Goal: Task Accomplishment & Management: Complete application form

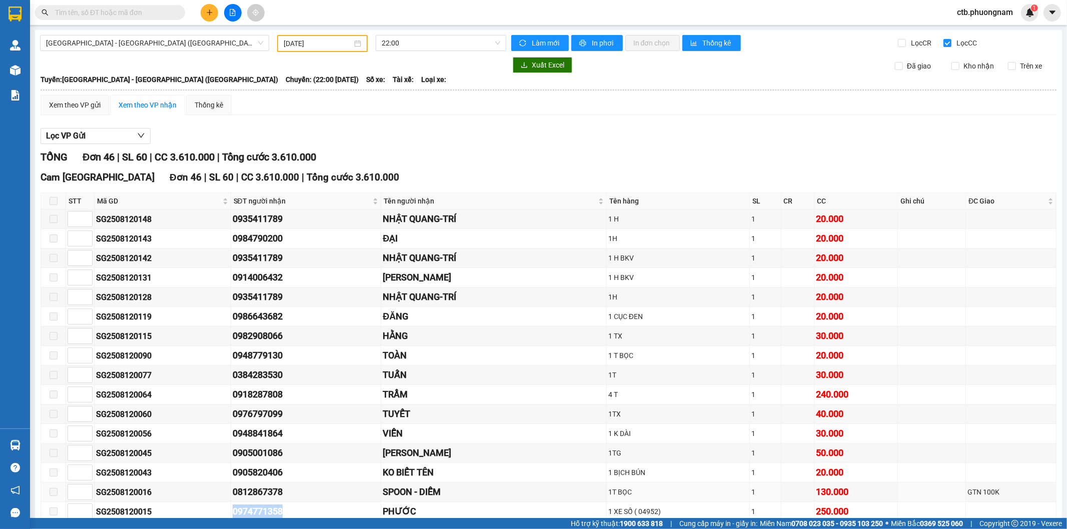
scroll to position [56, 0]
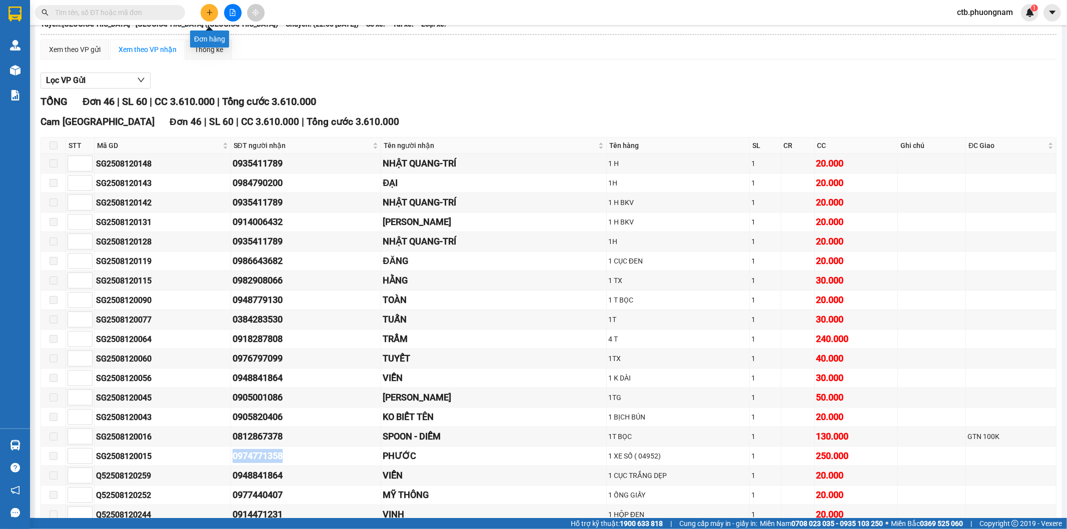
click at [209, 9] on icon "plus" at bounding box center [209, 12] width 7 height 7
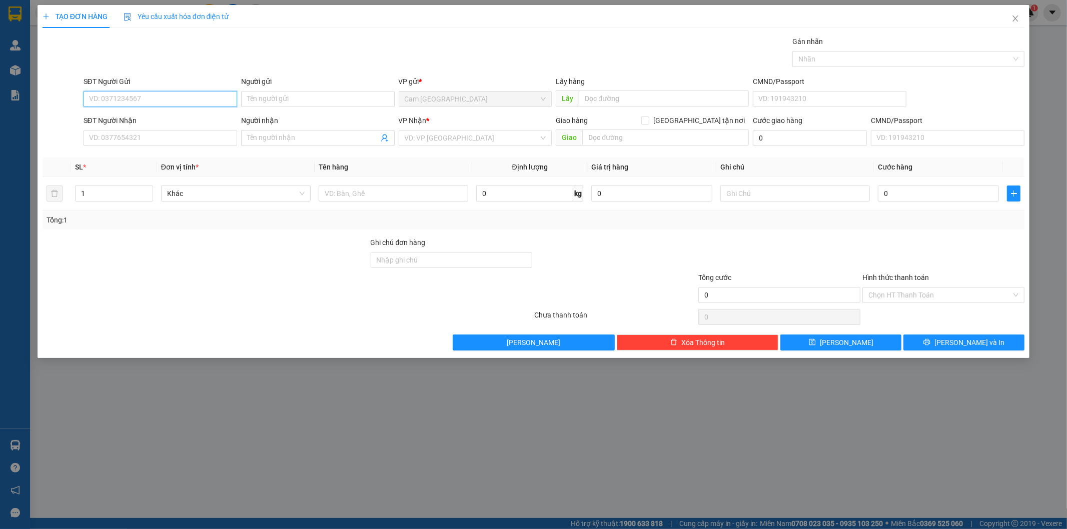
click at [197, 102] on input "SĐT Người Gửi" at bounding box center [161, 99] width 154 height 16
type input "0396455782"
click at [208, 143] on input "SĐT Người Nhận" at bounding box center [161, 138] width 154 height 16
type input "0968866938"
click at [314, 139] on input "Người nhận" at bounding box center [313, 138] width 132 height 11
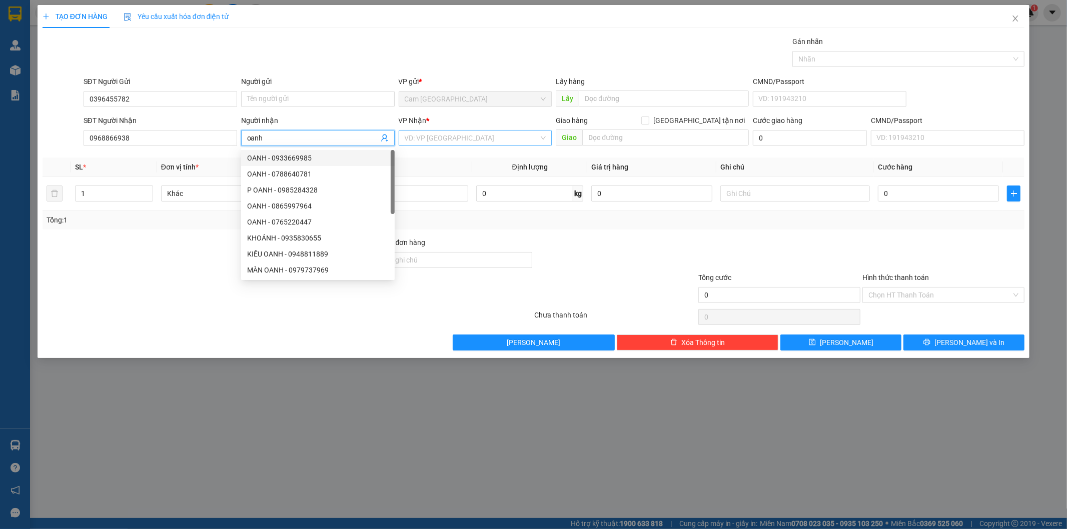
type input "oanh"
click at [436, 143] on input "search" at bounding box center [472, 138] width 135 height 15
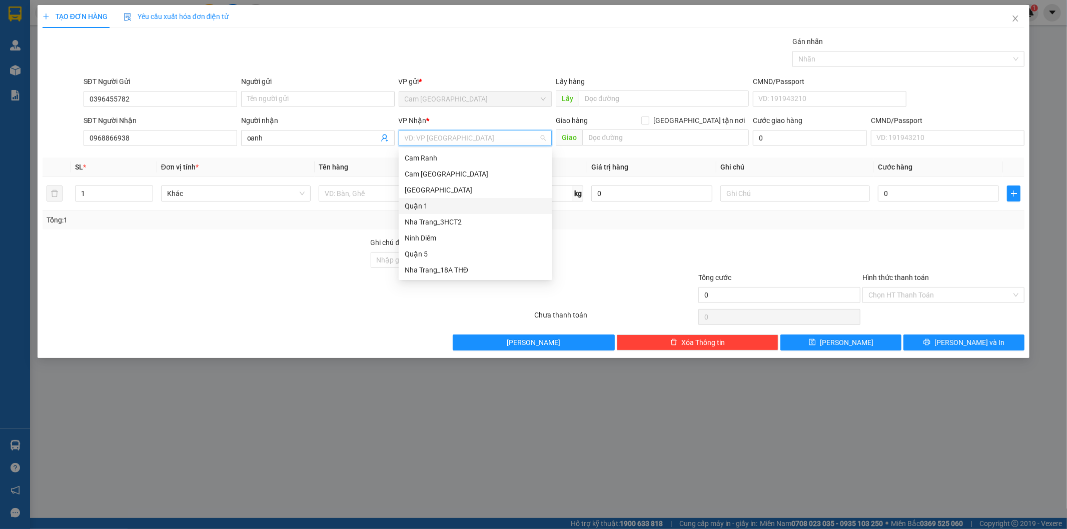
click at [428, 202] on div "Quận 1" at bounding box center [476, 206] width 142 height 11
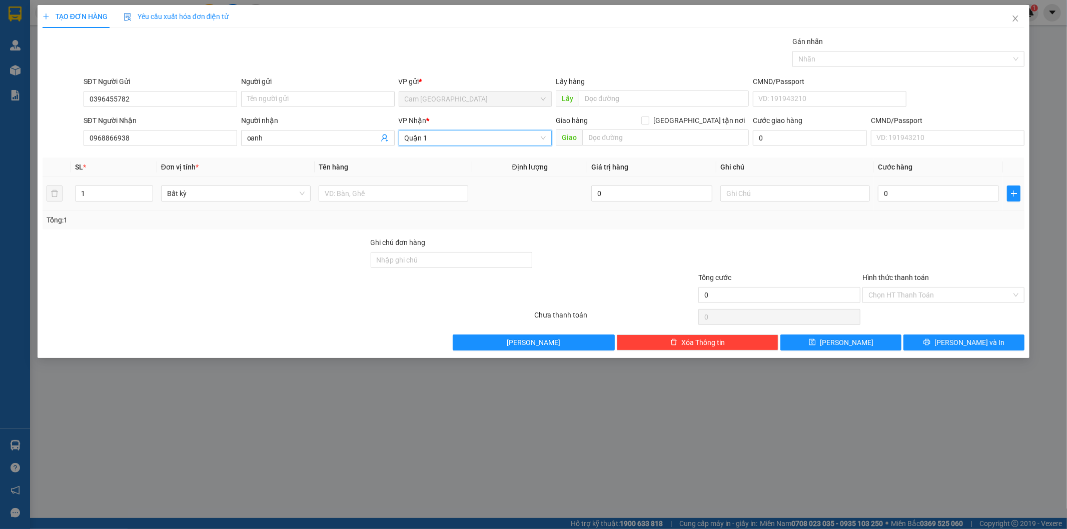
click at [416, 204] on td at bounding box center [394, 194] width 158 height 34
click at [417, 195] on input "text" at bounding box center [394, 194] width 150 height 16
type input "1t xốp"
click at [603, 136] on input "text" at bounding box center [665, 138] width 167 height 16
type input "5"
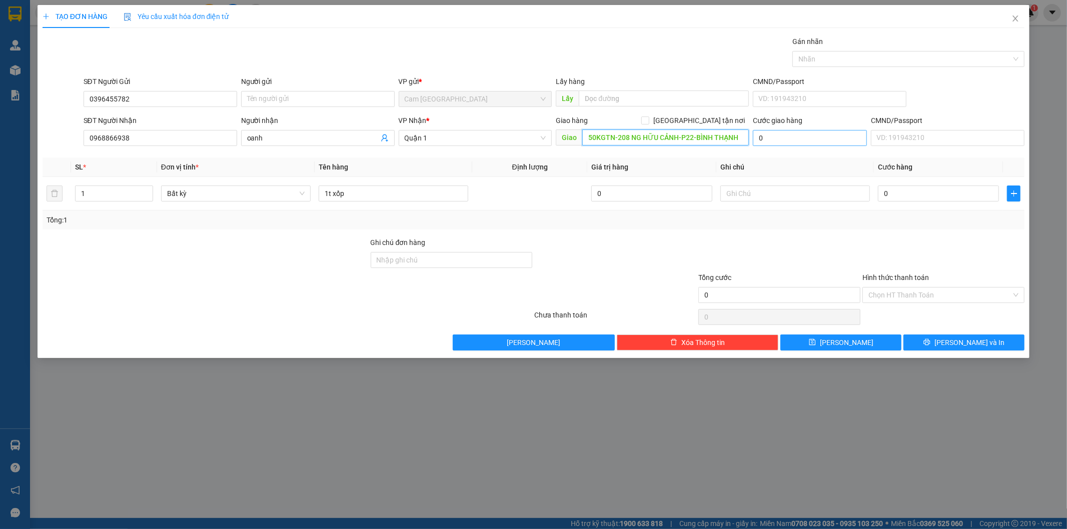
type input "50KGTN-208 NG HỮU CẢNH-P22-BÌNH THẠNH"
click at [786, 141] on input "0" at bounding box center [810, 138] width 114 height 16
type input "56"
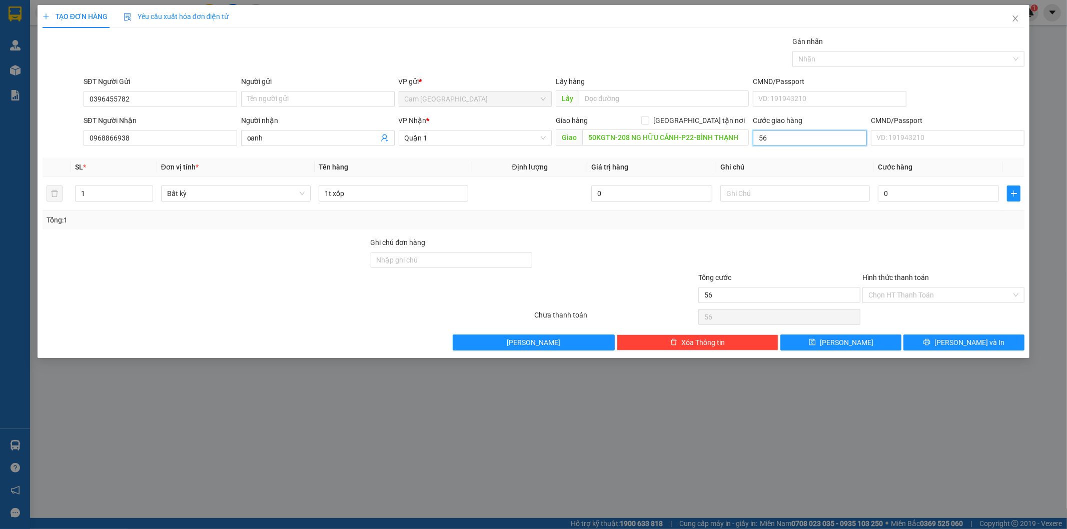
type input "5"
type input "50"
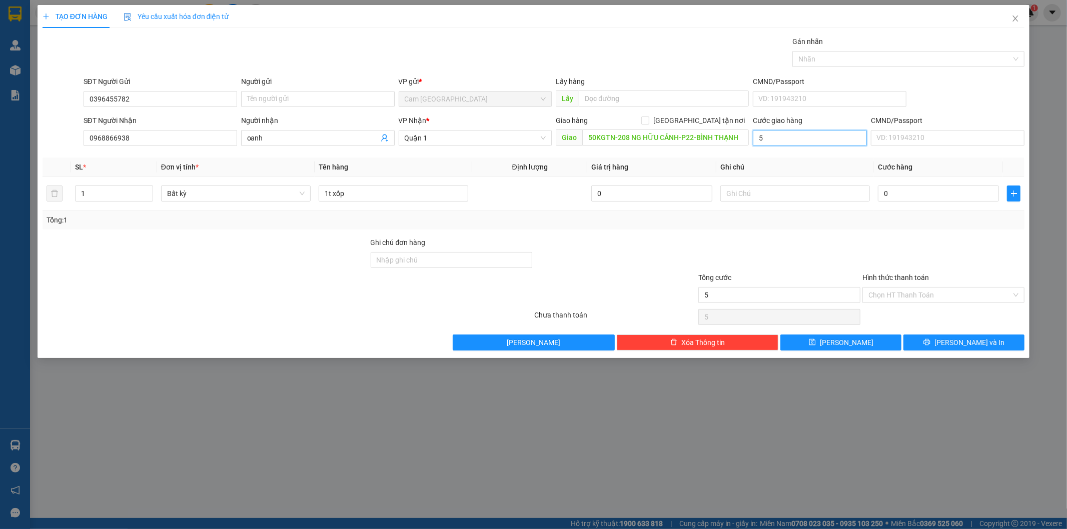
type input "50"
type input "500"
type input "5.000"
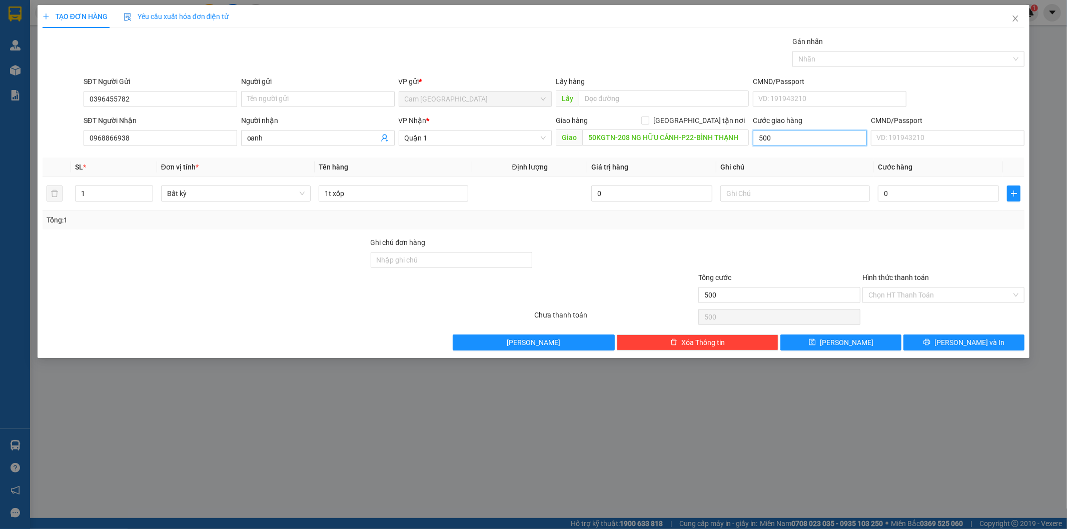
type input "5.000"
type input "50.000"
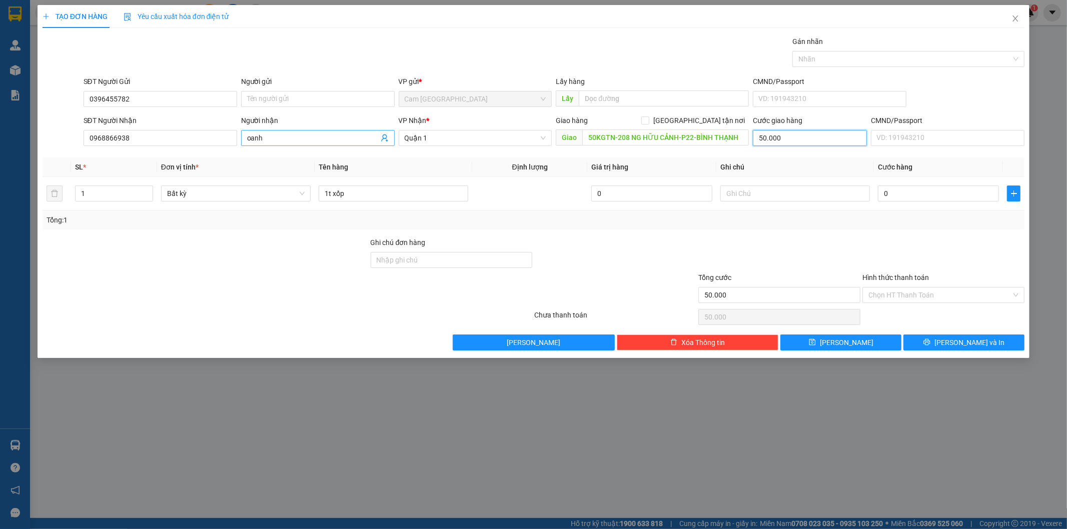
type input "50.000"
click at [291, 139] on input "oanh" at bounding box center [313, 138] width 132 height 11
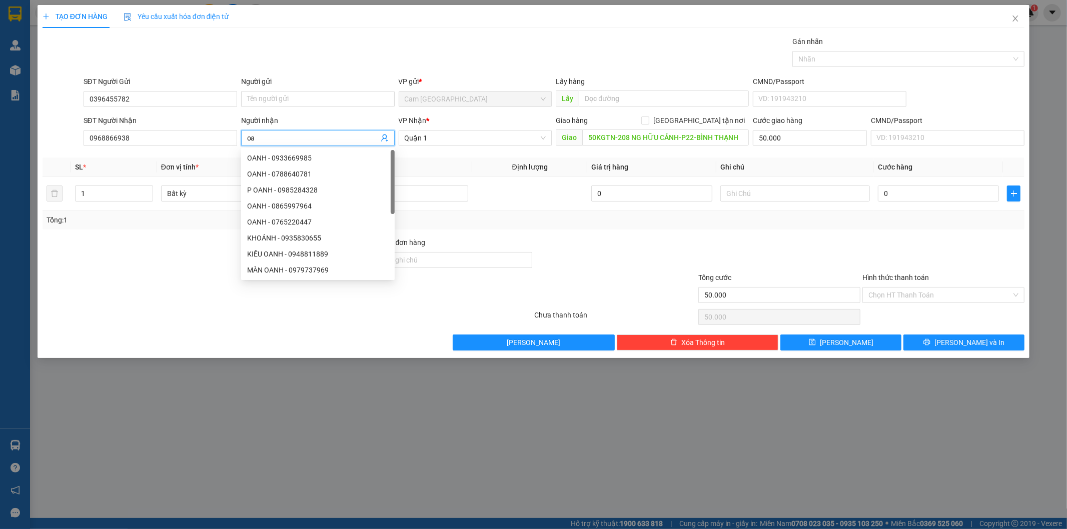
type input "o"
type input "OANH"
click at [408, 198] on input "1t xốp" at bounding box center [394, 194] width 150 height 16
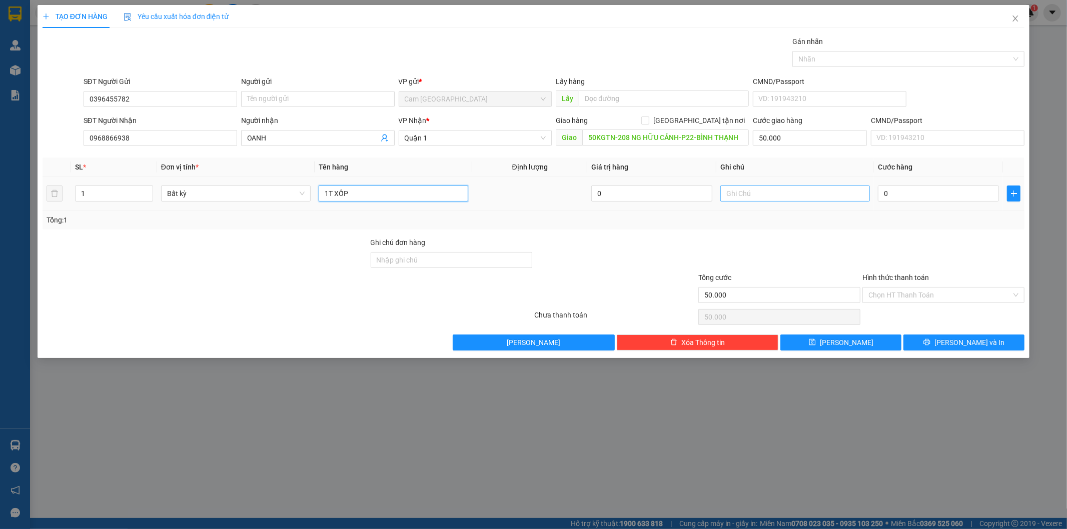
type input "1T XỐP"
click at [794, 189] on input "text" at bounding box center [795, 194] width 150 height 16
type input "13481"
click at [907, 196] on input "0" at bounding box center [938, 194] width 121 height 16
type input "6"
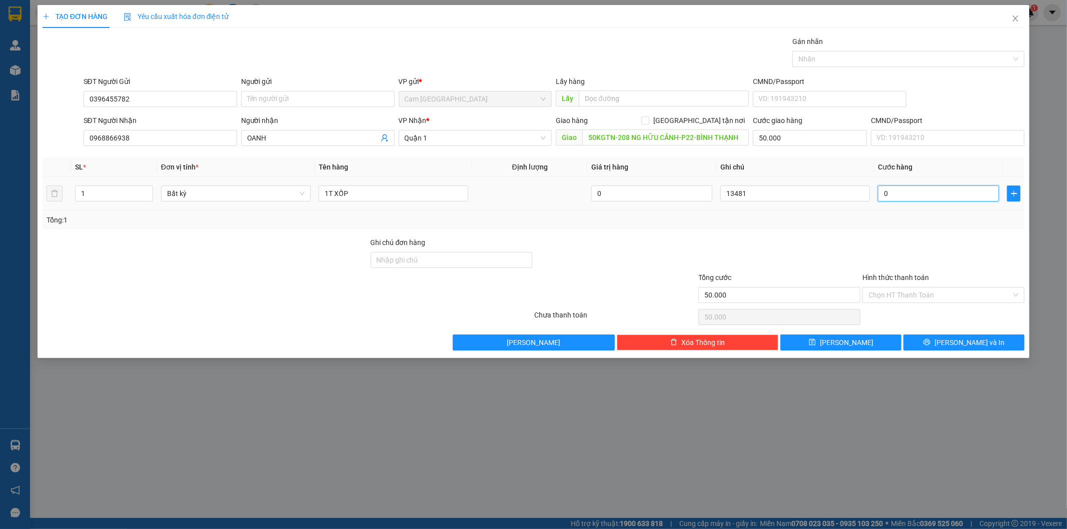
type input "50.006"
type input "60"
type input "50.060"
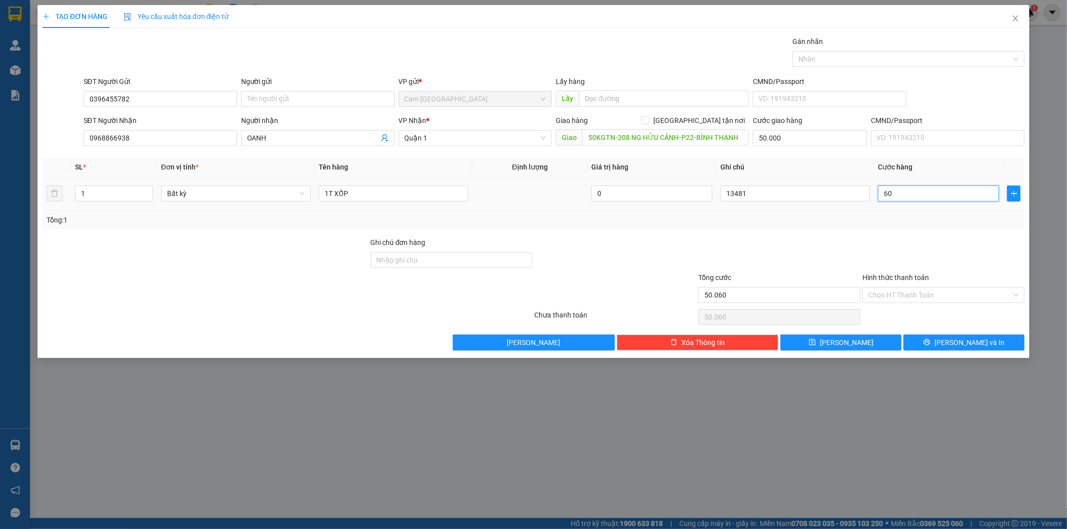
type input "600"
type input "50.600"
type input "6.000"
type input "56.000"
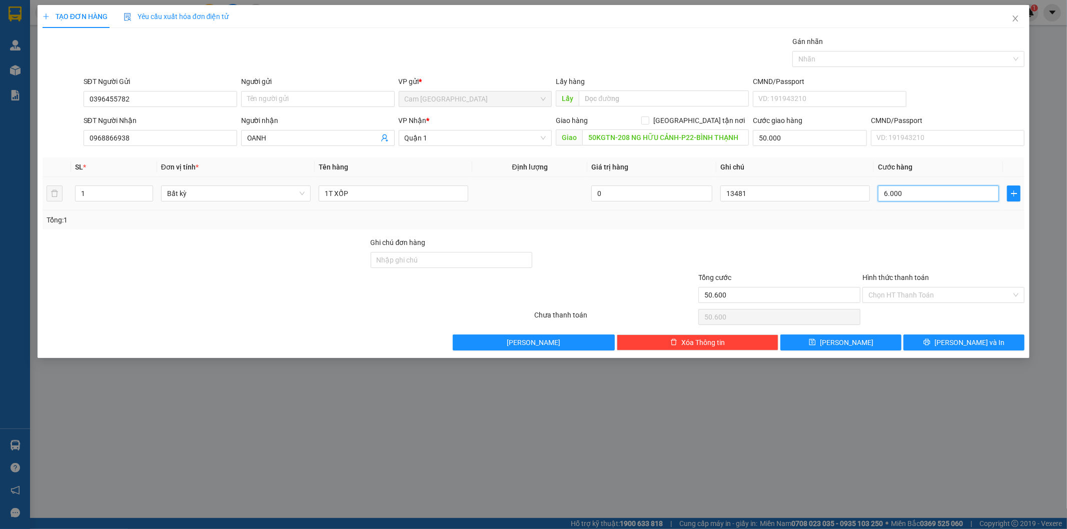
type input "56.000"
type input "60.000"
type input "110.000"
type input "60.000"
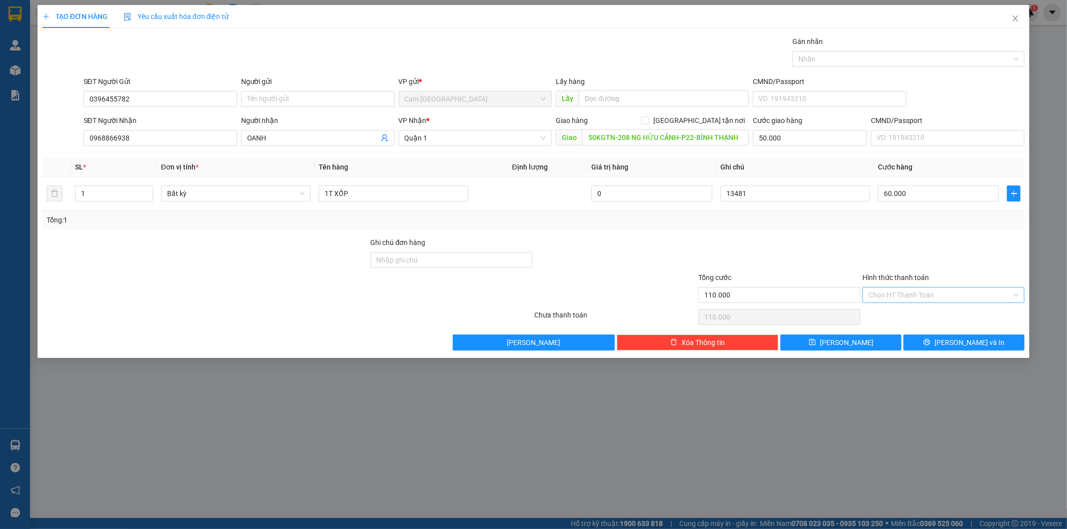
click at [914, 293] on input "Hình thức thanh toán" at bounding box center [939, 295] width 143 height 15
click at [906, 311] on div "Tại văn phòng" at bounding box center [944, 315] width 150 height 11
type input "0"
click at [879, 338] on button "[PERSON_NAME]" at bounding box center [840, 343] width 121 height 16
type input "0"
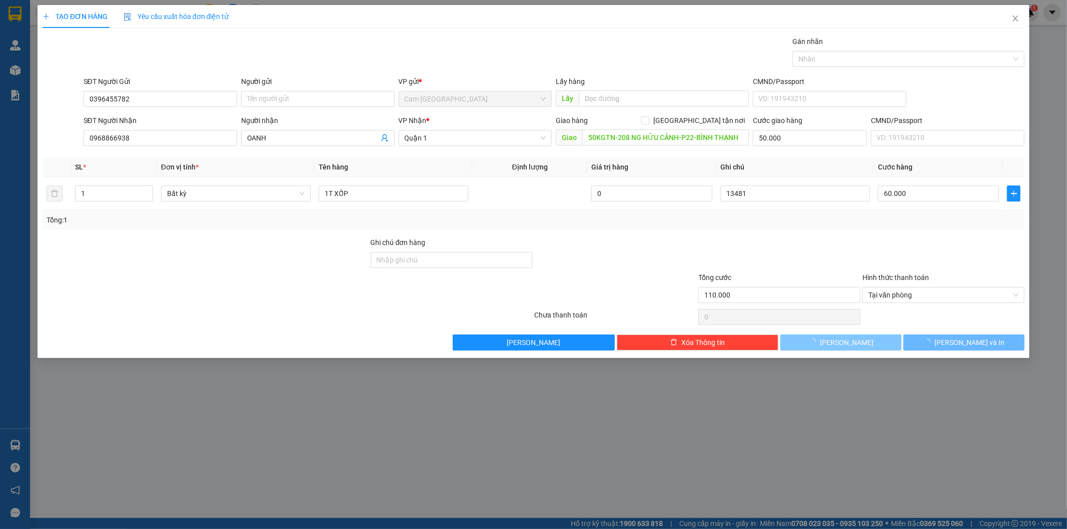
type input "0"
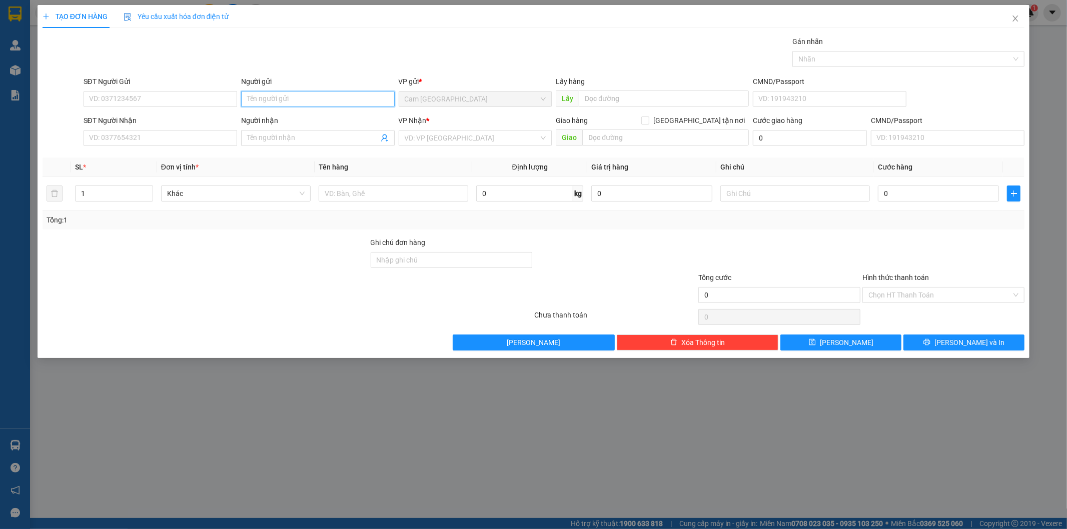
click at [317, 97] on input "Người gửi" at bounding box center [318, 99] width 154 height 16
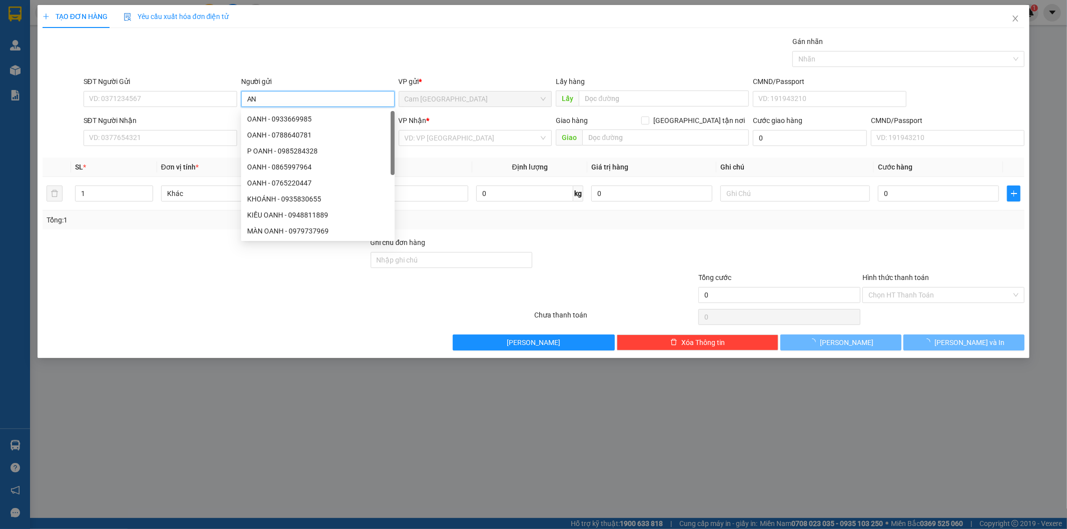
type input "A"
type input "ÁNH MAI"
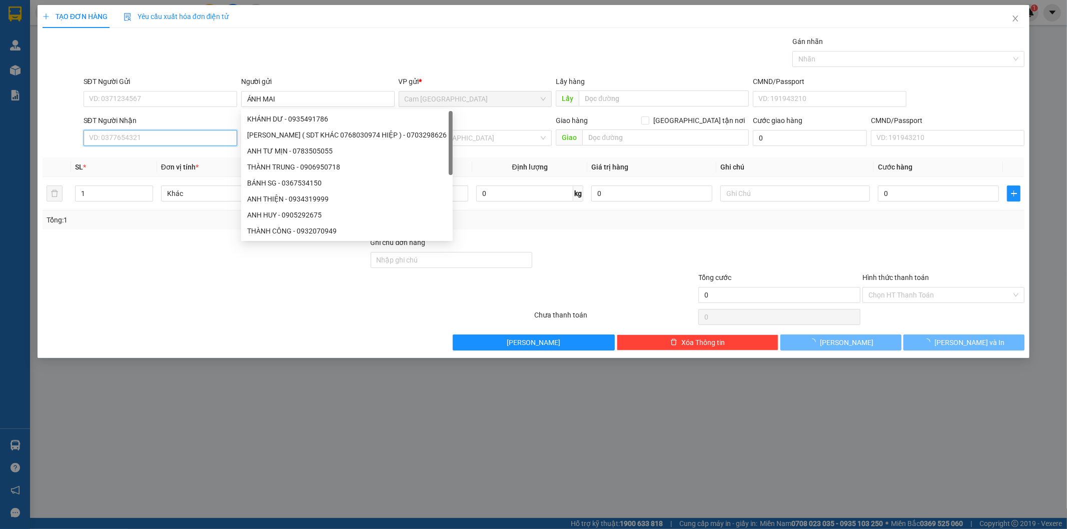
click at [176, 136] on input "SĐT Người Nhận" at bounding box center [161, 138] width 154 height 16
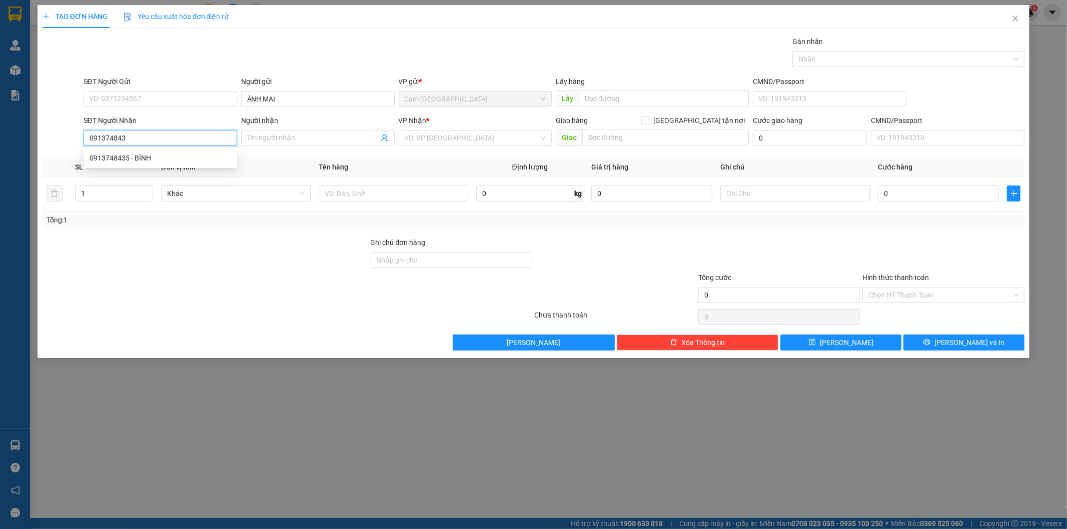
type input "0913748435"
click at [183, 153] on div "0913748435 - BÌNH" at bounding box center [161, 158] width 142 height 11
type input "BÌNH"
type input "0913748435"
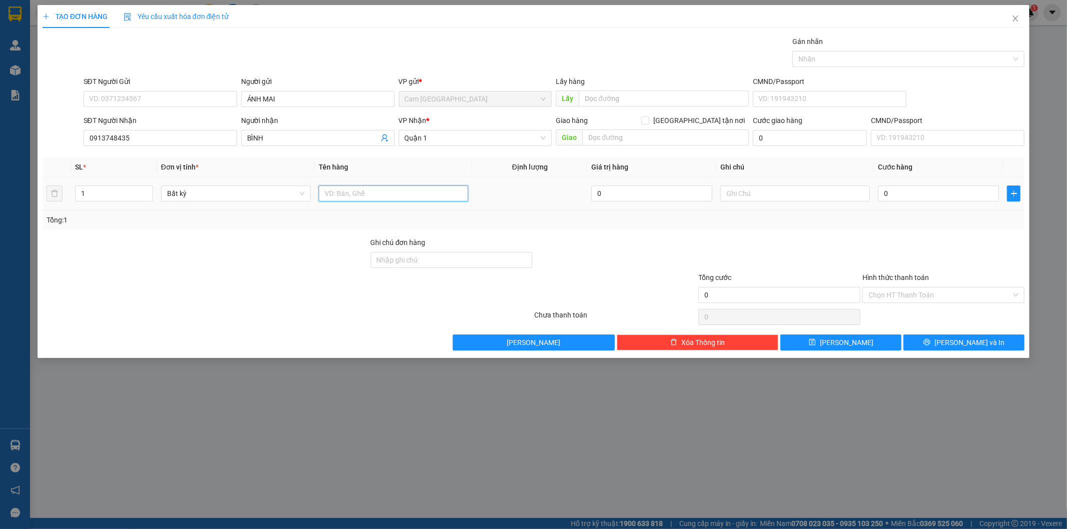
click at [412, 194] on input "text" at bounding box center [394, 194] width 150 height 16
type input "1K T XỐP"
click at [807, 195] on input "text" at bounding box center [795, 194] width 150 height 16
type input "13482"
click at [964, 198] on input "0" at bounding box center [938, 194] width 121 height 16
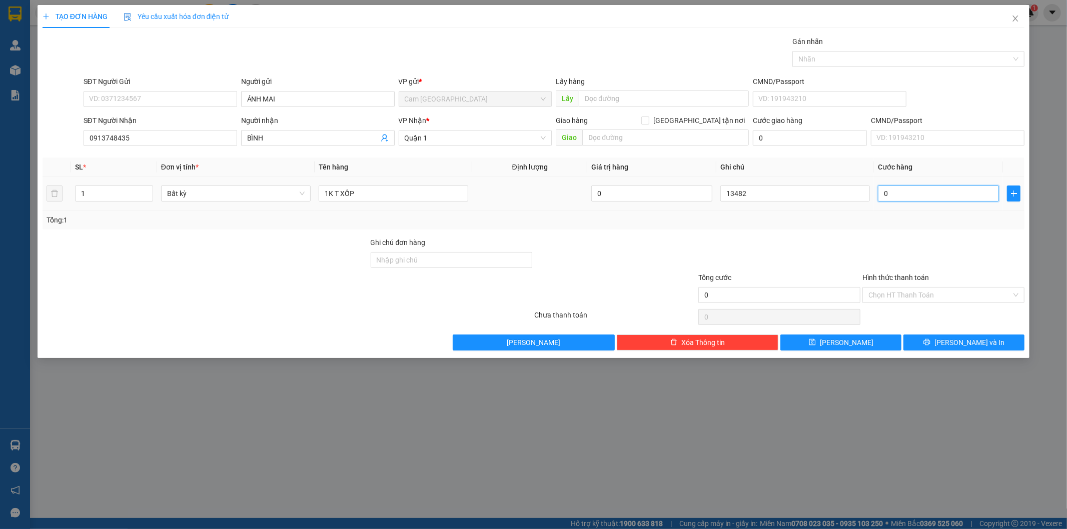
type input "3"
type input "30"
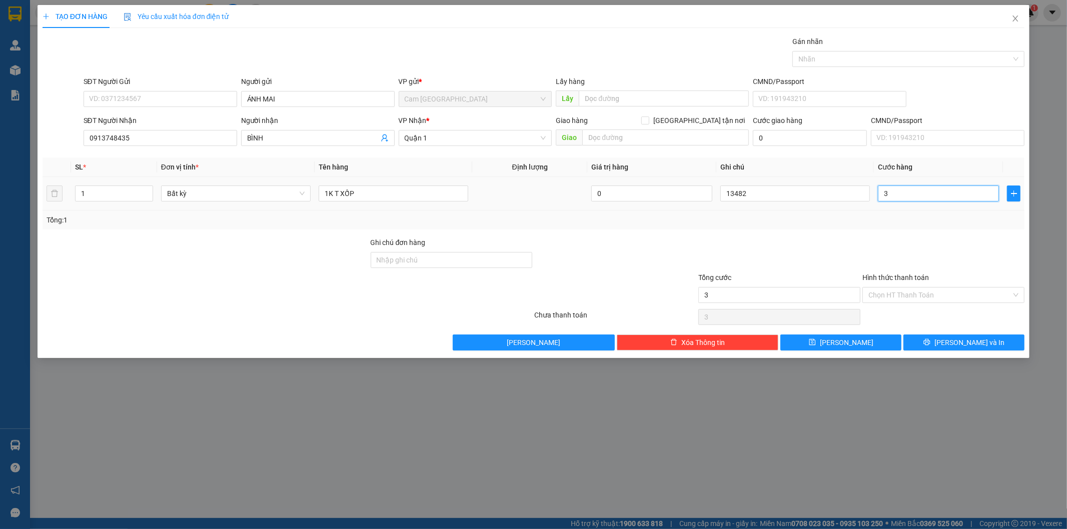
type input "30"
type input "300"
type input "3.000"
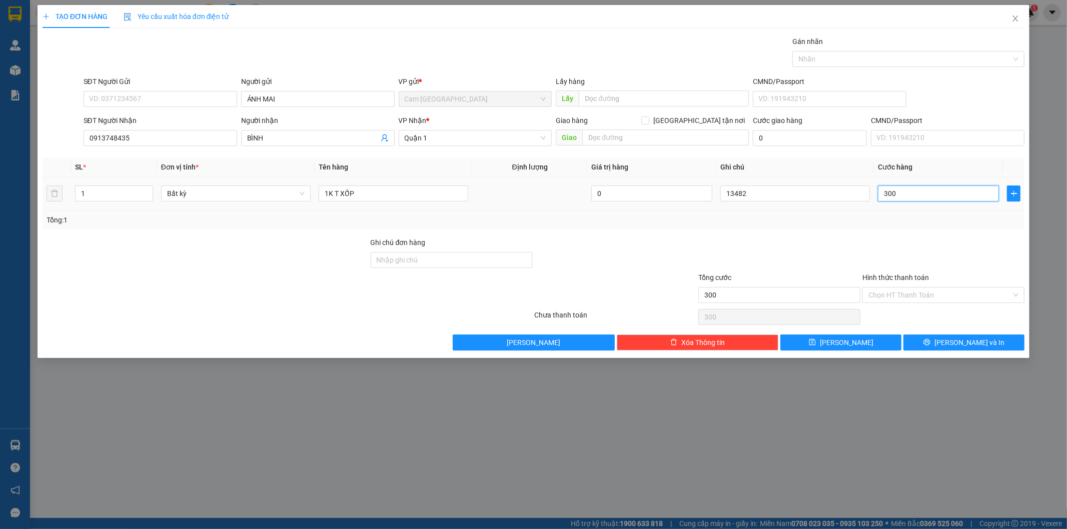
type input "3.000"
type input "30.000"
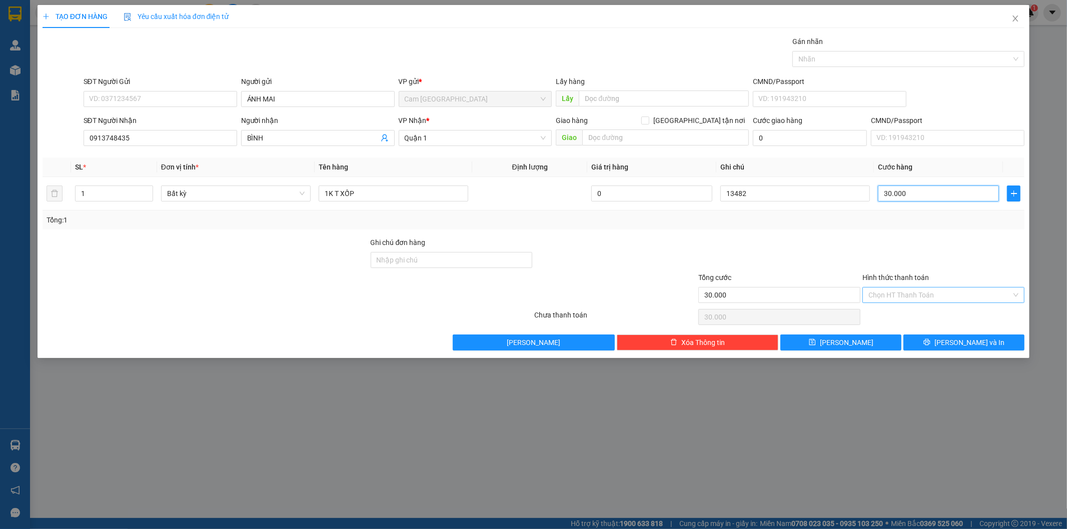
type input "30.000"
click at [973, 292] on input "Hình thức thanh toán" at bounding box center [939, 295] width 143 height 15
click at [944, 314] on div "Tại văn phòng" at bounding box center [944, 315] width 150 height 11
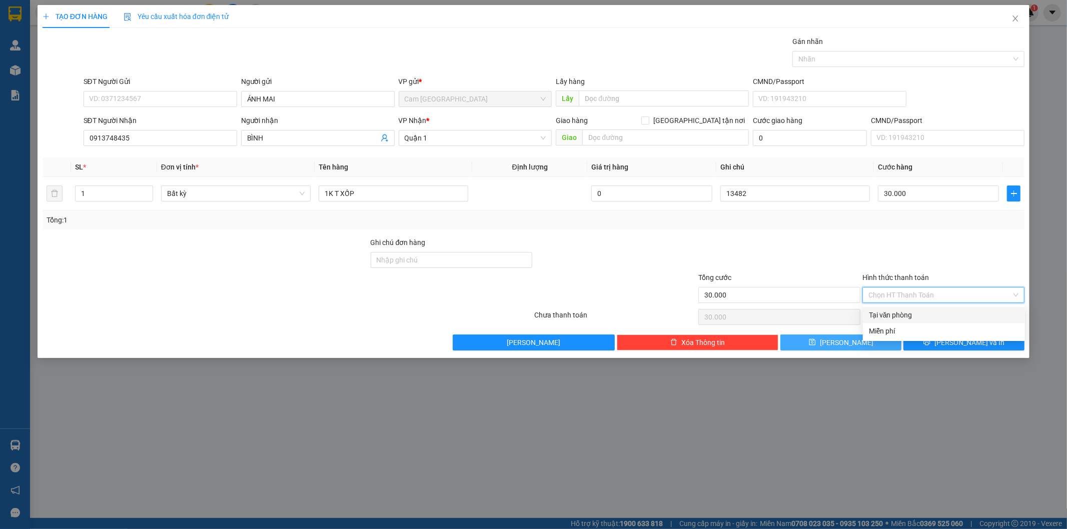
type input "0"
click at [854, 341] on button "[PERSON_NAME]" at bounding box center [840, 343] width 121 height 16
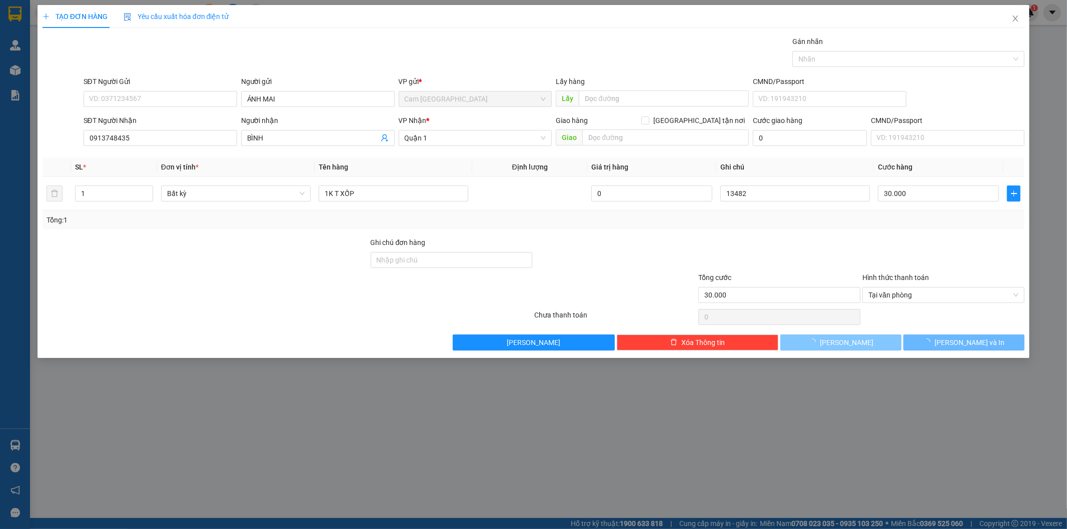
type input "0"
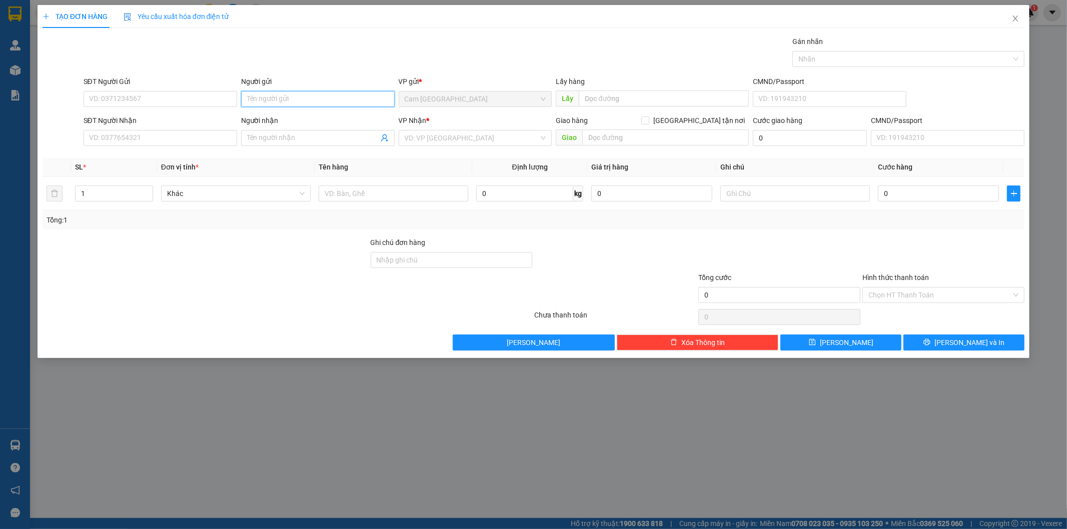
click at [268, 99] on input "Người gửi" at bounding box center [318, 99] width 154 height 16
type input "DR [PERSON_NAME]"
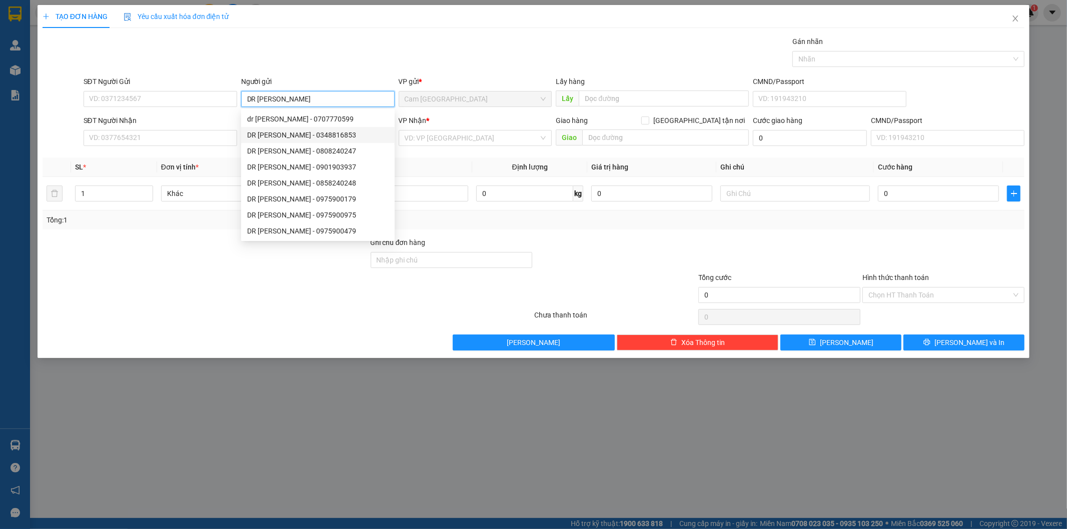
click at [318, 140] on div "DR [PERSON_NAME] - 0348816853" at bounding box center [318, 135] width 142 height 11
type input "0348816853"
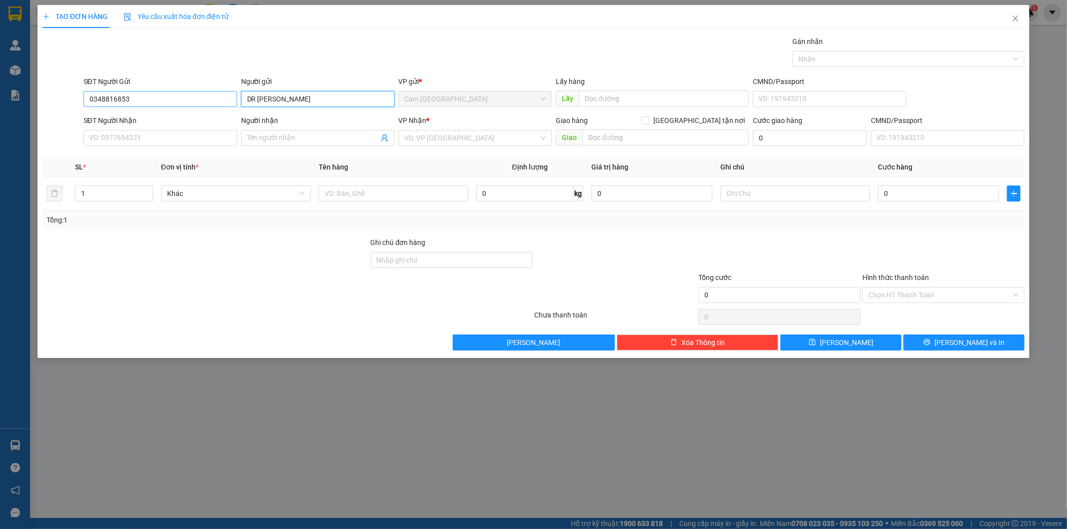
type input "DR [PERSON_NAME]"
click at [182, 103] on input "0348816853" at bounding box center [161, 99] width 154 height 16
type input "0"
click at [268, 136] on input "Người nhận" at bounding box center [313, 138] width 132 height 11
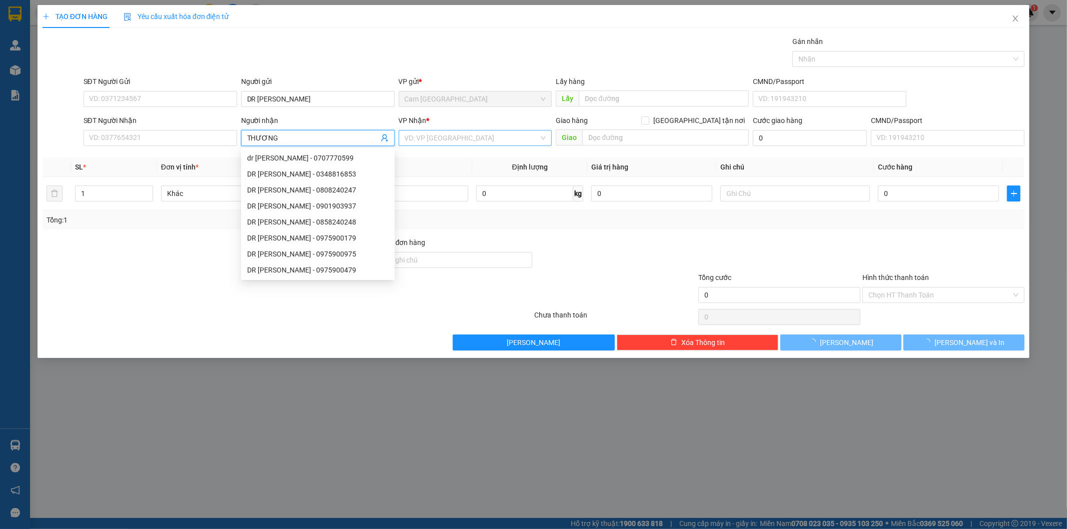
type input "THƯƠNG"
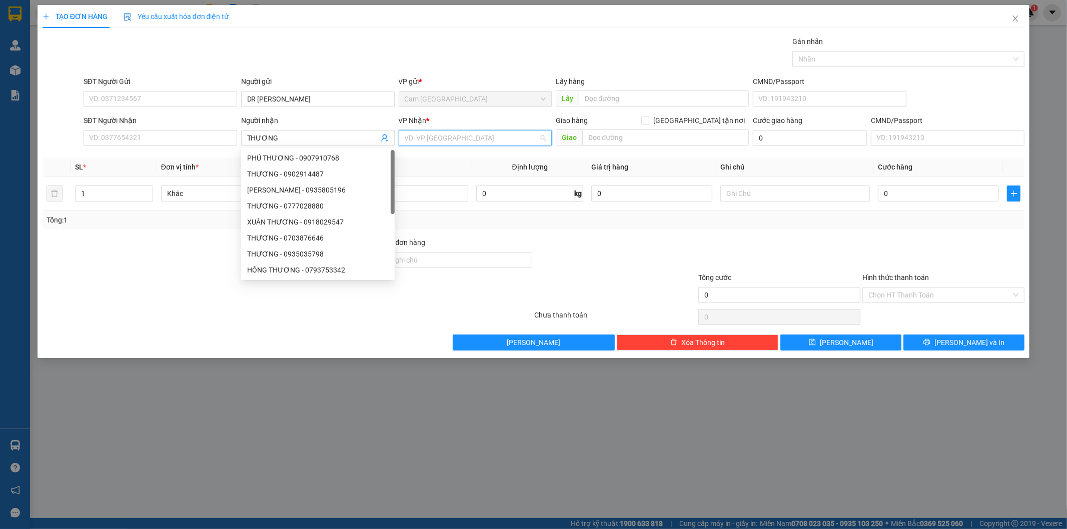
click at [511, 140] on input "search" at bounding box center [472, 138] width 135 height 15
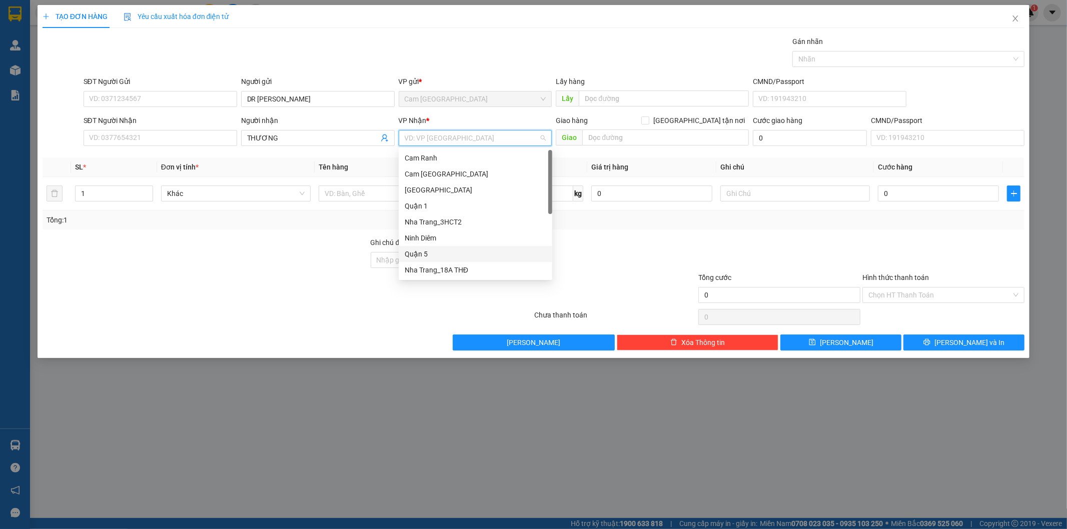
click at [464, 252] on div "Quận 5" at bounding box center [476, 254] width 142 height 11
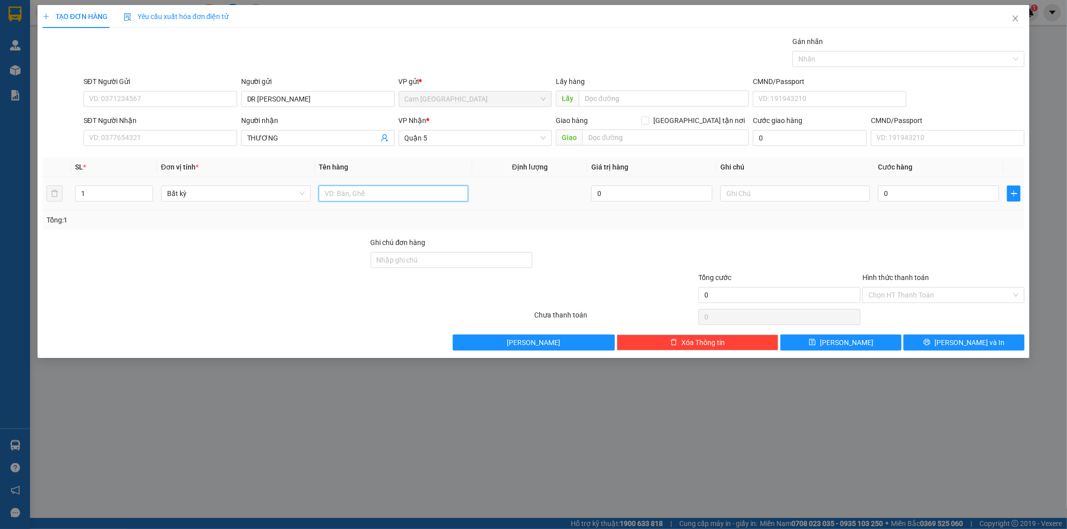
click at [388, 199] on input "text" at bounding box center [394, 194] width 150 height 16
type input "1H"
click at [744, 195] on input "text" at bounding box center [795, 194] width 150 height 16
type input "13483"
click at [914, 188] on input "0" at bounding box center [938, 194] width 121 height 16
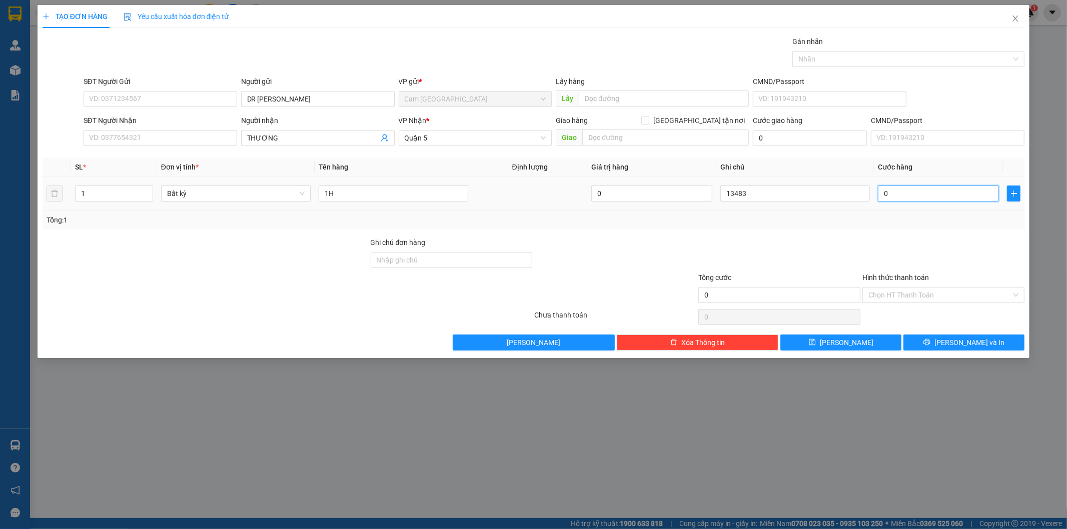
type input "2"
type input "20"
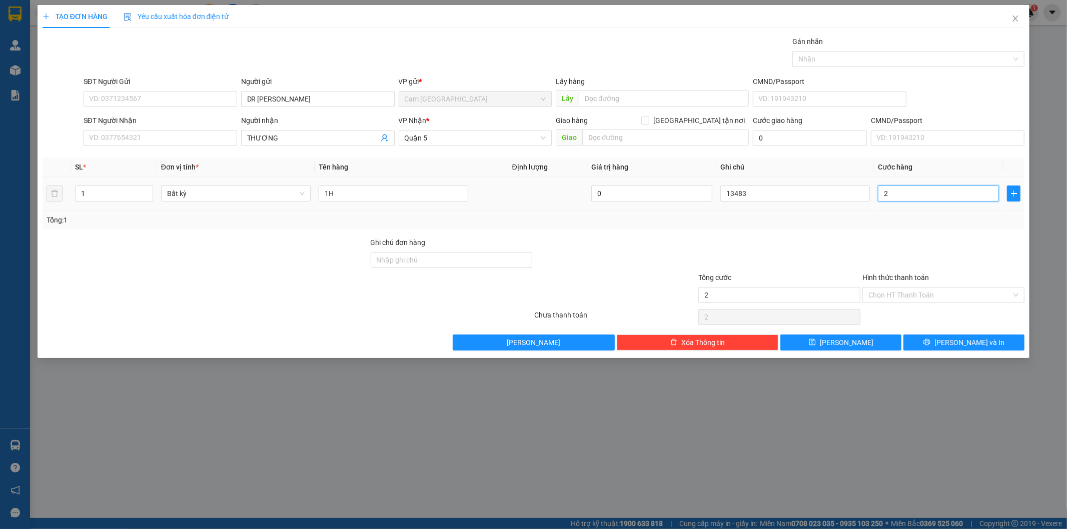
type input "20"
type input "200"
type input "2.000"
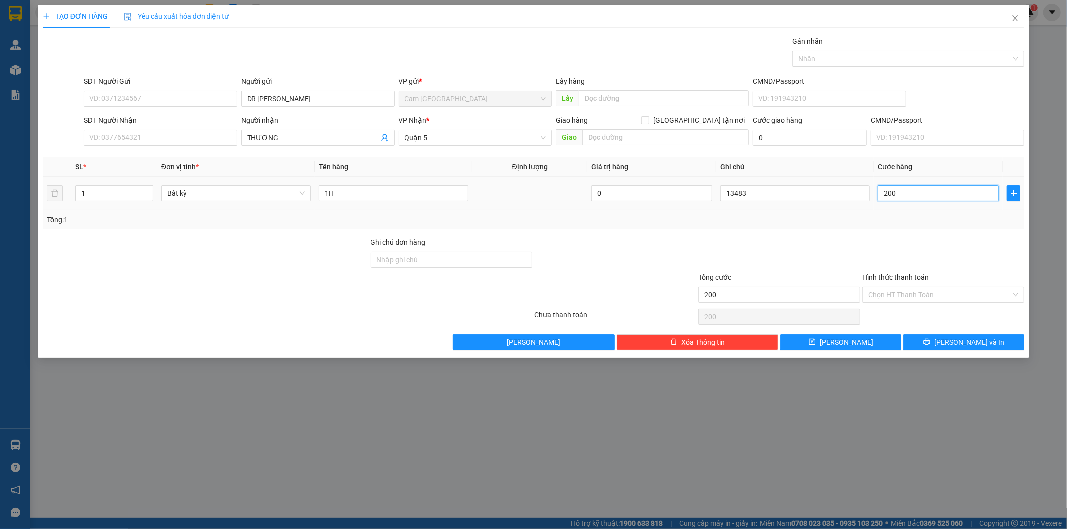
type input "2.000"
type input "20.000"
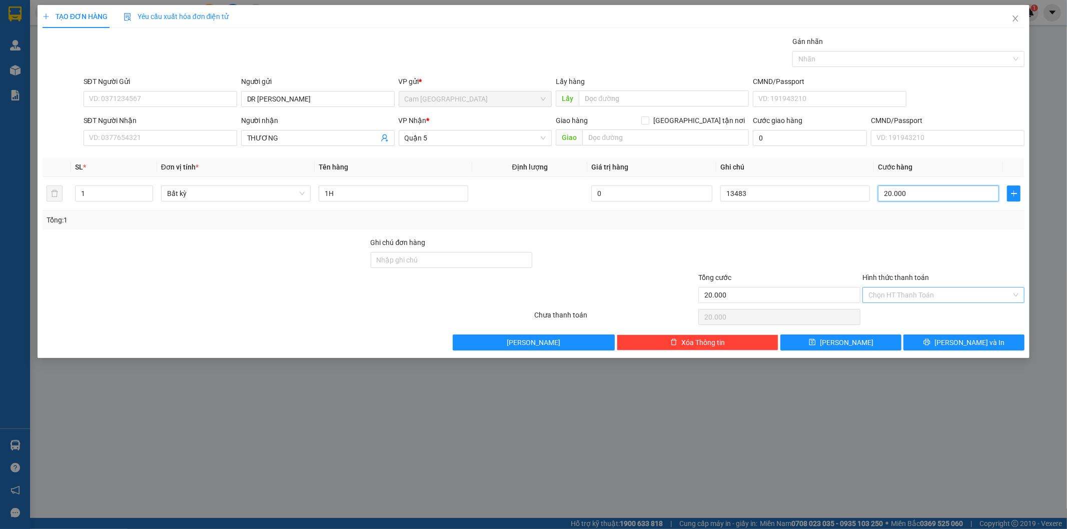
type input "20.000"
click at [928, 290] on input "Hình thức thanh toán" at bounding box center [939, 295] width 143 height 15
click at [914, 306] on div "Transit Pickup Surcharge Ids Transit Deliver Surcharge Ids Transit Deliver Surc…" at bounding box center [534, 193] width 982 height 315
click at [908, 301] on input "Hình thức thanh toán" at bounding box center [939, 295] width 143 height 15
click at [901, 317] on div "Tại văn phòng" at bounding box center [944, 315] width 150 height 11
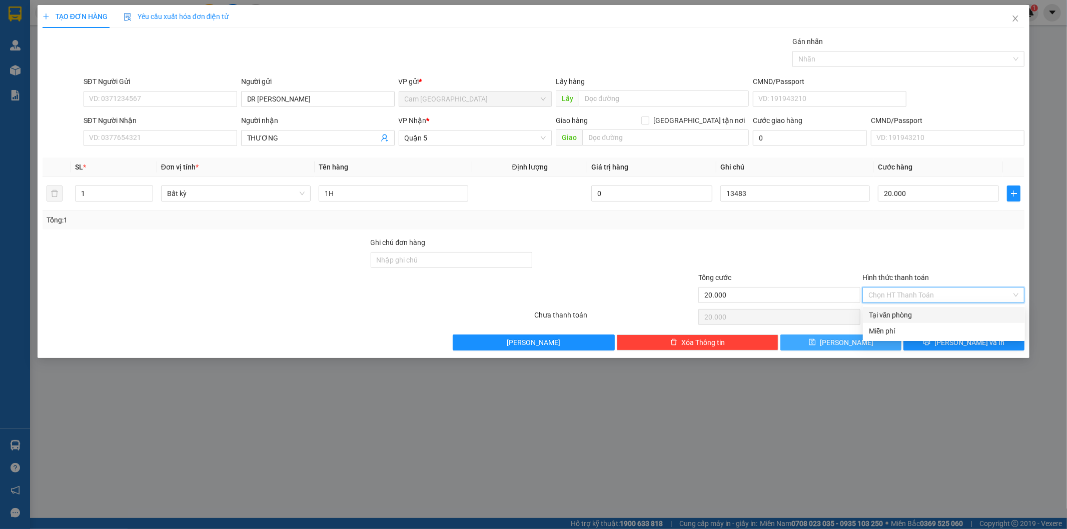
type input "0"
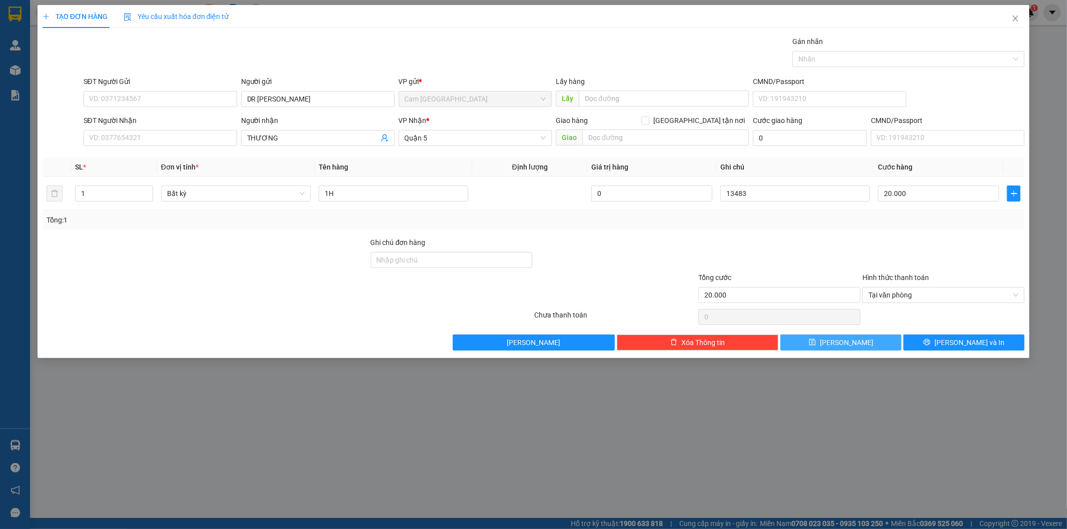
click at [872, 341] on button "[PERSON_NAME]" at bounding box center [840, 343] width 121 height 16
type input "0"
click at [296, 101] on input "Người gửi" at bounding box center [318, 99] width 154 height 16
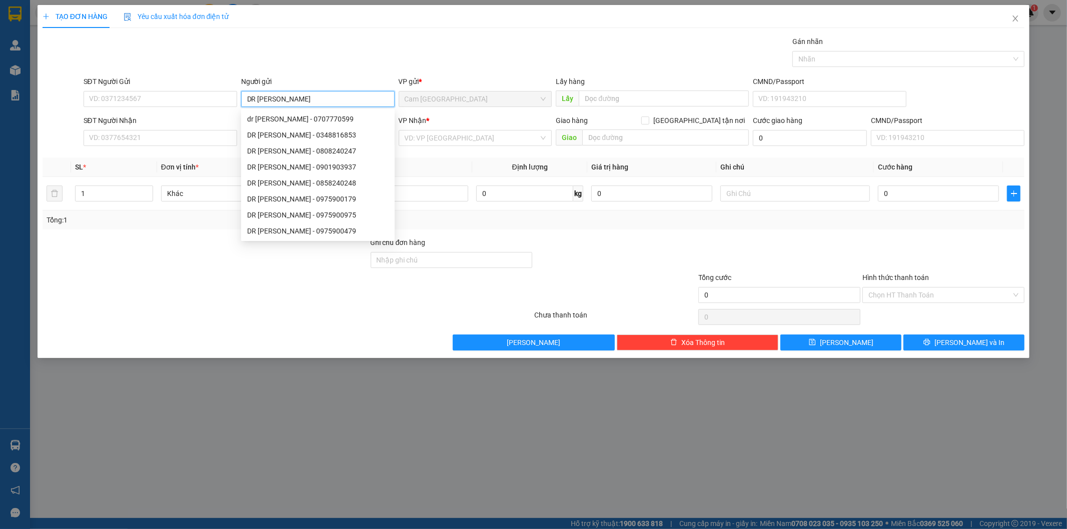
type input "DR [PERSON_NAME]"
click at [309, 72] on div "Transit Pickup Surcharge Ids Transit Deliver Surcharge Ids Transit Deliver Surc…" at bounding box center [534, 193] width 982 height 315
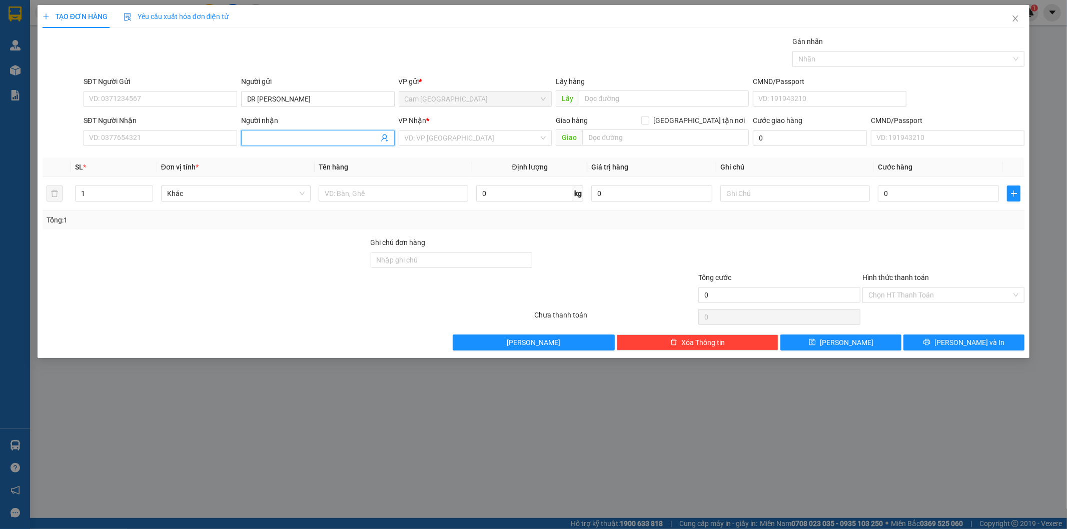
click at [281, 139] on input "Người nhận" at bounding box center [313, 138] width 132 height 11
type input "VSMILE"
click at [463, 132] on input "search" at bounding box center [472, 138] width 135 height 15
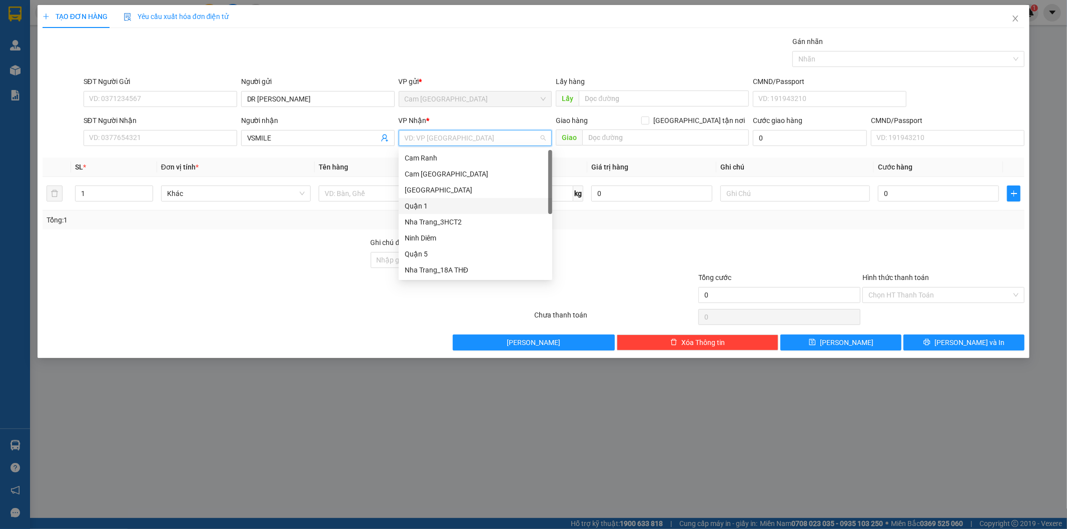
click at [452, 211] on div "Quận 1" at bounding box center [476, 206] width 142 height 11
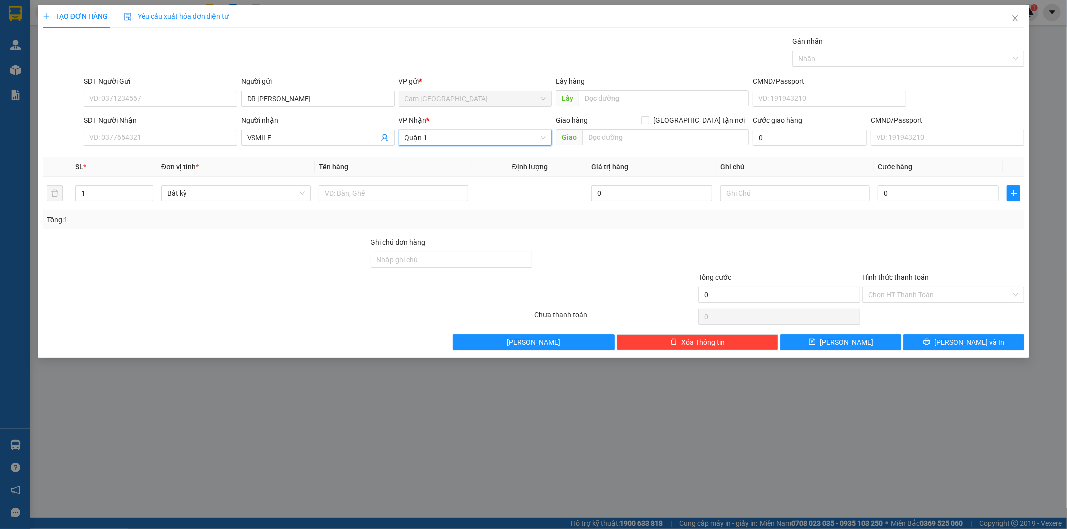
drag, startPoint x: 474, startPoint y: 134, endPoint x: 469, endPoint y: 197, distance: 62.7
click at [474, 137] on span "Quận 1" at bounding box center [476, 138] width 142 height 15
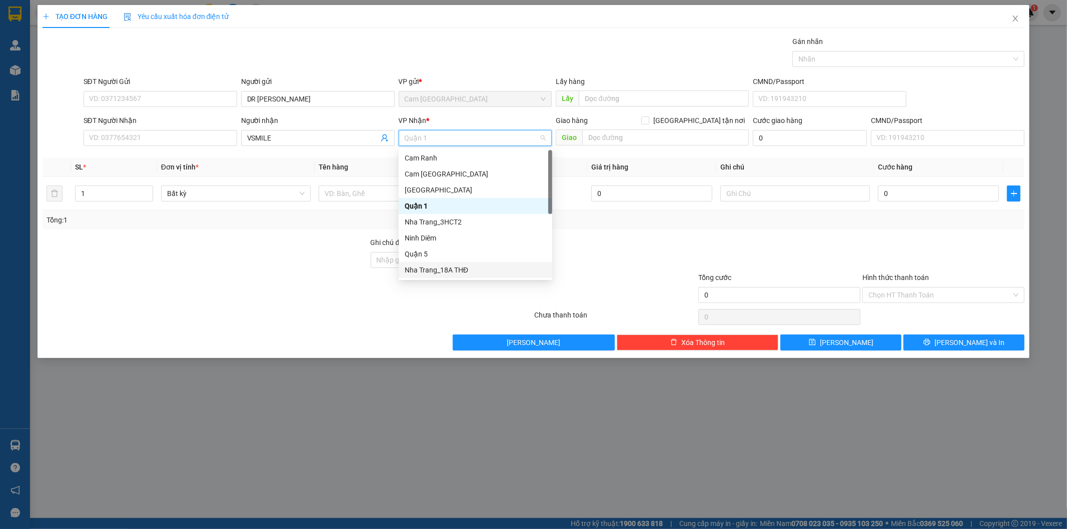
click at [471, 270] on div "Nha Trang_18A THĐ" at bounding box center [476, 270] width 142 height 11
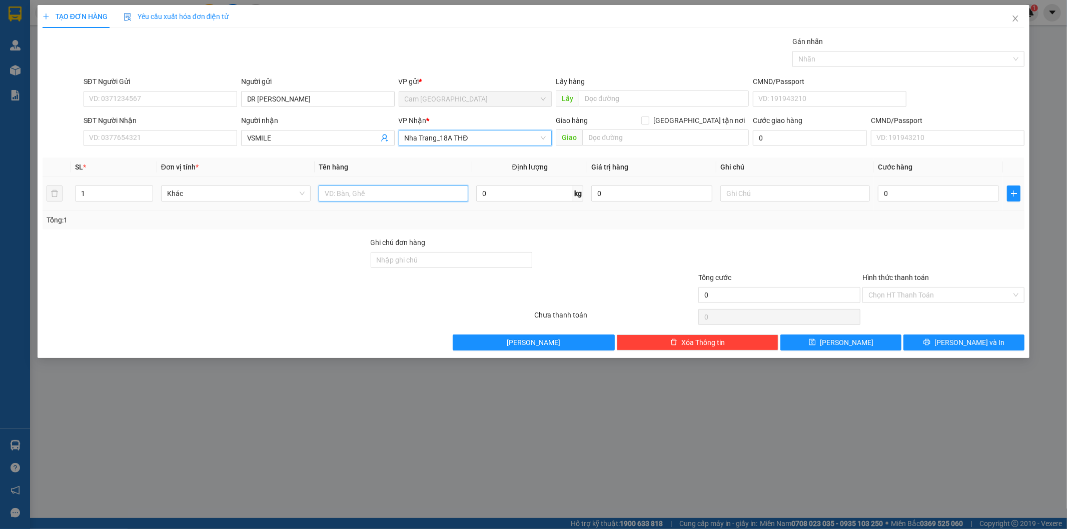
click at [378, 195] on input "text" at bounding box center [394, 194] width 150 height 16
type input "1H"
click at [730, 191] on input "text" at bounding box center [795, 194] width 150 height 16
type input "13484"
click at [916, 191] on input "0" at bounding box center [938, 194] width 121 height 16
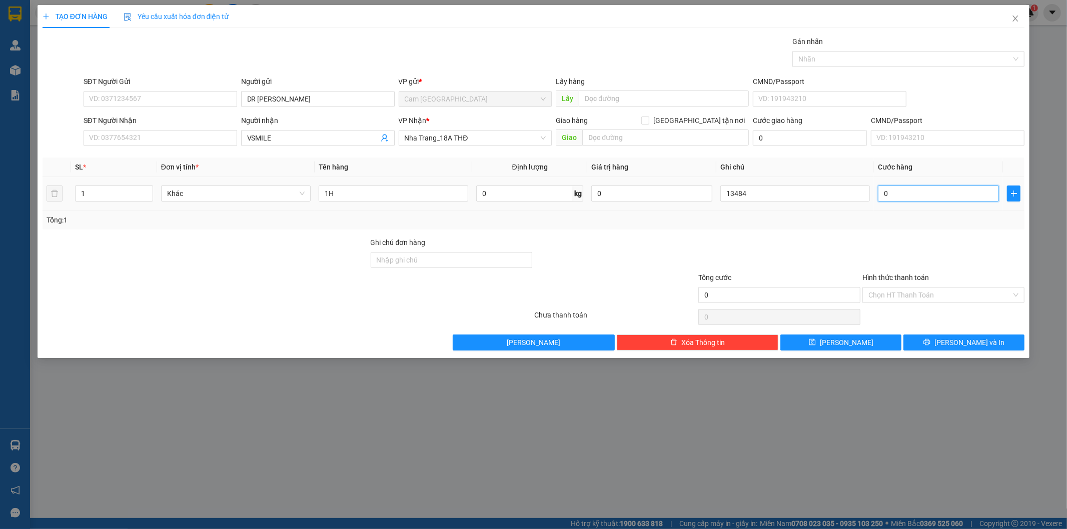
type input "2"
type input "20"
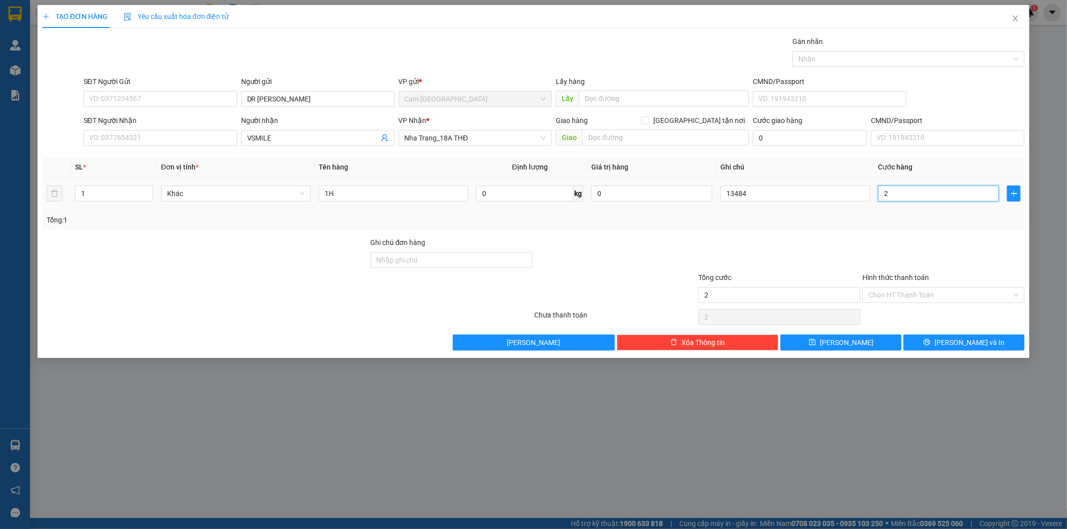
type input "20"
type input "200"
type input "2.000"
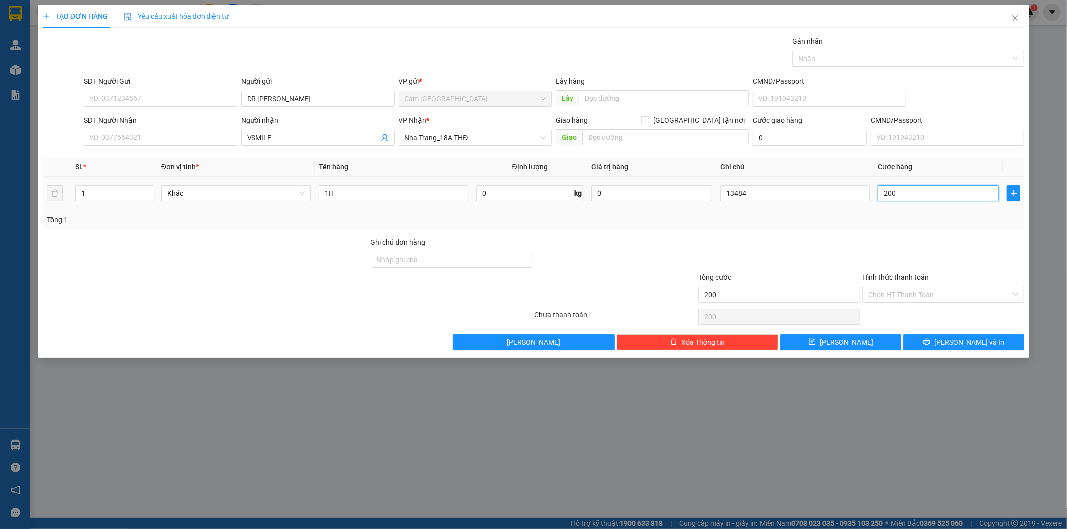
type input "2.000"
type input "20.000"
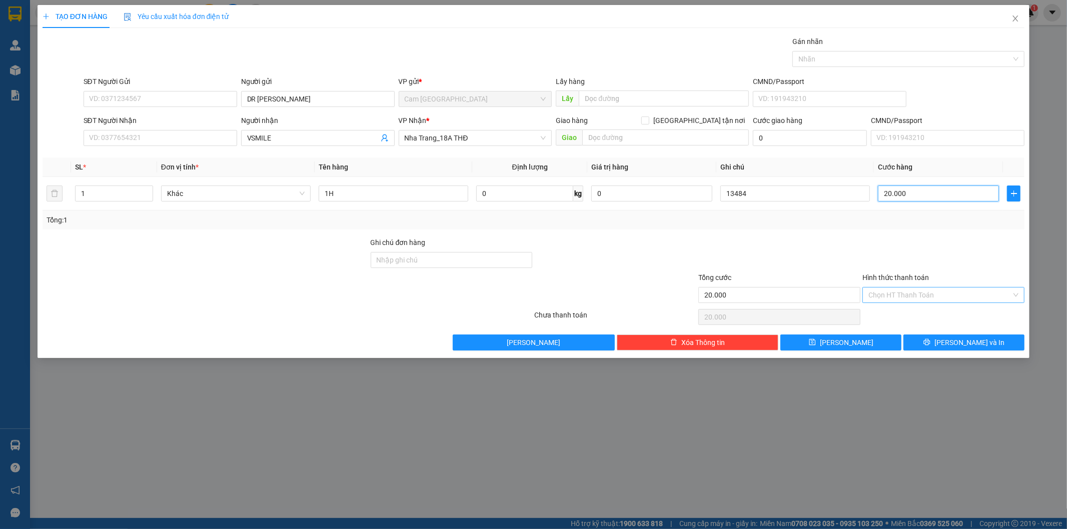
type input "20.000"
drag, startPoint x: 921, startPoint y: 289, endPoint x: 917, endPoint y: 304, distance: 14.9
click at [921, 292] on input "Hình thức thanh toán" at bounding box center [939, 295] width 143 height 15
drag, startPoint x: 916, startPoint y: 308, endPoint x: 912, endPoint y: 316, distance: 9.6
click at [915, 309] on div "Tại văn phòng" at bounding box center [944, 315] width 162 height 16
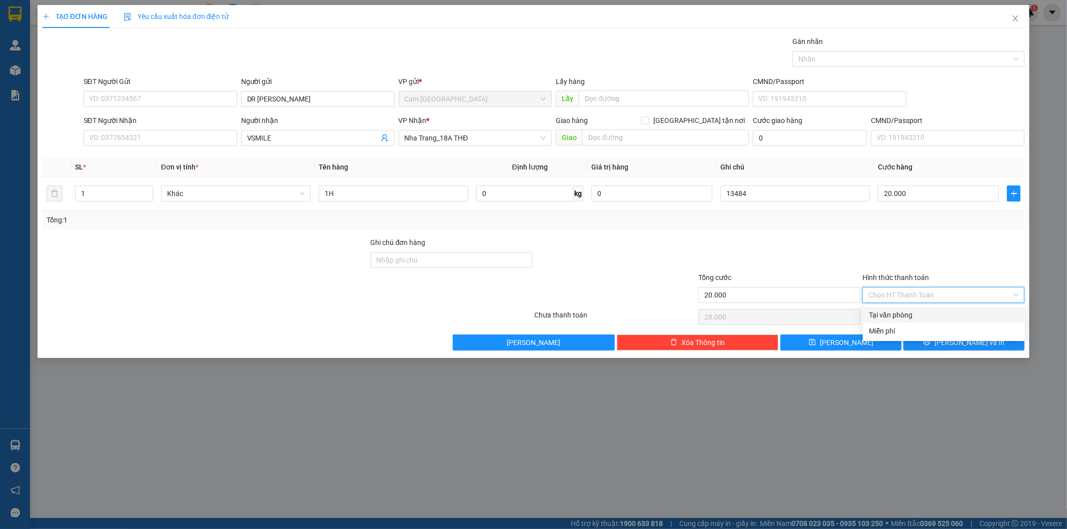
type input "0"
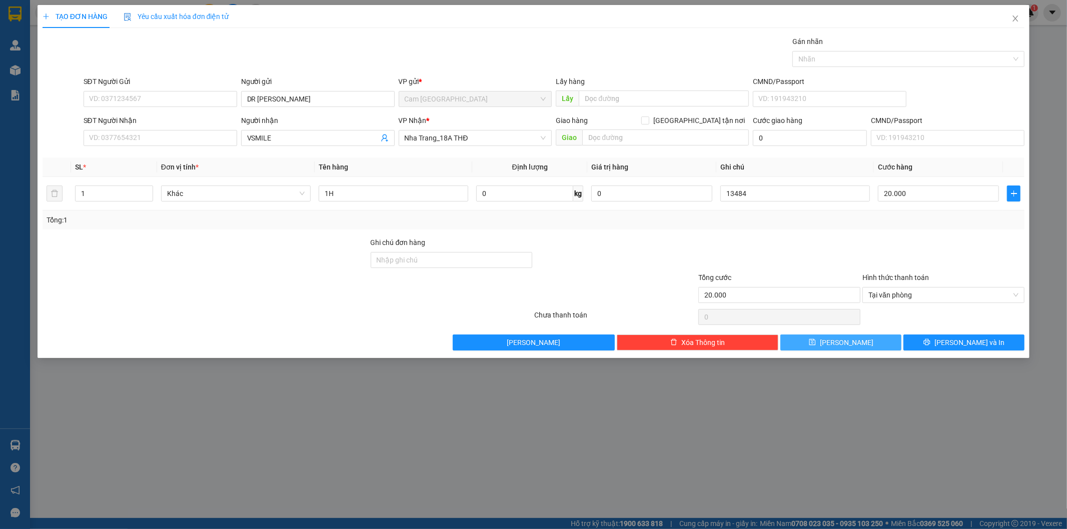
click at [891, 339] on button "[PERSON_NAME]" at bounding box center [840, 343] width 121 height 16
type input "0"
click at [299, 103] on input "Người gửi" at bounding box center [318, 99] width 154 height 16
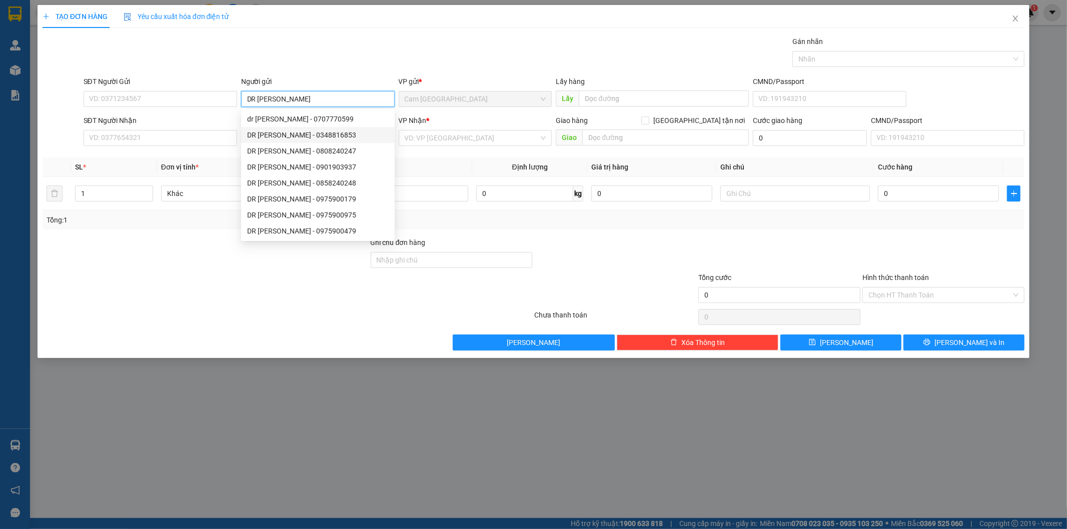
type input "DR [PERSON_NAME]"
click at [199, 112] on form "SĐT Người Gửi VD: 0371234567 Người gửi DR [PERSON_NAME] gửi * [PERSON_NAME] Bắc…" at bounding box center [534, 113] width 982 height 74
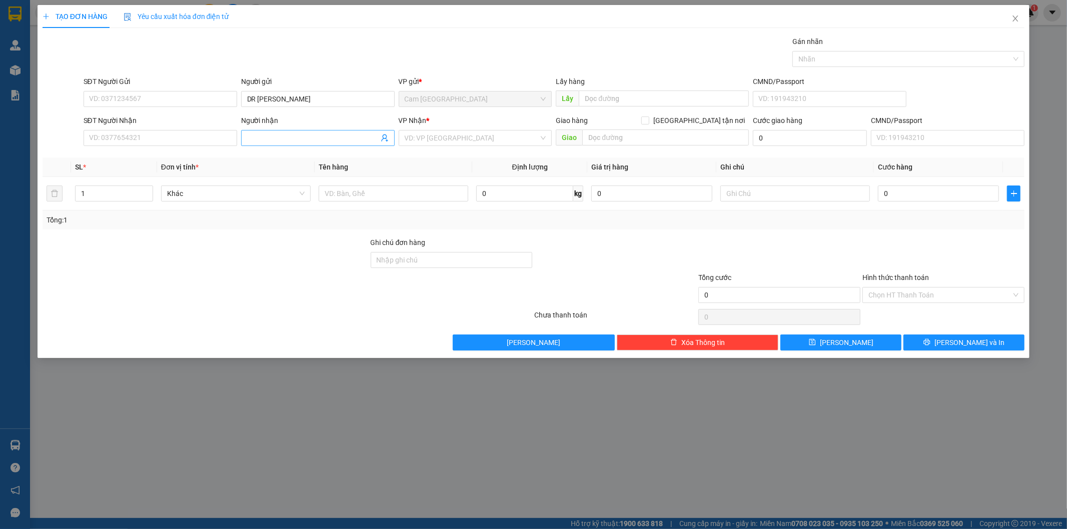
click at [268, 141] on input "Người nhận" at bounding box center [313, 138] width 132 height 11
type input "BẢO VIỆT"
click at [454, 137] on input "search" at bounding box center [472, 138] width 135 height 15
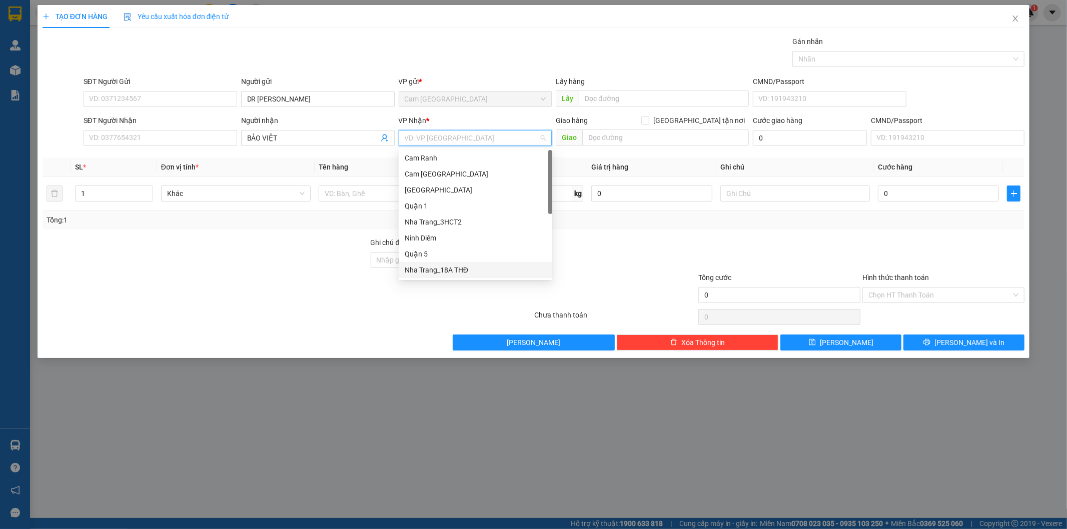
click at [445, 268] on div "Nha Trang_18A THĐ" at bounding box center [476, 270] width 142 height 11
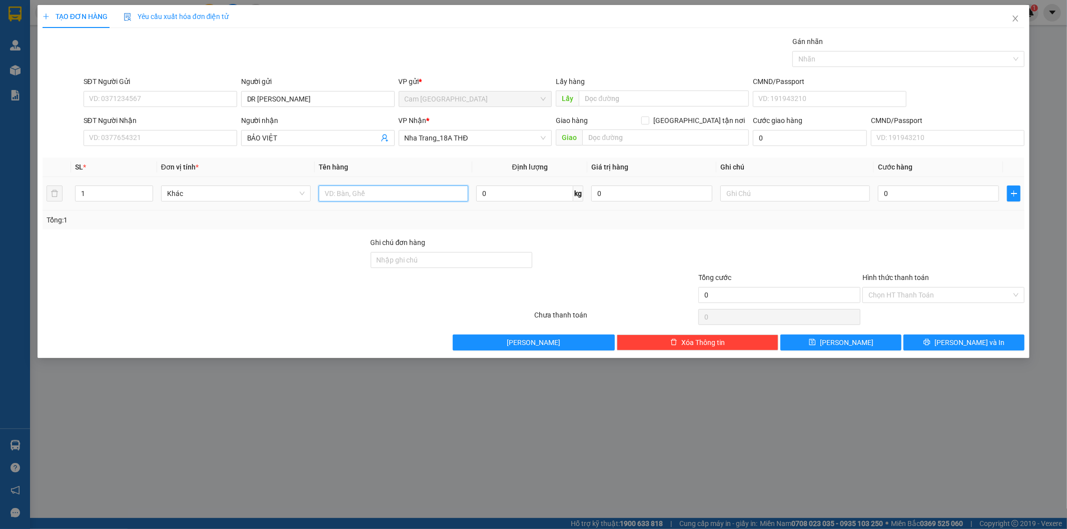
click at [377, 198] on input "text" at bounding box center [394, 194] width 150 height 16
type input "1H"
click at [736, 196] on input "text" at bounding box center [795, 194] width 150 height 16
type input "13485"
click at [931, 188] on input "0" at bounding box center [938, 194] width 121 height 16
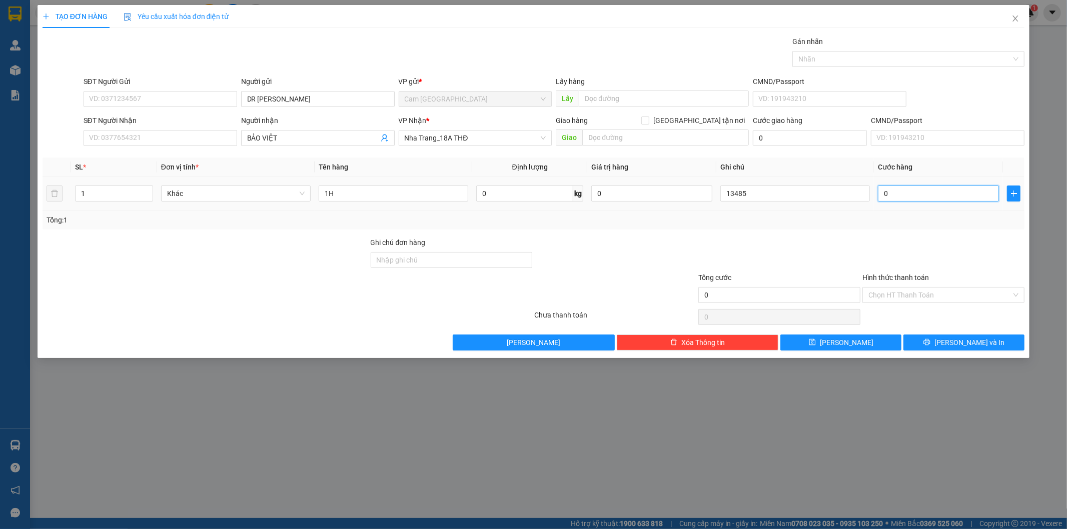
type input "2"
type input "20"
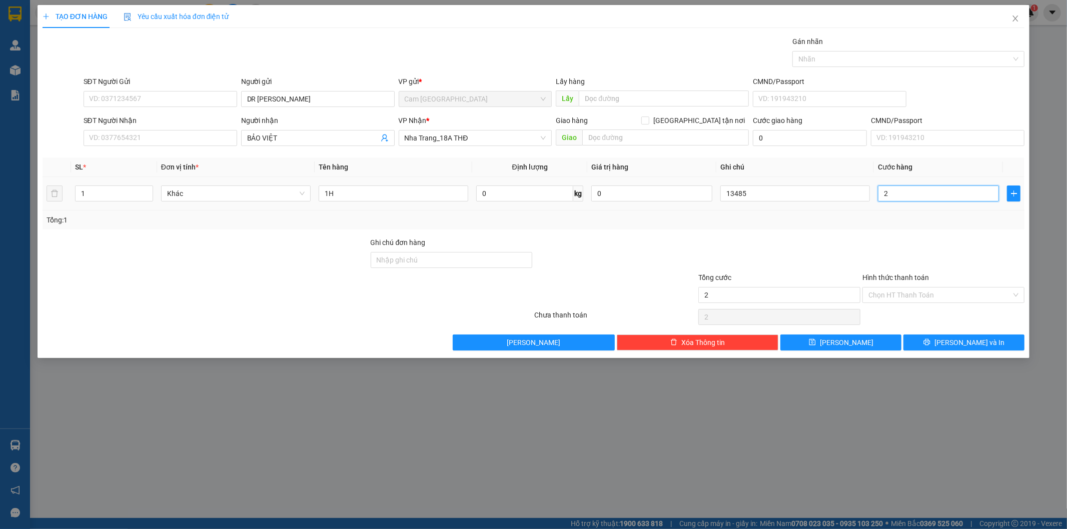
type input "20"
type input "200"
type input "2.000"
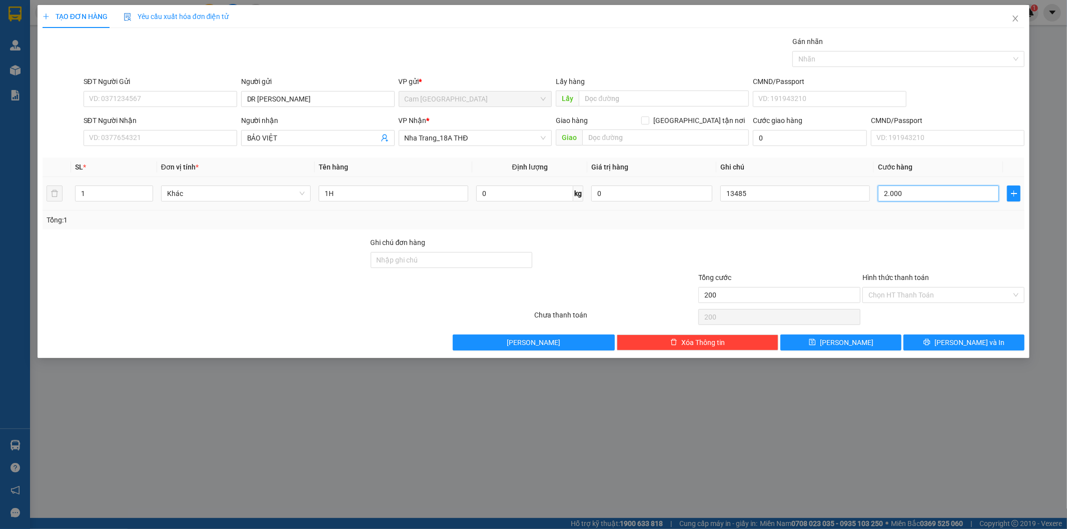
type input "2.000"
type input "20.000"
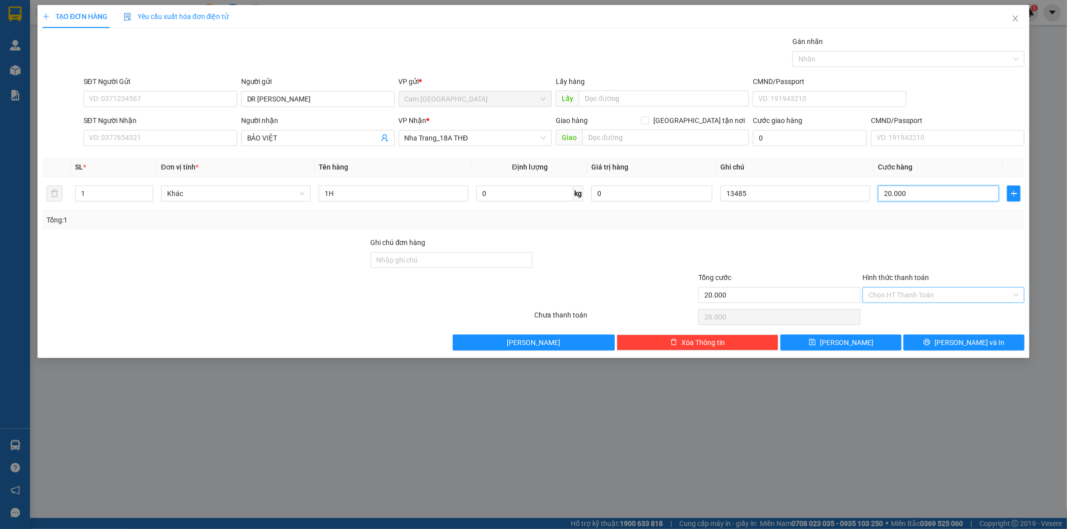
type input "20.000"
click at [937, 296] on input "Hình thức thanh toán" at bounding box center [939, 295] width 143 height 15
click at [902, 318] on div "Tại văn phòng" at bounding box center [944, 315] width 150 height 11
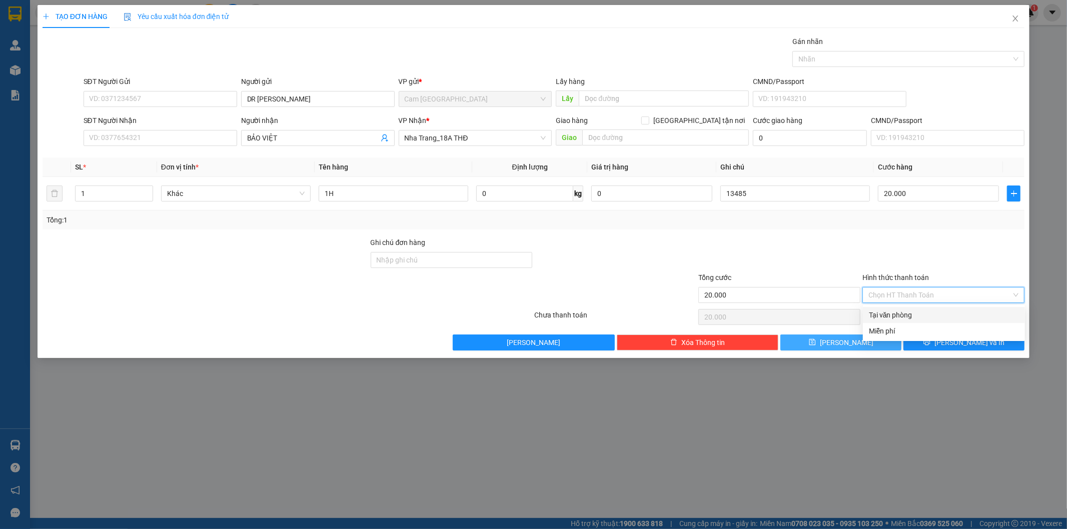
type input "0"
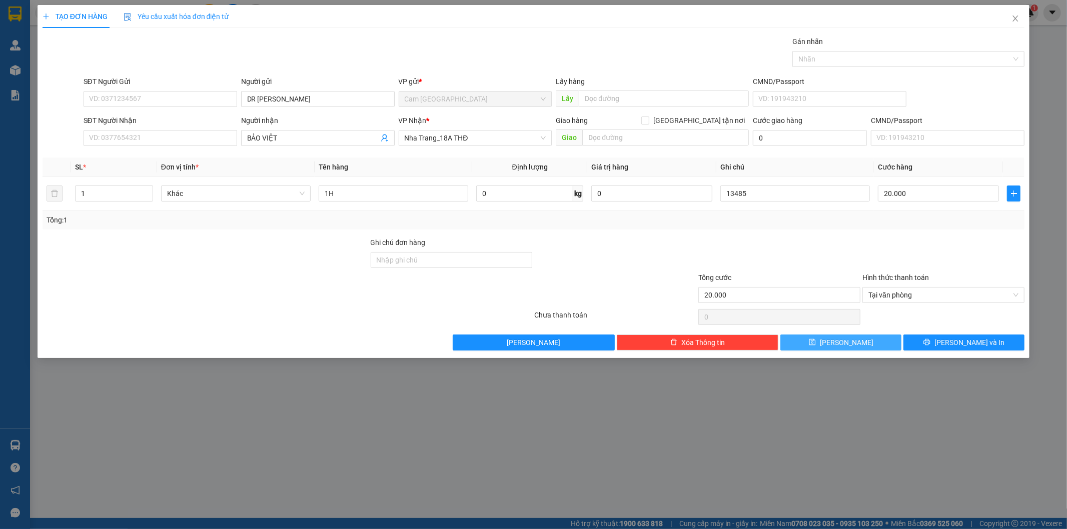
click at [862, 347] on button "[PERSON_NAME]" at bounding box center [840, 343] width 121 height 16
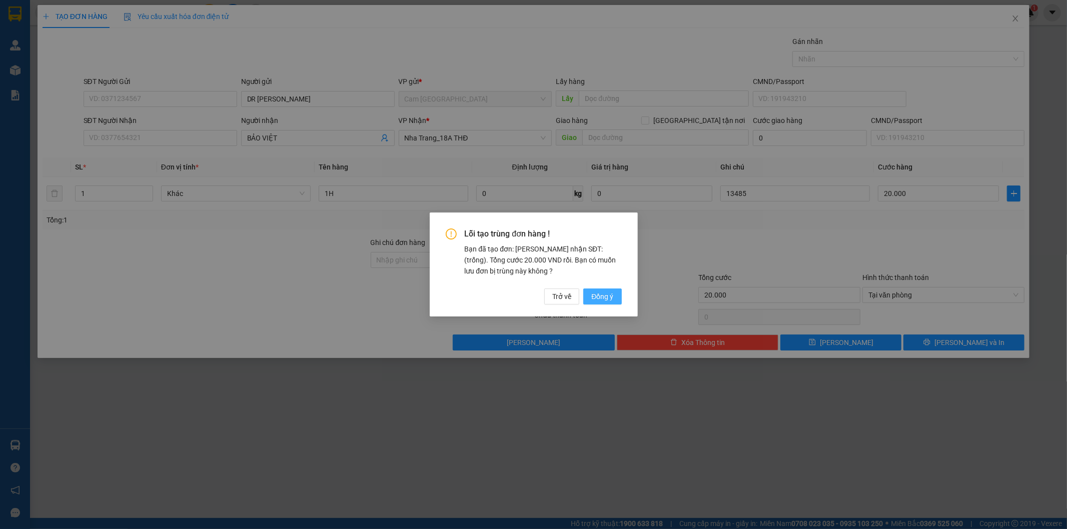
click at [609, 298] on span "Đồng ý" at bounding box center [602, 296] width 22 height 11
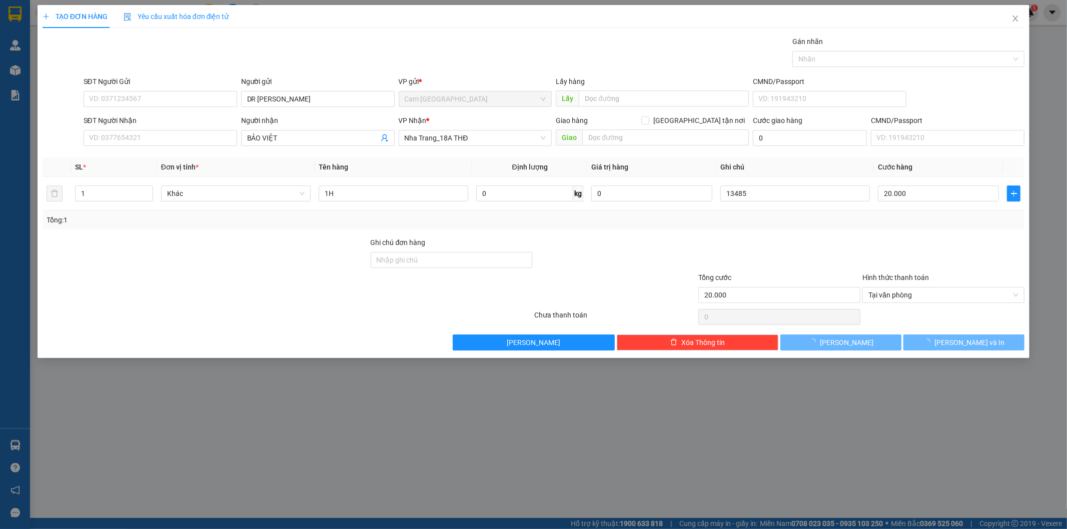
type input "0"
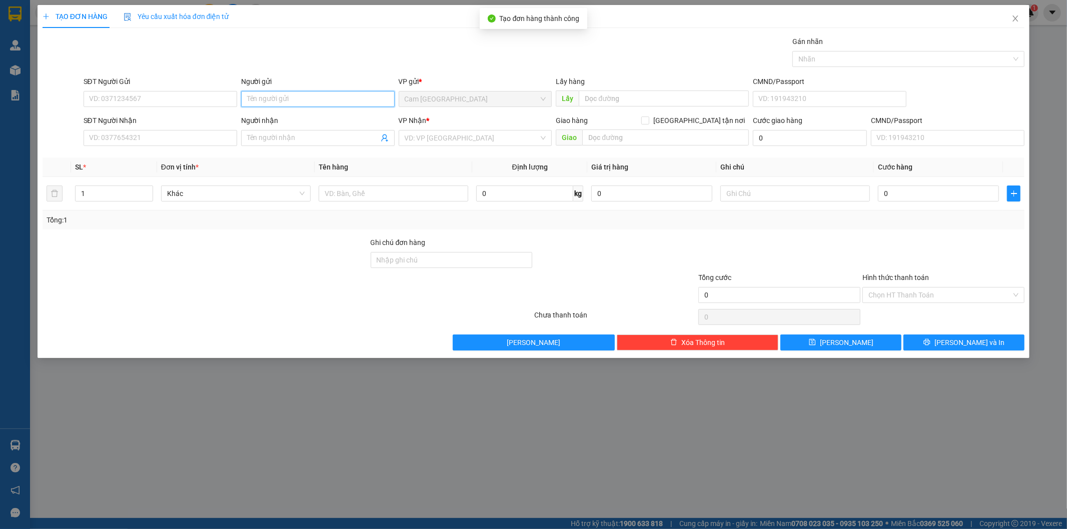
click at [299, 96] on input "Người gửi" at bounding box center [318, 99] width 154 height 16
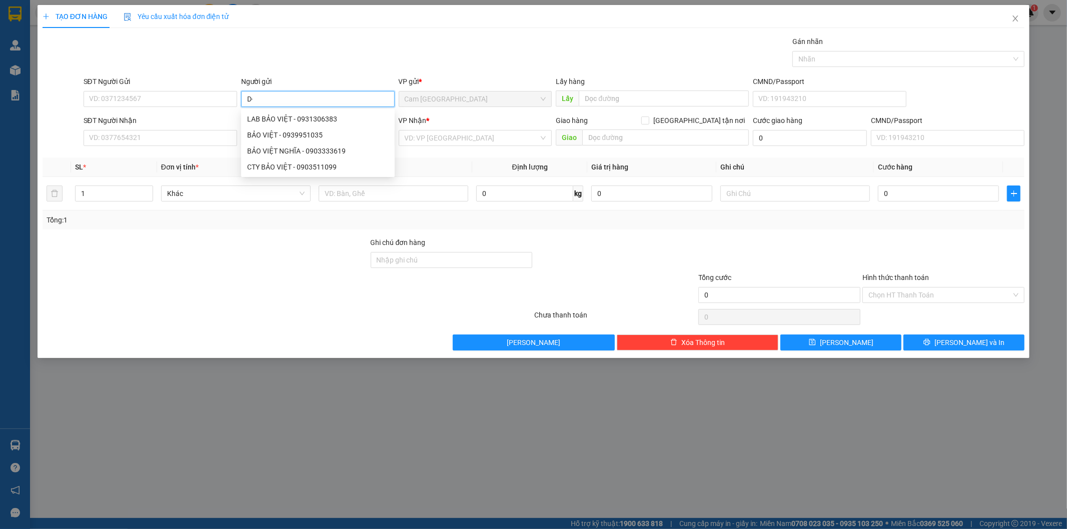
type input "D"
type input "ĐỨC THÀNH"
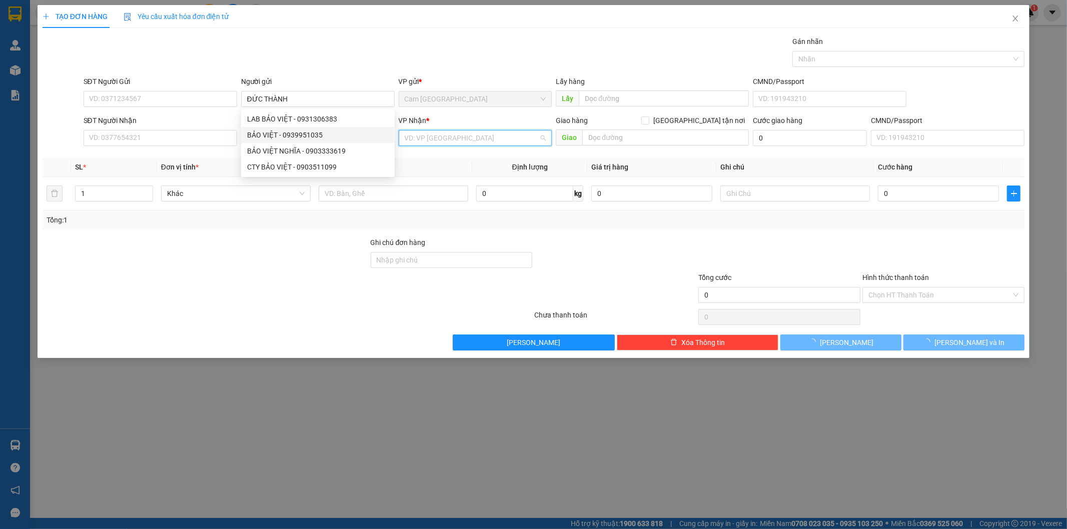
click at [406, 136] on input "search" at bounding box center [472, 138] width 135 height 15
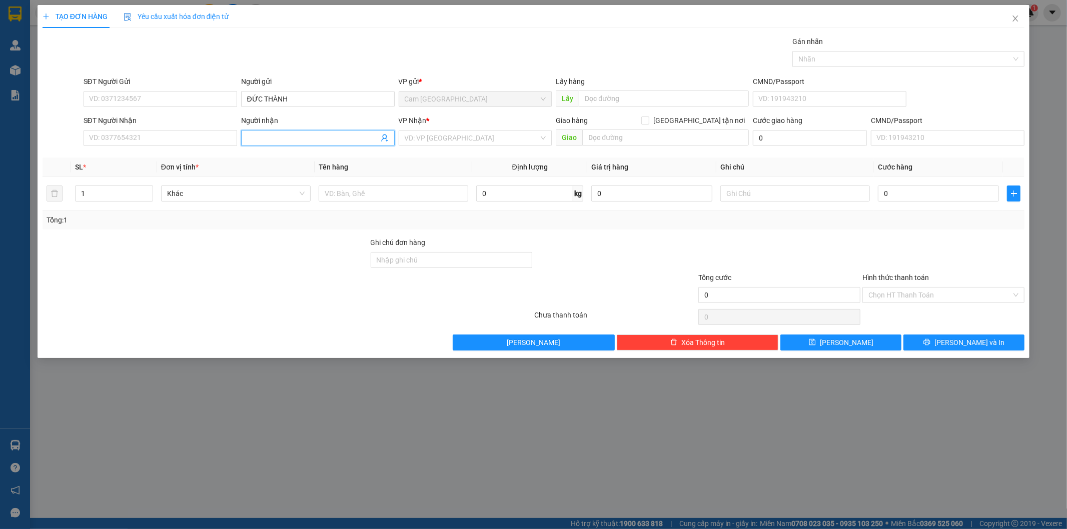
click at [354, 142] on input "Người nhận" at bounding box center [313, 138] width 132 height 11
type input "ANH QUỐC"
click at [467, 141] on input "search" at bounding box center [472, 138] width 135 height 15
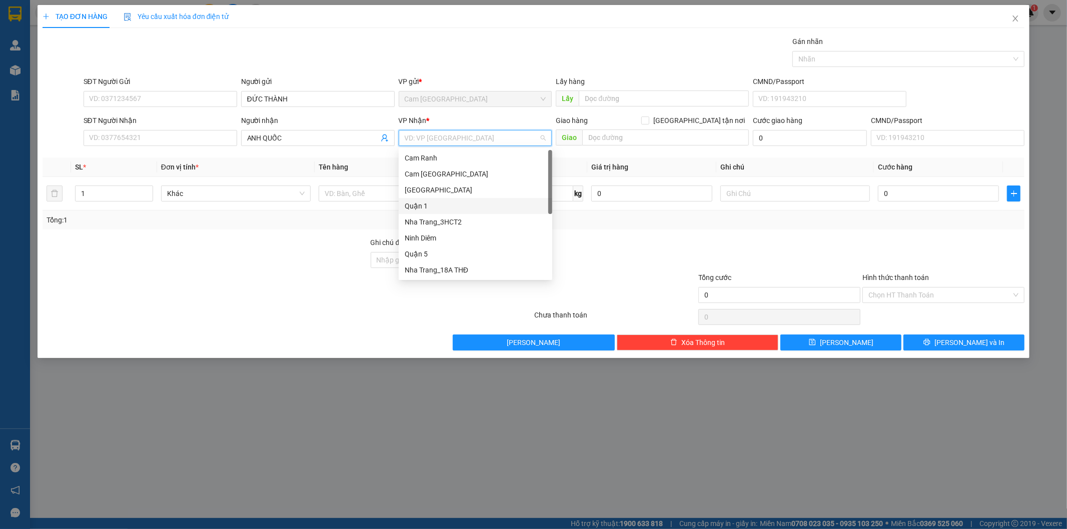
click at [441, 204] on div "Quận 1" at bounding box center [476, 206] width 142 height 11
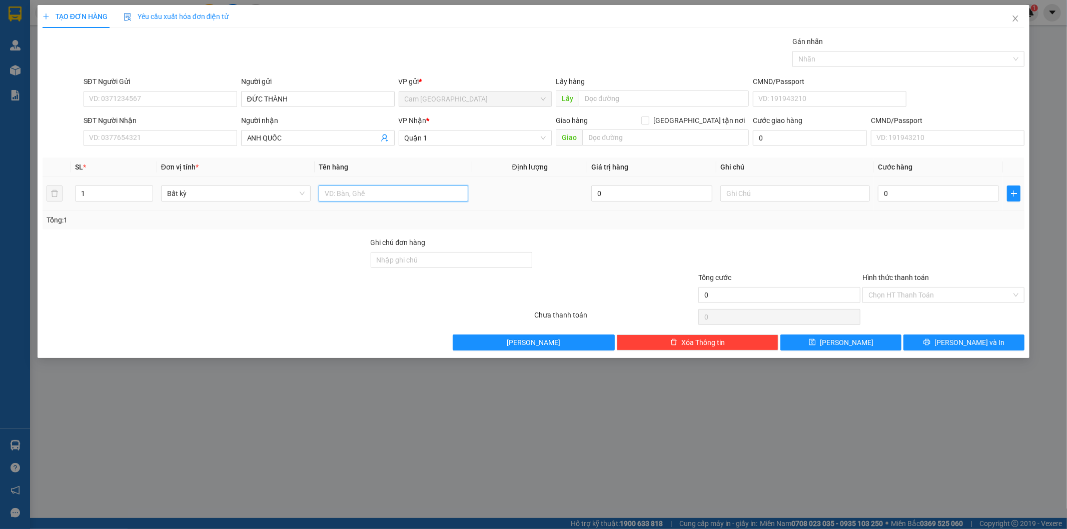
click at [381, 199] on input "text" at bounding box center [394, 194] width 150 height 16
type input "1H"
click at [770, 189] on input "text" at bounding box center [795, 194] width 150 height 16
type input "13486"
click at [914, 192] on input "0" at bounding box center [938, 194] width 121 height 16
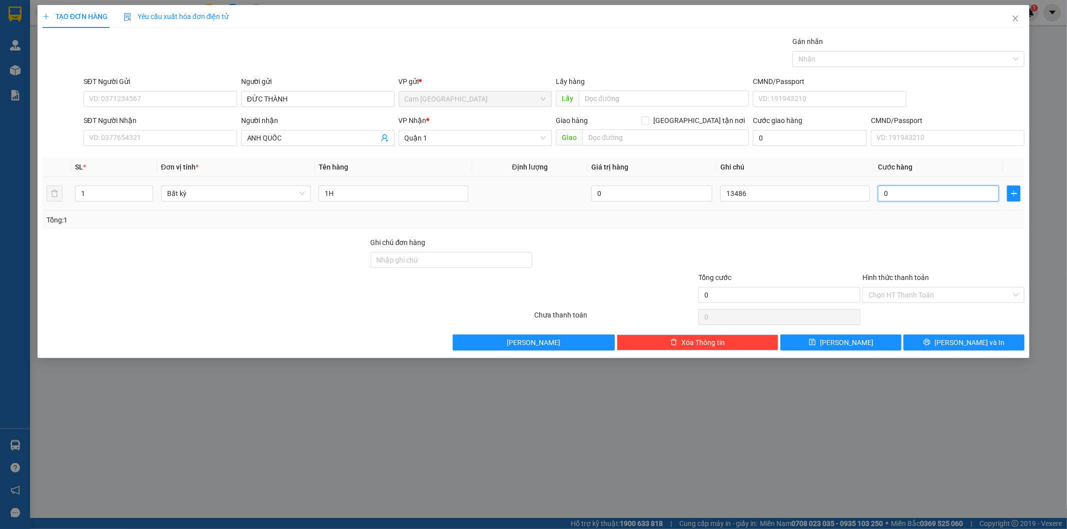
type input "2"
type input "20"
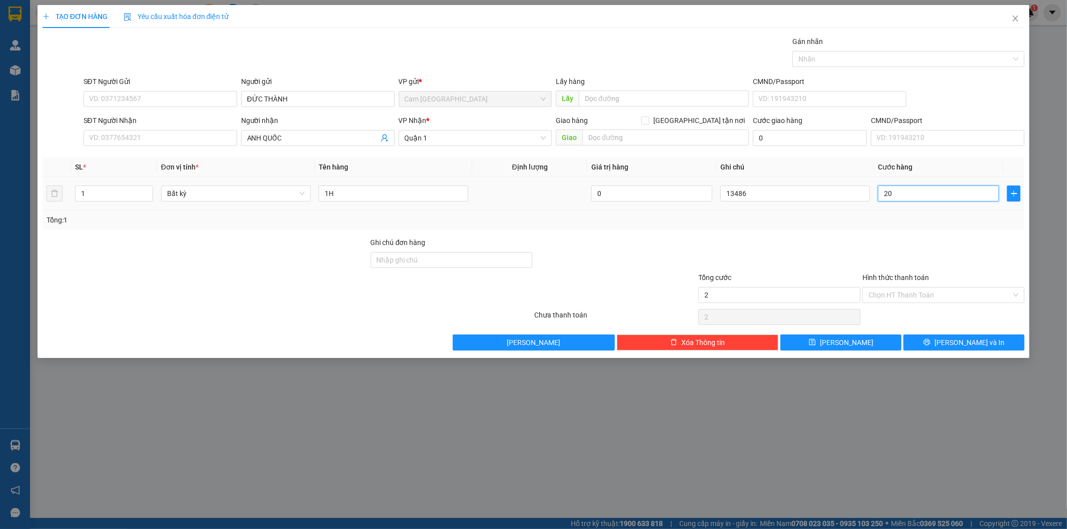
type input "20"
type input "200"
type input "2.000"
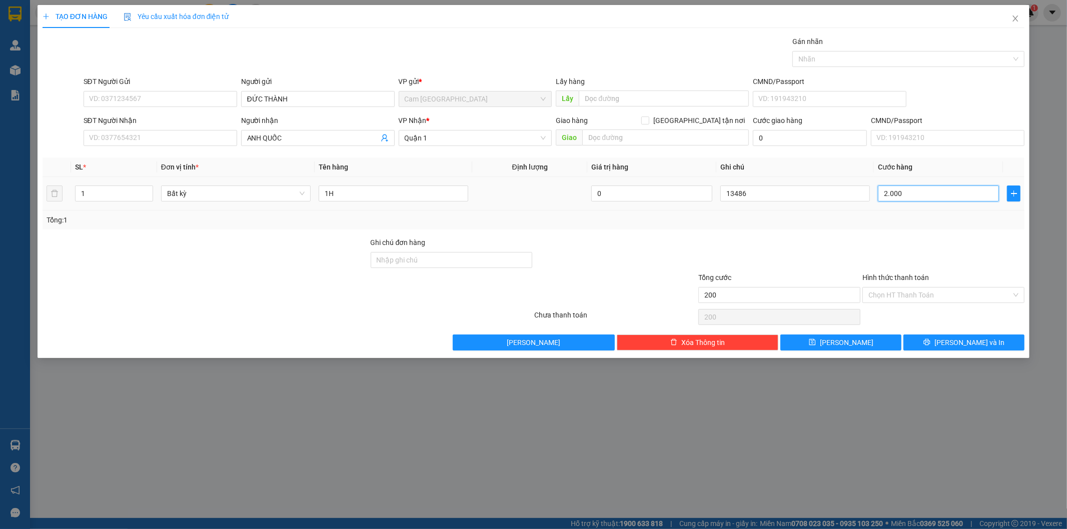
type input "2.000"
type input "20.000"
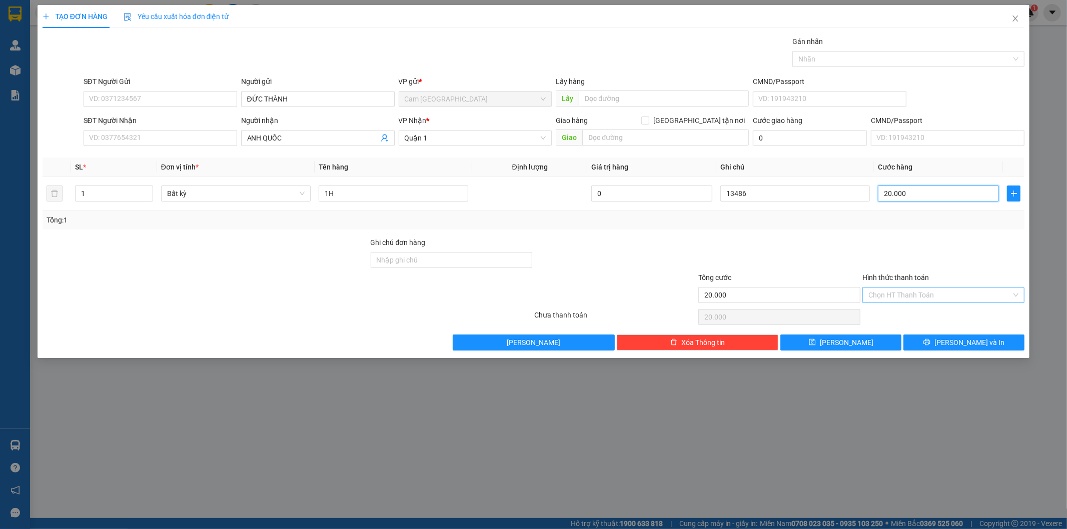
type input "20.000"
click at [932, 296] on input "Hình thức thanh toán" at bounding box center [939, 295] width 143 height 15
click at [907, 314] on div "Tại văn phòng" at bounding box center [944, 315] width 150 height 11
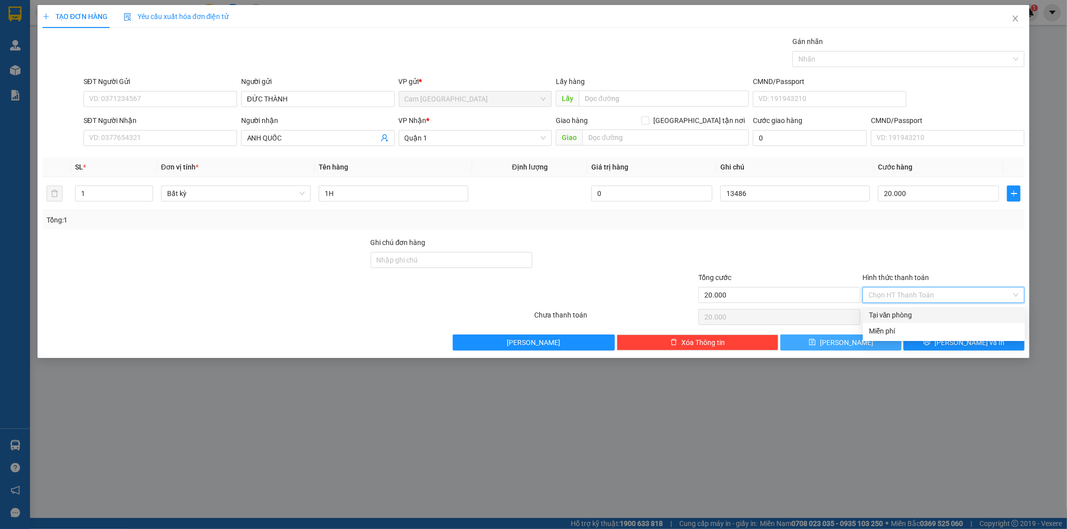
type input "0"
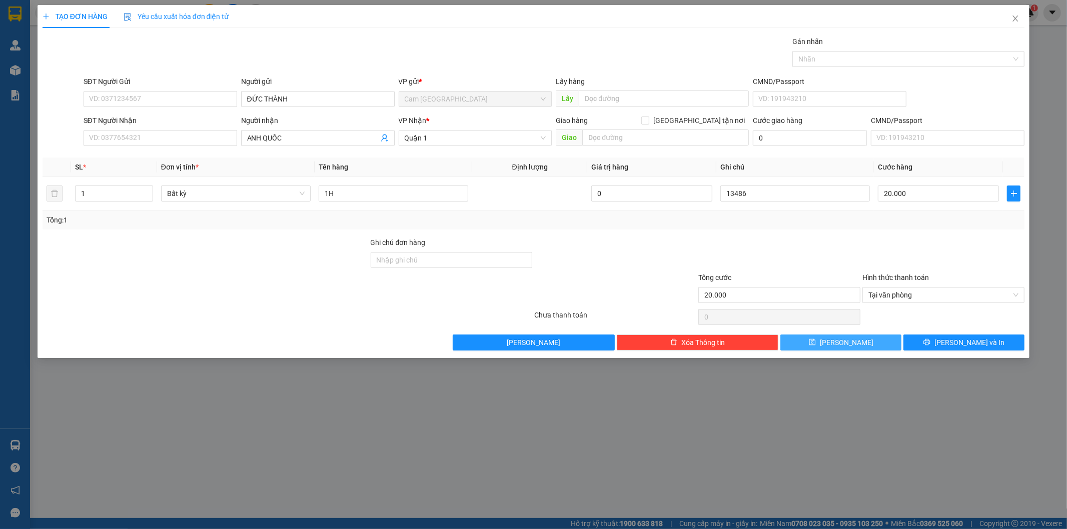
click at [873, 344] on button "[PERSON_NAME]" at bounding box center [840, 343] width 121 height 16
type input "0"
click at [334, 99] on input "Người gửi" at bounding box center [318, 99] width 154 height 16
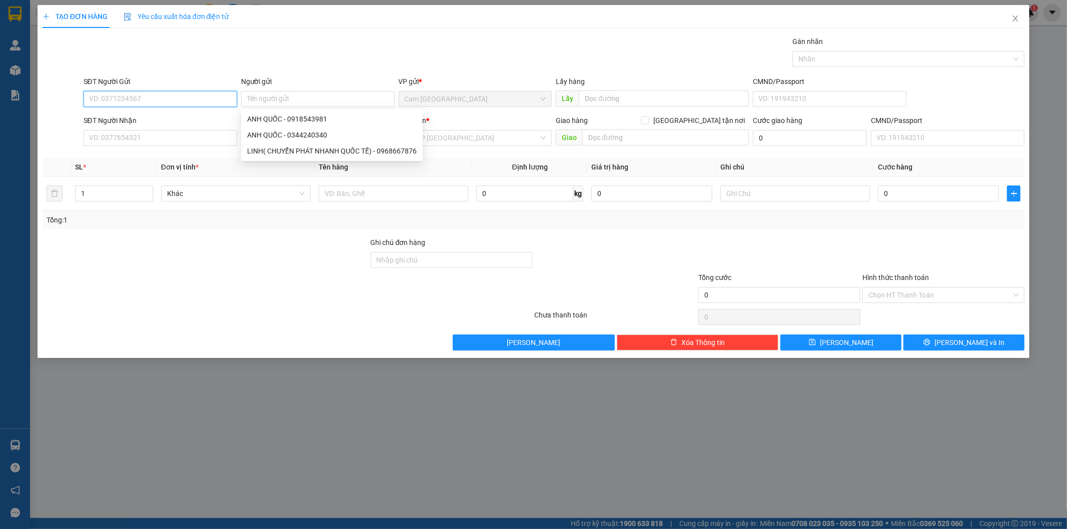
click at [192, 101] on input "SĐT Người Gửi" at bounding box center [161, 99] width 154 height 16
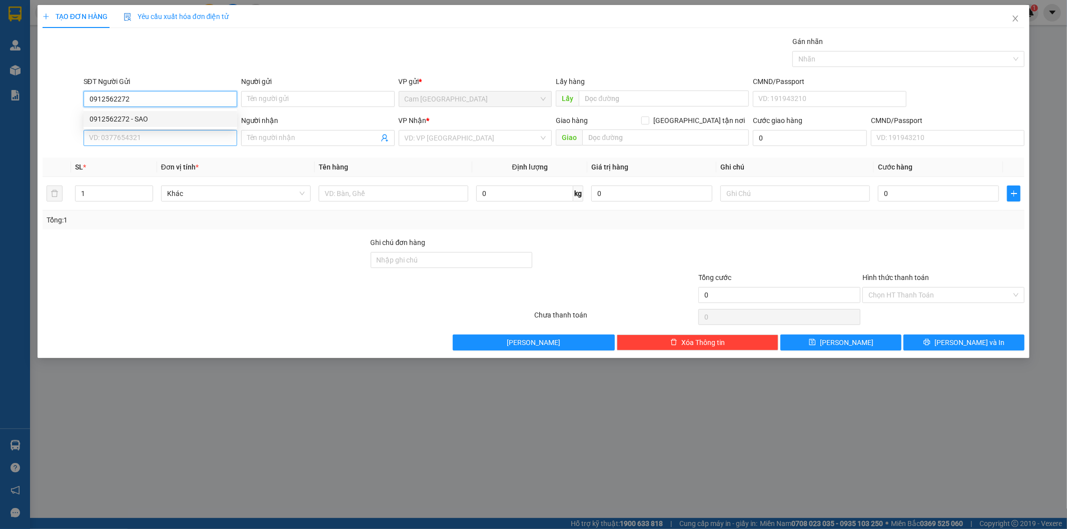
type input "0912562272"
click at [214, 136] on input "SĐT Người Nhận" at bounding box center [161, 138] width 154 height 16
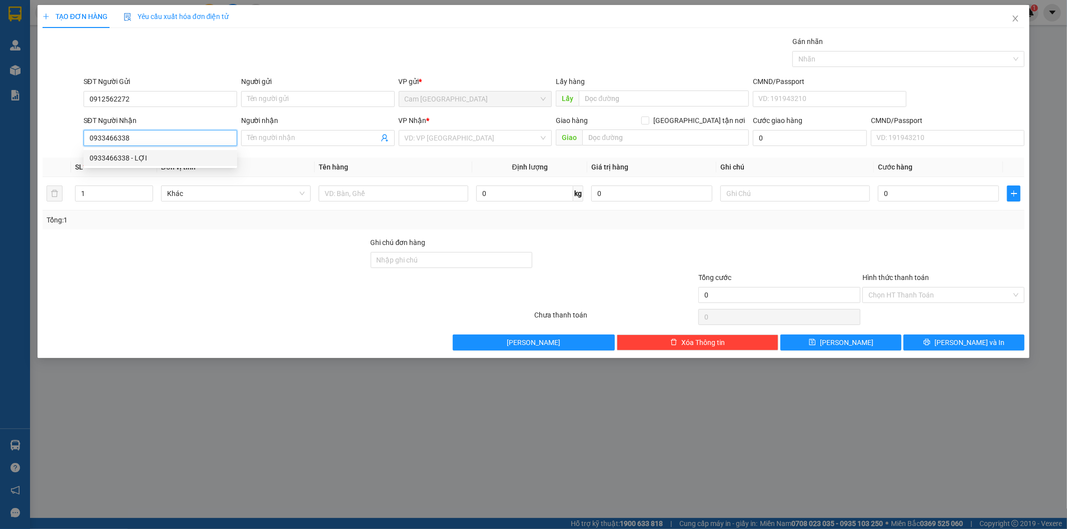
click at [196, 153] on div "0933466338 - LỢI" at bounding box center [161, 158] width 142 height 11
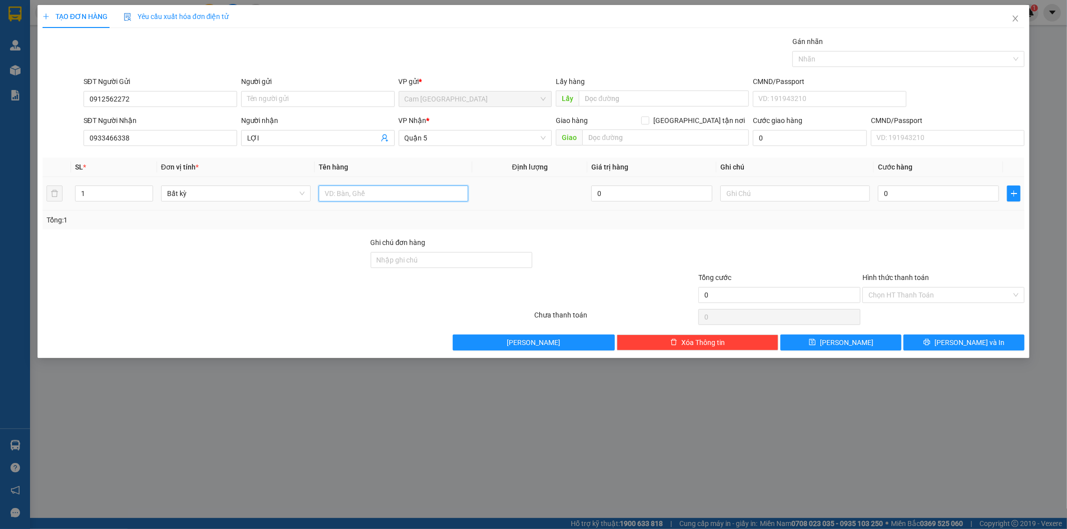
click at [372, 194] on input "text" at bounding box center [394, 194] width 150 height 16
click at [372, 199] on input "text" at bounding box center [394, 194] width 150 height 16
click at [648, 136] on input "text" at bounding box center [665, 138] width 167 height 16
click at [518, 134] on span "Quận 5" at bounding box center [476, 138] width 142 height 15
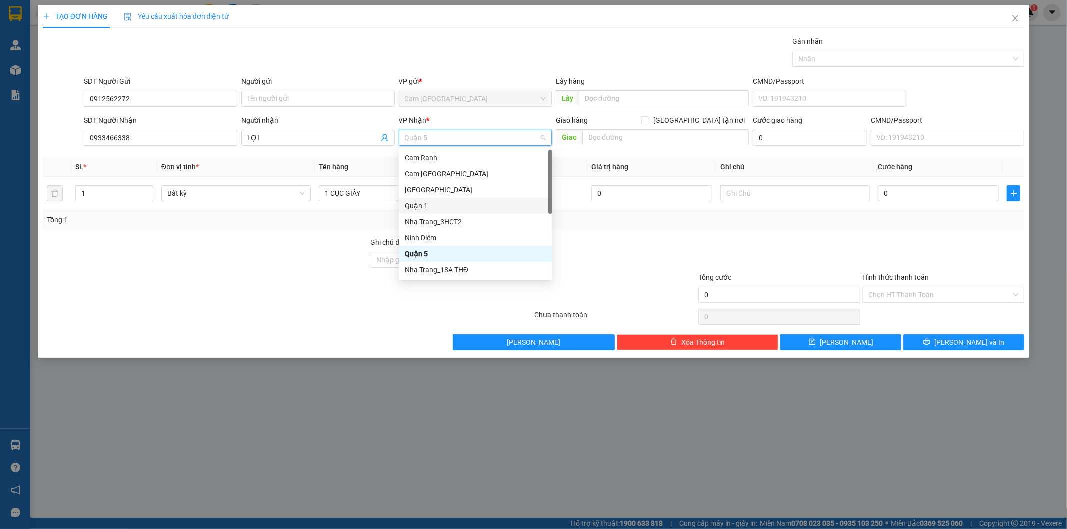
click at [442, 209] on div "Quận 1" at bounding box center [476, 206] width 142 height 11
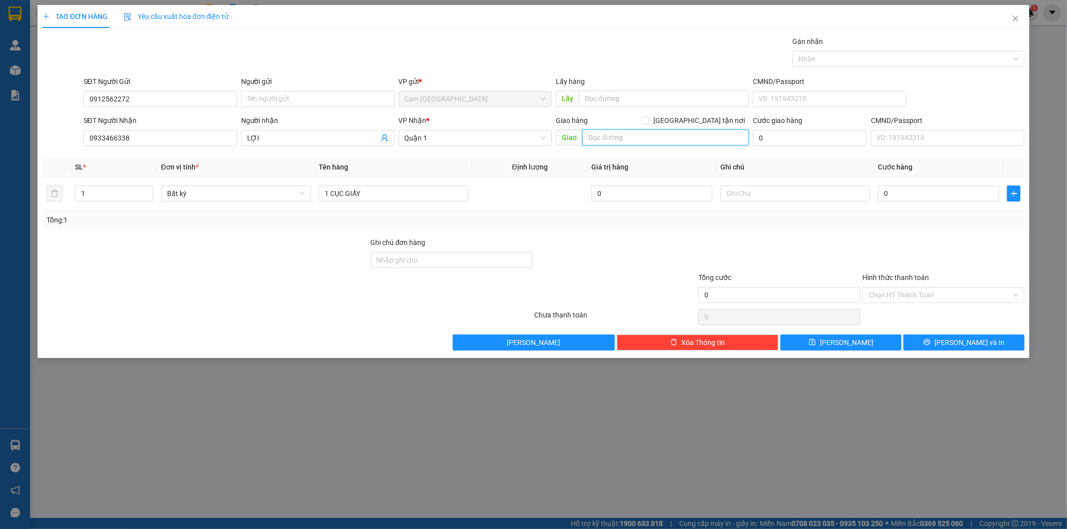
click at [656, 141] on input "text" at bounding box center [665, 138] width 167 height 16
click at [745, 199] on input "text" at bounding box center [795, 194] width 150 height 16
click at [933, 199] on input "0" at bounding box center [938, 194] width 121 height 16
drag, startPoint x: 907, startPoint y: 297, endPoint x: 896, endPoint y: 307, distance: 14.9
click at [907, 297] on input "Hình thức thanh toán" at bounding box center [939, 295] width 143 height 15
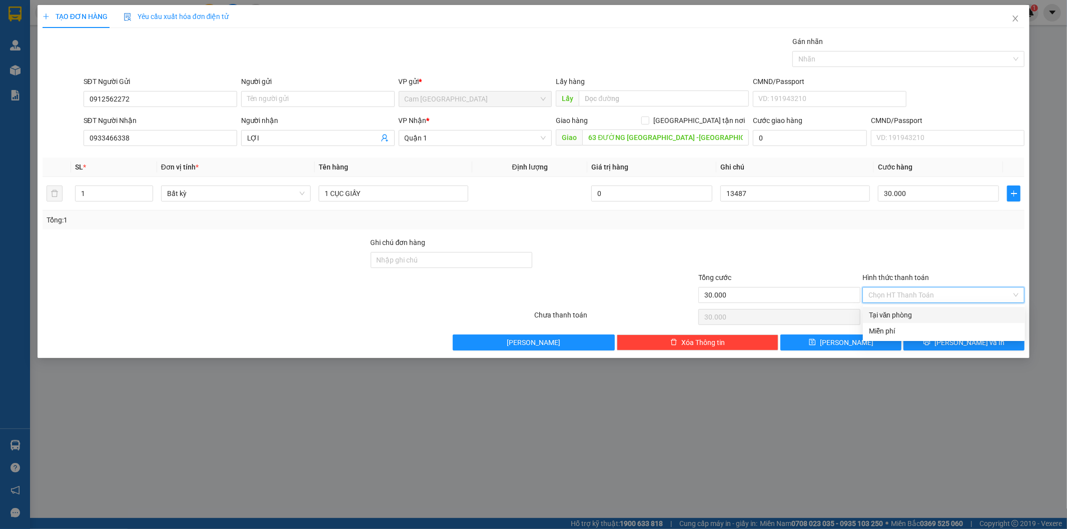
click at [893, 314] on div "Tại văn phòng" at bounding box center [944, 315] width 150 height 11
click at [876, 342] on button "[PERSON_NAME]" at bounding box center [840, 343] width 121 height 16
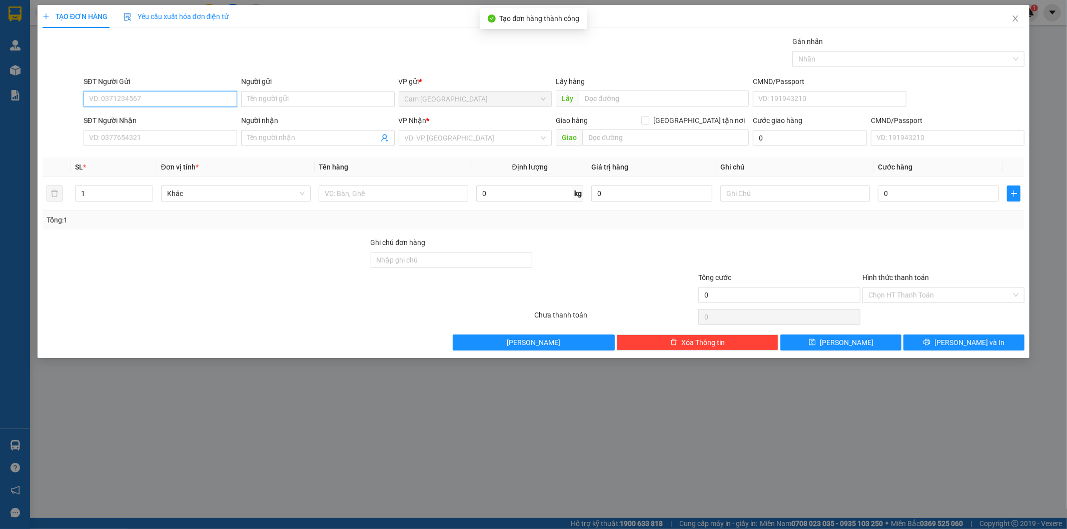
click at [216, 99] on input "SĐT Người Gửi" at bounding box center [161, 99] width 154 height 16
click at [207, 123] on div "0905527776" at bounding box center [161, 119] width 142 height 11
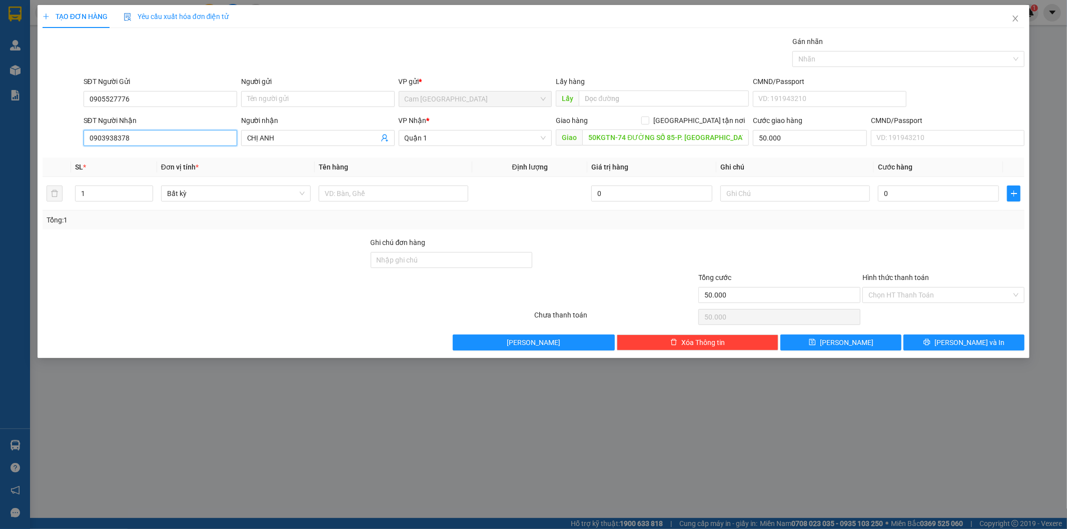
drag, startPoint x: 172, startPoint y: 142, endPoint x: 58, endPoint y: 143, distance: 114.0
click at [58, 143] on div "SĐT Người Nhận 0903938378 0903938378 Người nhận CHỊ ANH VP Nhận * [GEOGRAPHIC_D…" at bounding box center [534, 132] width 984 height 35
drag, startPoint x: 288, startPoint y: 132, endPoint x: 188, endPoint y: 147, distance: 101.2
click at [188, 147] on div "SĐT Người Nhận 0944699567 Người nhận CHỊ ANH CHỊ ANH VP Nhận * Quận 1 Giao hàng…" at bounding box center [554, 132] width 945 height 35
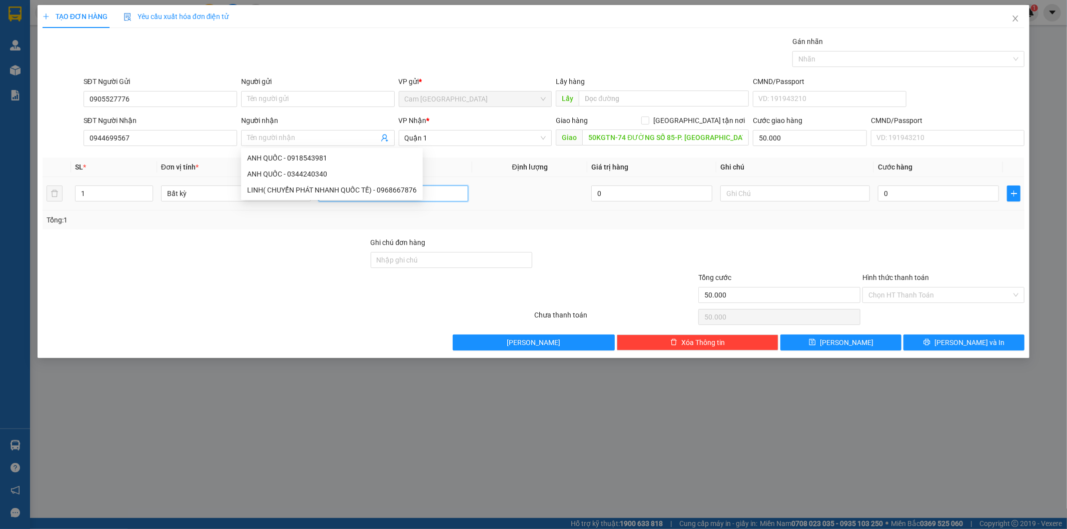
click at [449, 193] on input "text" at bounding box center [394, 194] width 150 height 16
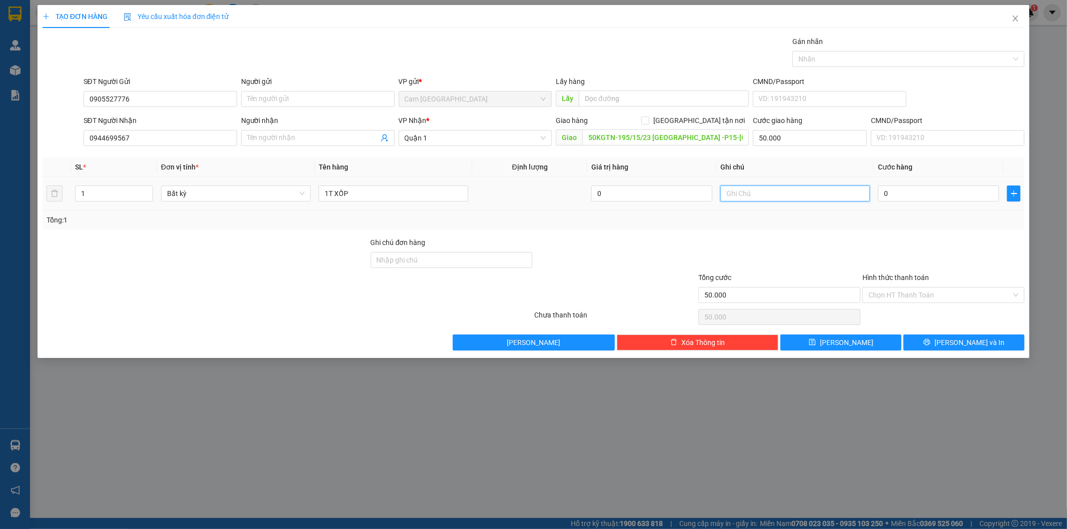
click at [753, 194] on input "text" at bounding box center [795, 194] width 150 height 16
click at [945, 193] on input "0" at bounding box center [938, 194] width 121 height 16
drag, startPoint x: 939, startPoint y: 296, endPoint x: 906, endPoint y: 310, distance: 35.4
click at [938, 297] on input "Hình thức thanh toán" at bounding box center [939, 295] width 143 height 15
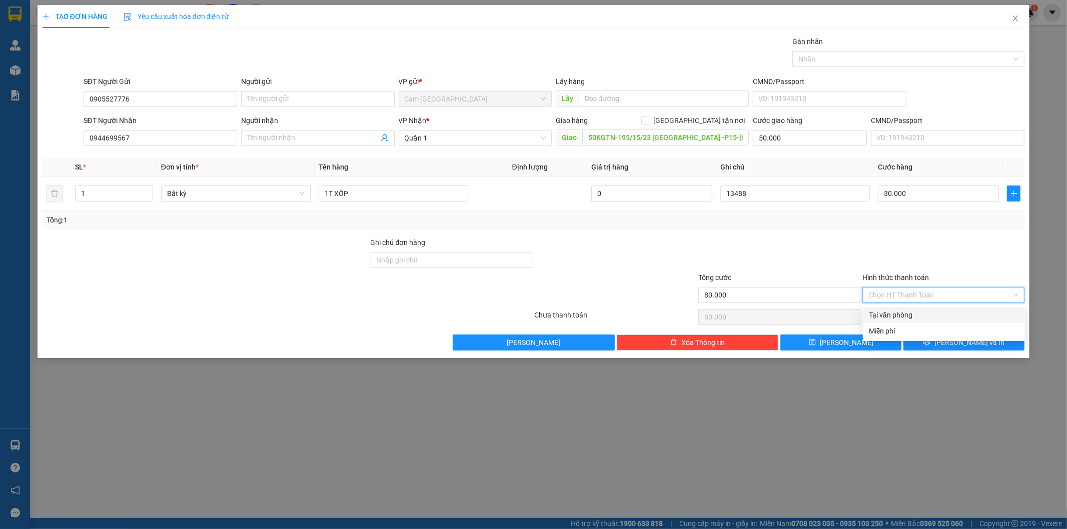
click at [905, 310] on div "Tại văn phòng" at bounding box center [944, 315] width 150 height 11
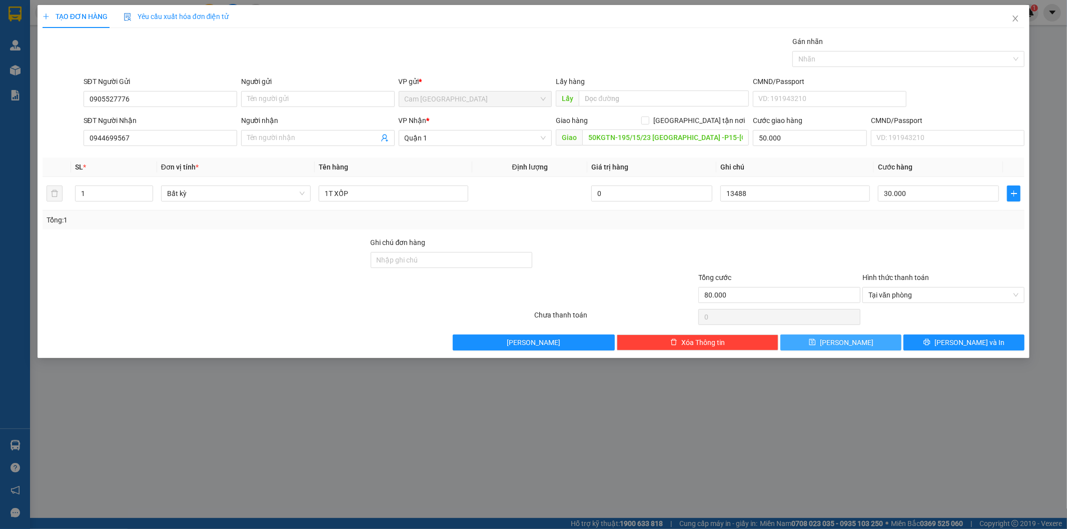
click at [860, 337] on button "[PERSON_NAME]" at bounding box center [840, 343] width 121 height 16
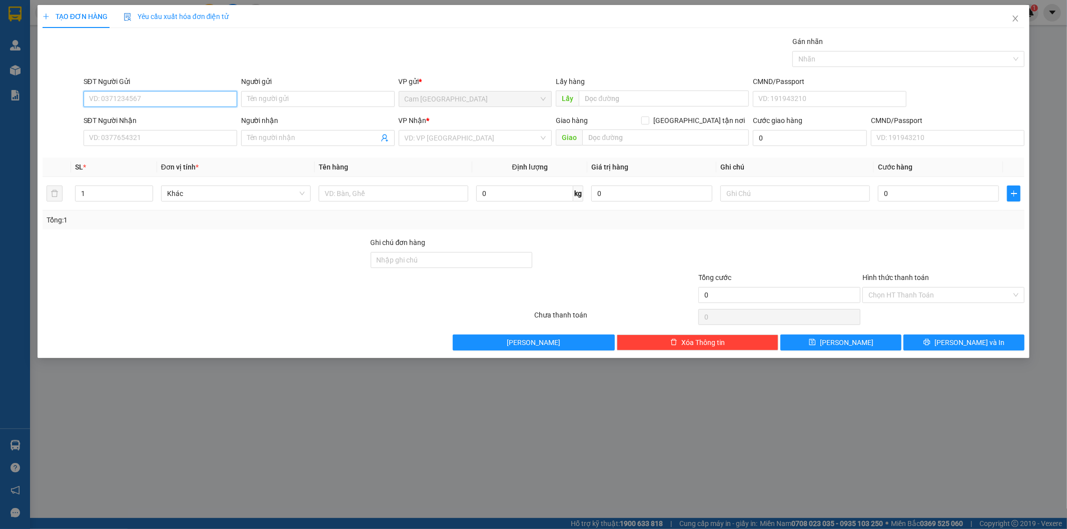
click at [185, 102] on input "SĐT Người Gửi" at bounding box center [161, 99] width 154 height 16
click at [289, 95] on input "Người gửi" at bounding box center [318, 99] width 154 height 16
click at [186, 101] on input "0905307898" at bounding box center [161, 99] width 154 height 16
click at [141, 119] on div "0905307898 - THẢO" at bounding box center [161, 119] width 142 height 11
drag, startPoint x: 160, startPoint y: 143, endPoint x: 67, endPoint y: 141, distance: 93.5
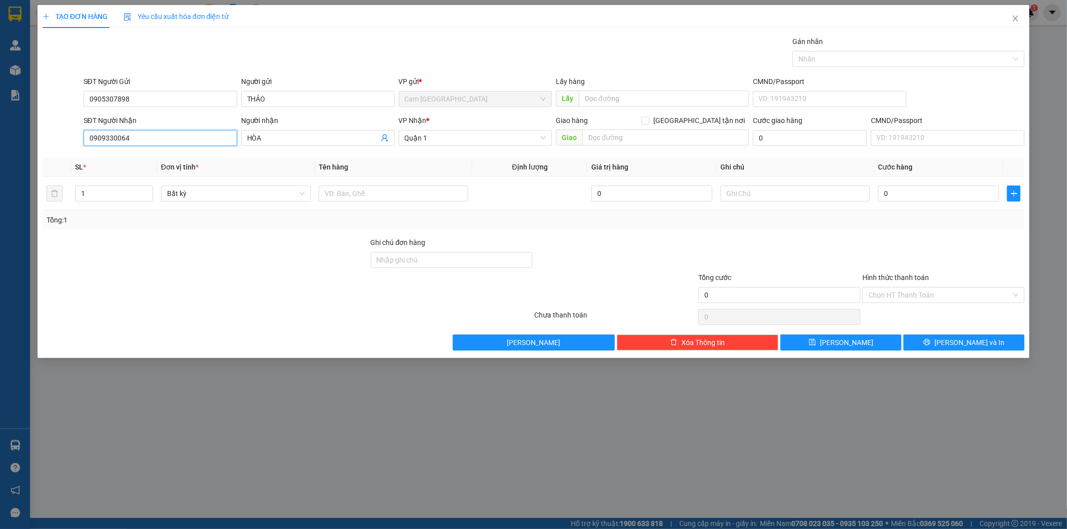
click at [67, 141] on div "SĐT Người Nhận 0909330064 Người nhận HÒA VP Nhận * Quận 1 Giao hàng [GEOGRAPHIC…" at bounding box center [534, 132] width 984 height 35
click at [154, 163] on div "0969928673 - ĐÀO" at bounding box center [161, 158] width 142 height 11
click at [359, 192] on input "text" at bounding box center [394, 194] width 150 height 16
click at [793, 200] on input "text" at bounding box center [795, 194] width 150 height 16
click at [908, 192] on input "0" at bounding box center [938, 194] width 121 height 16
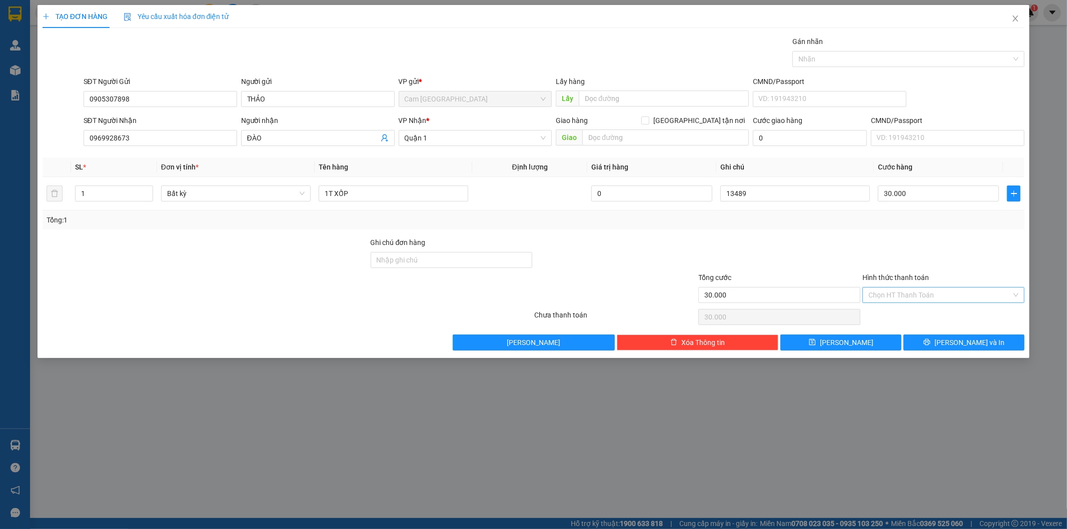
click at [892, 294] on input "Hình thức thanh toán" at bounding box center [939, 295] width 143 height 15
click at [888, 311] on div "Tại văn phòng" at bounding box center [944, 315] width 150 height 11
click at [874, 340] on button "[PERSON_NAME]" at bounding box center [840, 343] width 121 height 16
drag, startPoint x: 1016, startPoint y: 17, endPoint x: 31, endPoint y: 195, distance: 1001.4
click at [1016, 17] on icon "close" at bounding box center [1015, 19] width 8 height 8
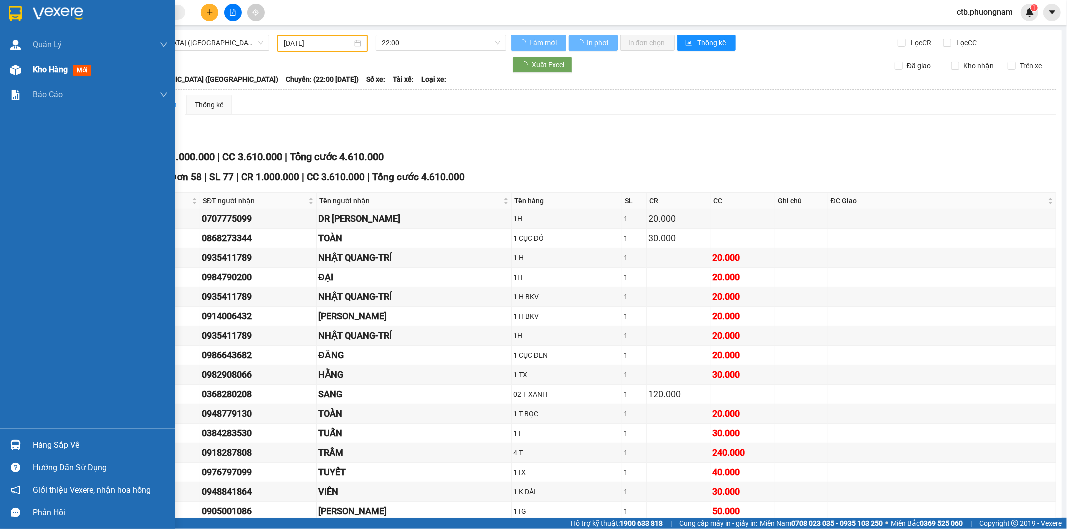
click at [34, 72] on span "Kho hàng" at bounding box center [50, 70] width 35 height 10
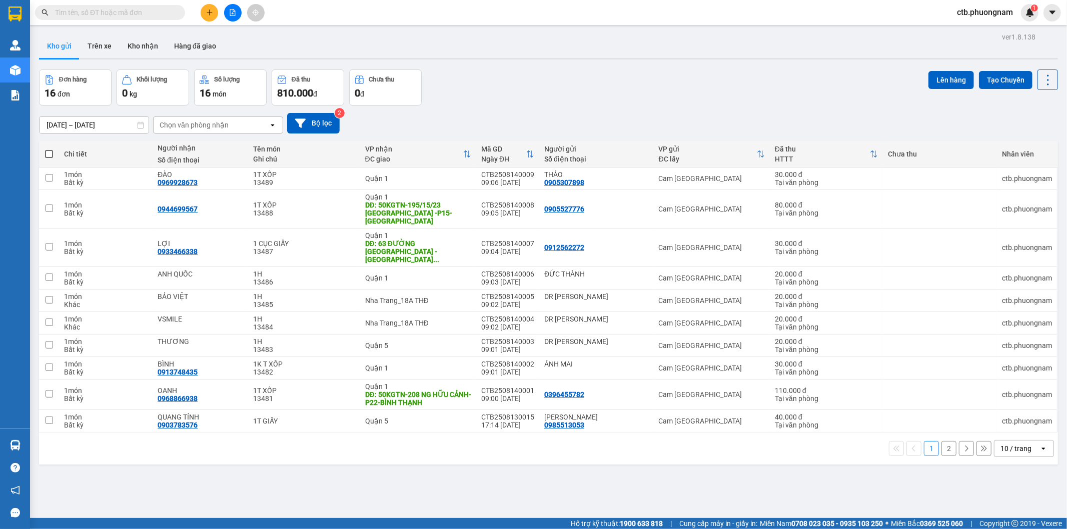
click at [943, 441] on button "2" at bounding box center [948, 448] width 15 height 15
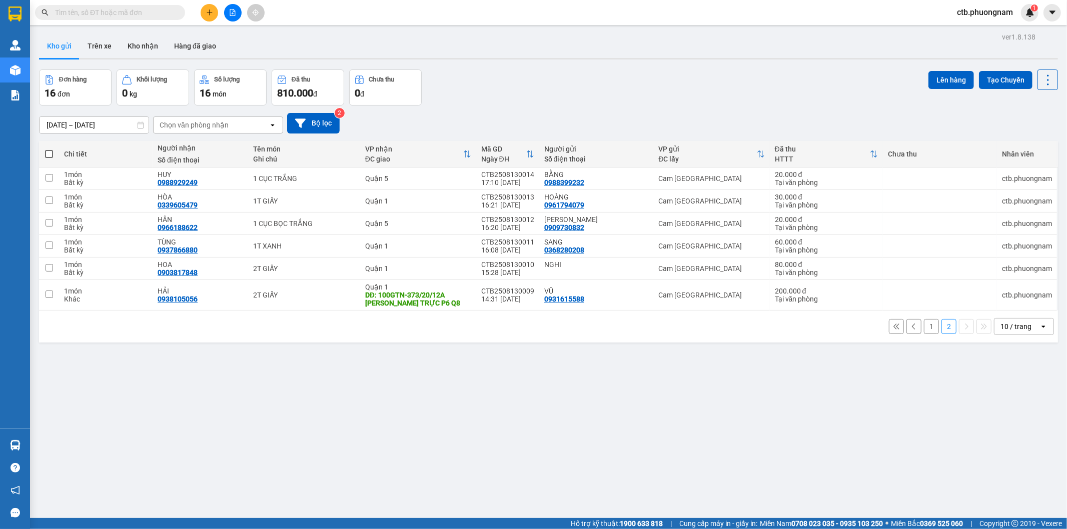
click at [47, 153] on span at bounding box center [49, 154] width 8 height 8
click at [49, 149] on input "checkbox" at bounding box center [49, 149] width 0 height 0
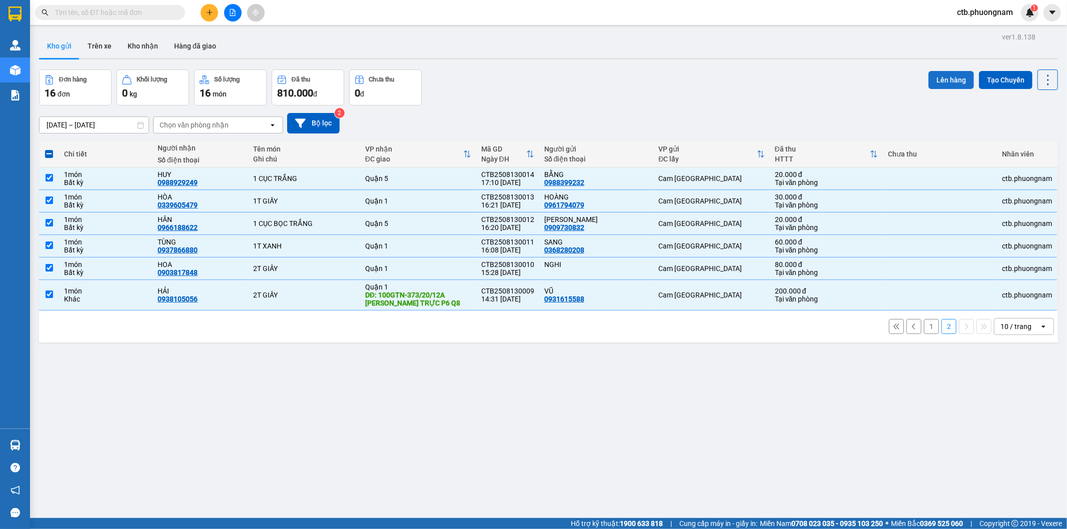
click at [953, 76] on button "Lên hàng" at bounding box center [951, 80] width 46 height 18
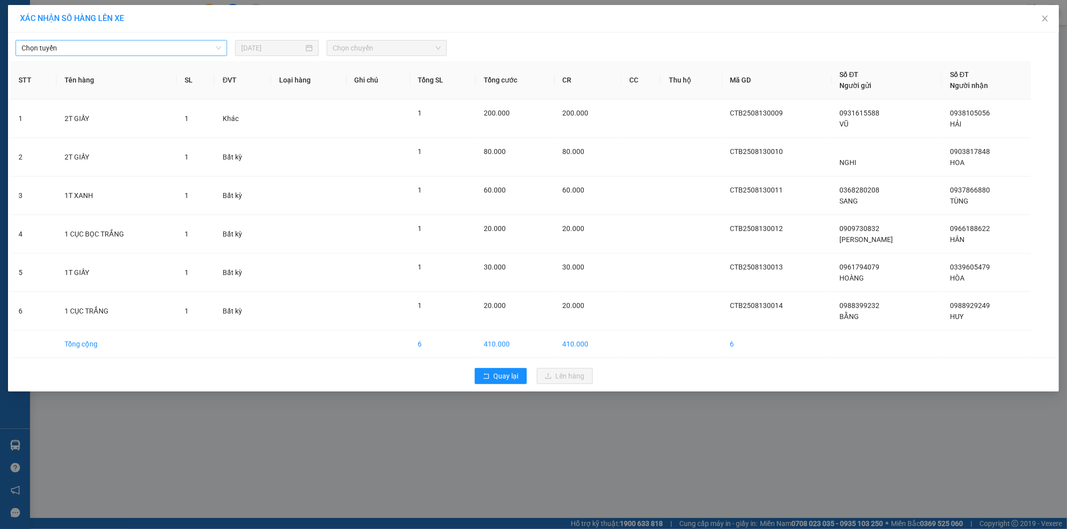
click at [202, 51] on span "Chọn tuyến" at bounding box center [122, 48] width 200 height 15
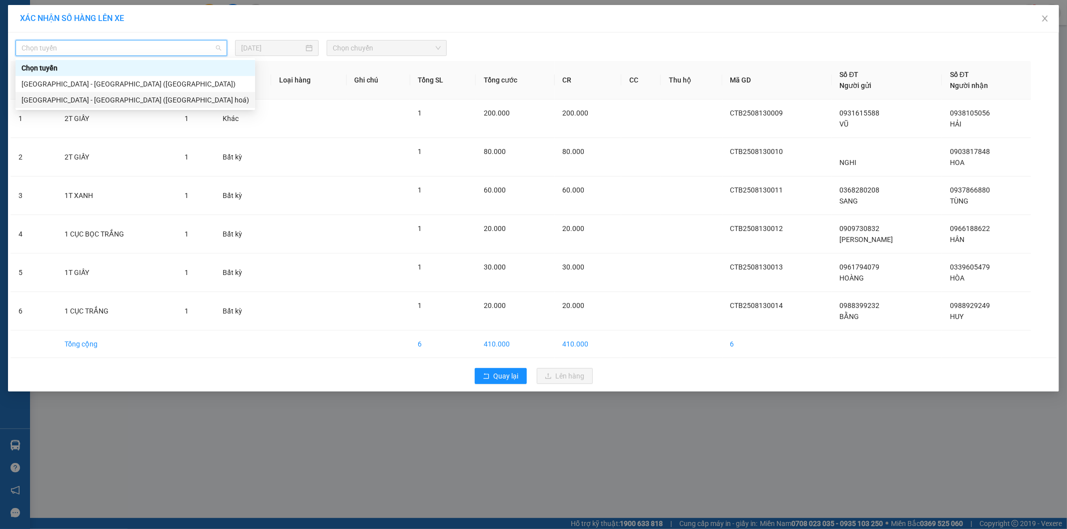
click at [188, 93] on div "[GEOGRAPHIC_DATA] - [GEOGRAPHIC_DATA] ([GEOGRAPHIC_DATA] hoá)" at bounding box center [136, 100] width 240 height 16
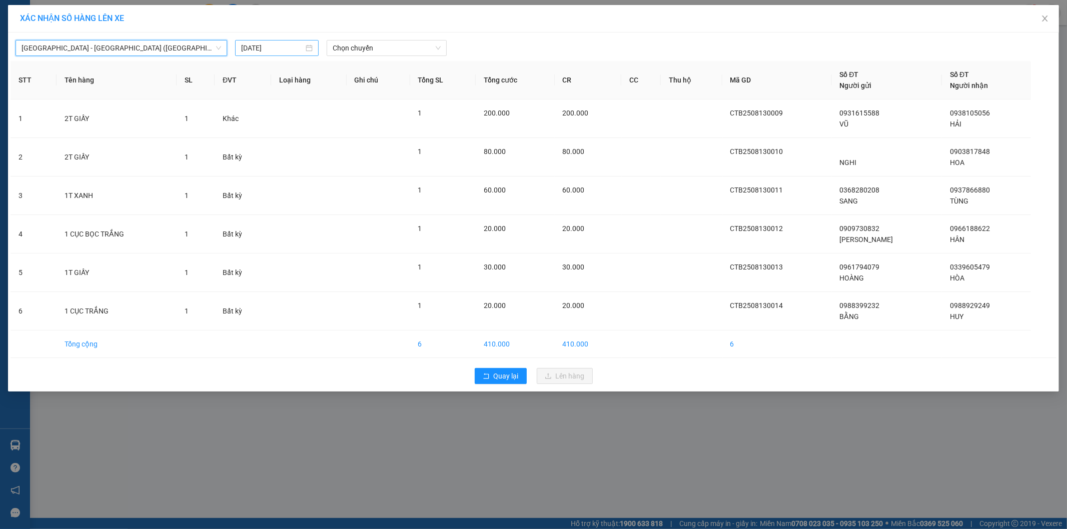
click at [266, 45] on input "[DATE]" at bounding box center [272, 48] width 63 height 11
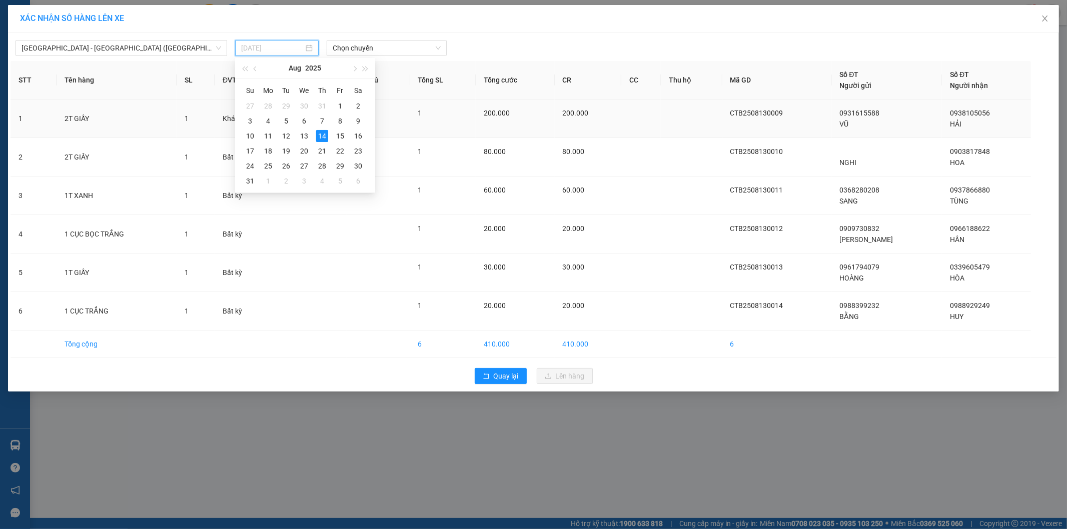
click at [306, 134] on div "13" at bounding box center [304, 136] width 12 height 12
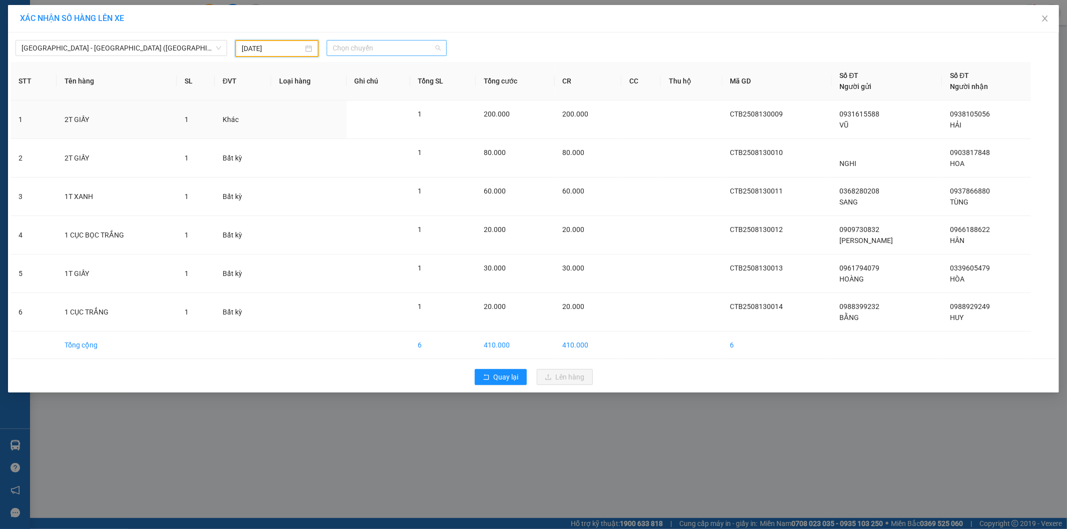
click at [388, 47] on span "Chọn chuyến" at bounding box center [387, 48] width 108 height 15
drag, startPoint x: 387, startPoint y: 87, endPoint x: 381, endPoint y: 94, distance: 8.5
click at [386, 87] on div "22:00" at bounding box center [372, 84] width 78 height 11
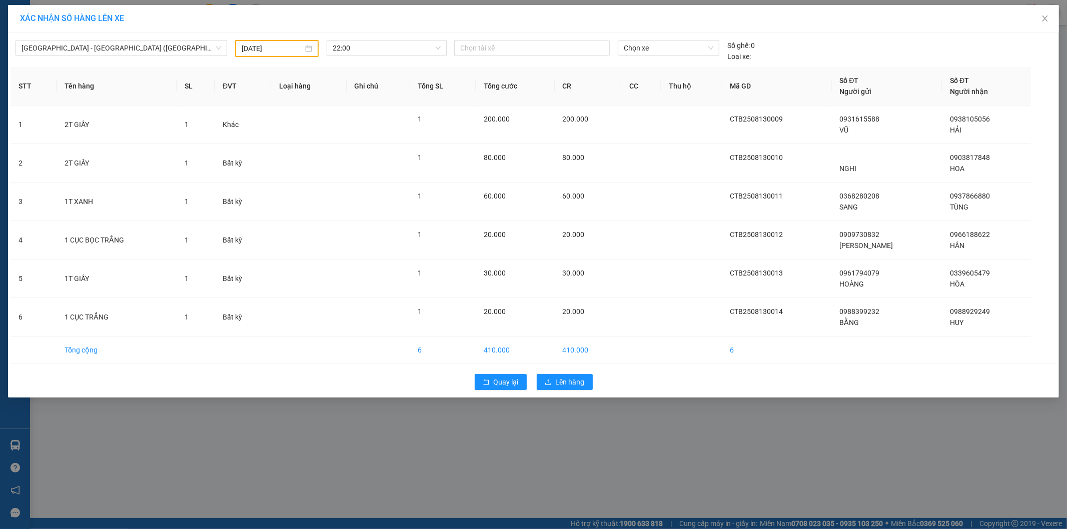
click at [571, 371] on div "Quay lại Lên hàng" at bounding box center [534, 382] width 1046 height 26
click at [574, 379] on span "Lên hàng" at bounding box center [570, 382] width 29 height 11
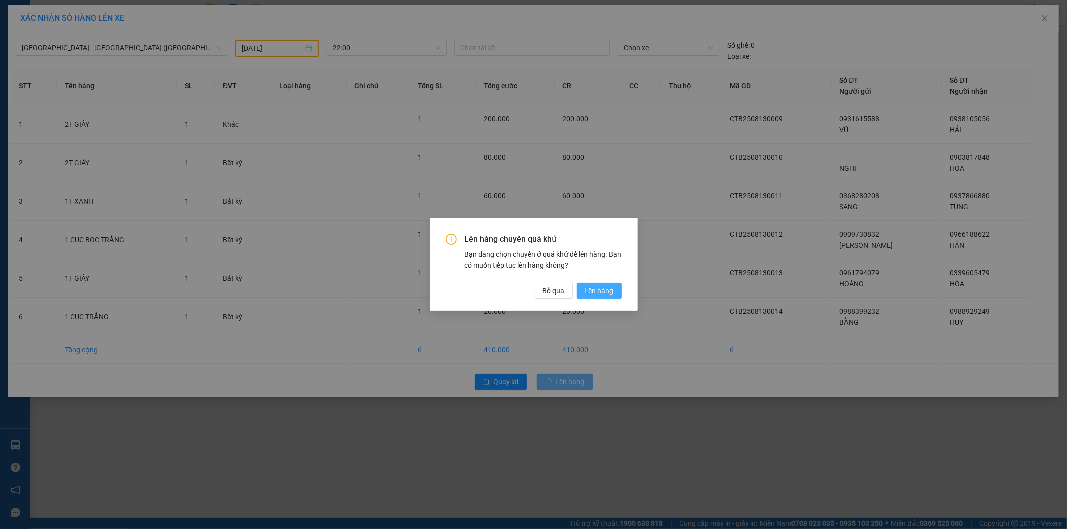
click at [591, 296] on span "Lên hàng" at bounding box center [599, 291] width 29 height 11
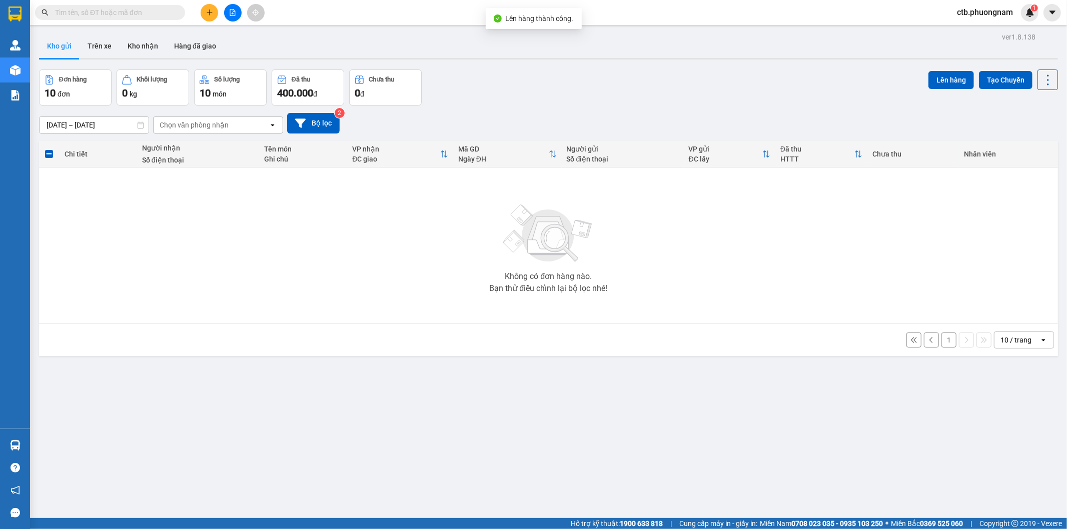
click at [941, 341] on button "1" at bounding box center [948, 340] width 15 height 15
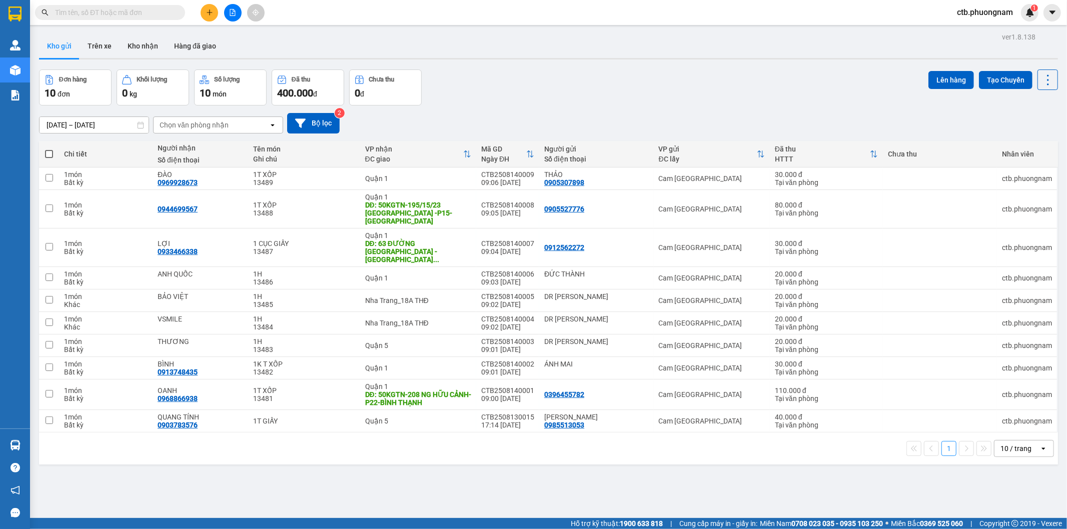
click at [46, 153] on span at bounding box center [49, 154] width 8 height 8
click at [49, 149] on input "checkbox" at bounding box center [49, 149] width 0 height 0
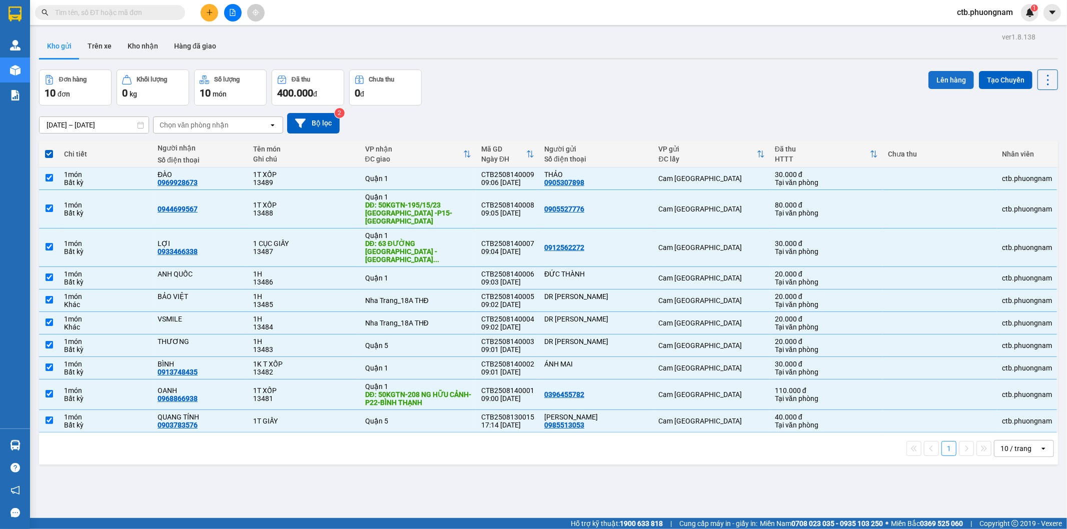
click at [948, 83] on button "Lên hàng" at bounding box center [951, 80] width 46 height 18
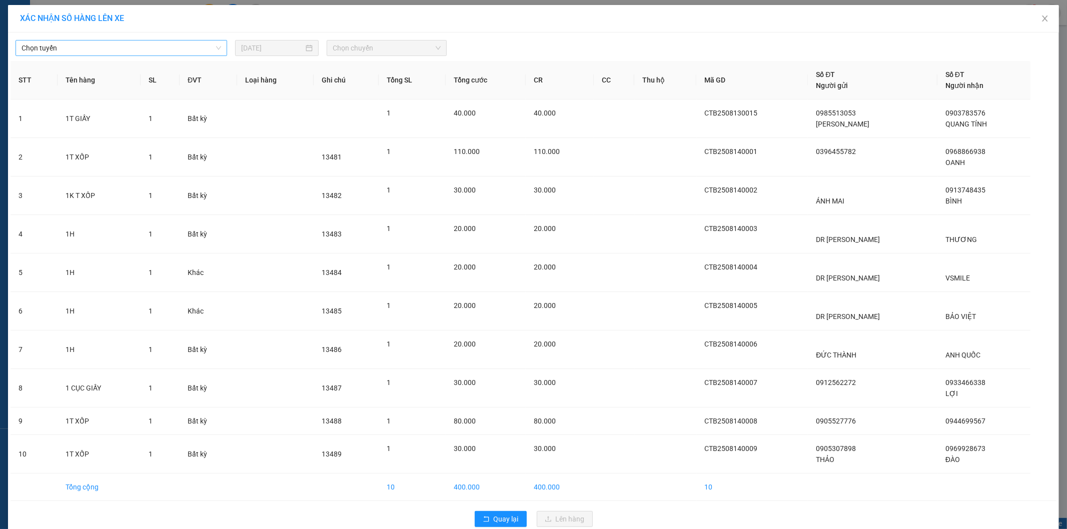
click at [162, 54] on span "Chọn tuyến" at bounding box center [122, 48] width 200 height 15
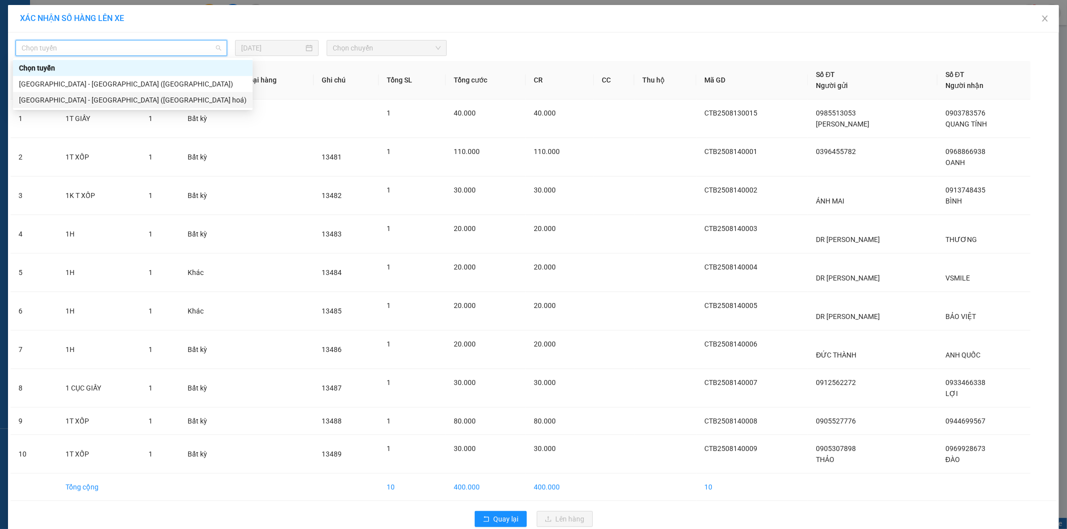
click at [158, 92] on div "[GEOGRAPHIC_DATA] - [GEOGRAPHIC_DATA] ([GEOGRAPHIC_DATA] hoá)" at bounding box center [133, 100] width 240 height 16
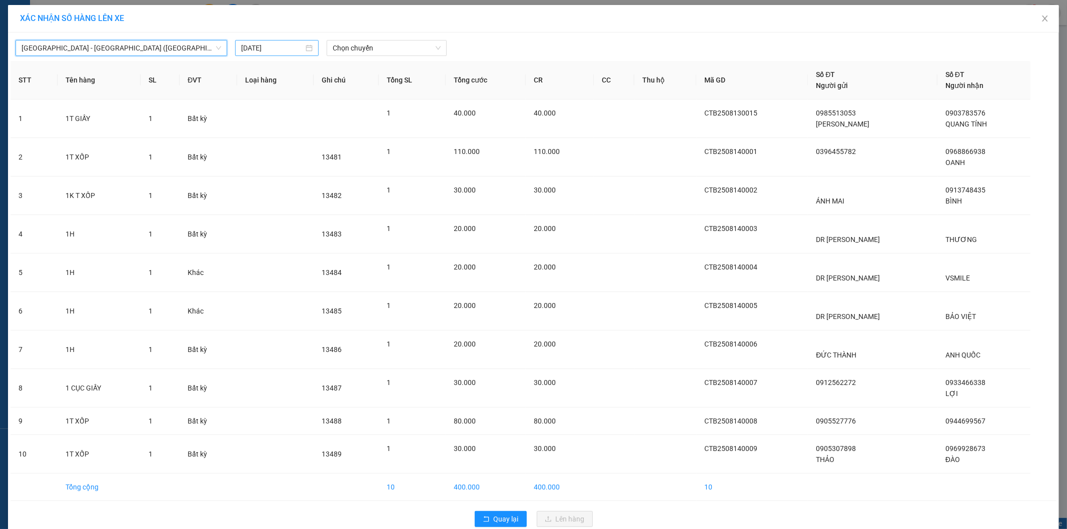
click at [273, 43] on input "[DATE]" at bounding box center [272, 48] width 63 height 11
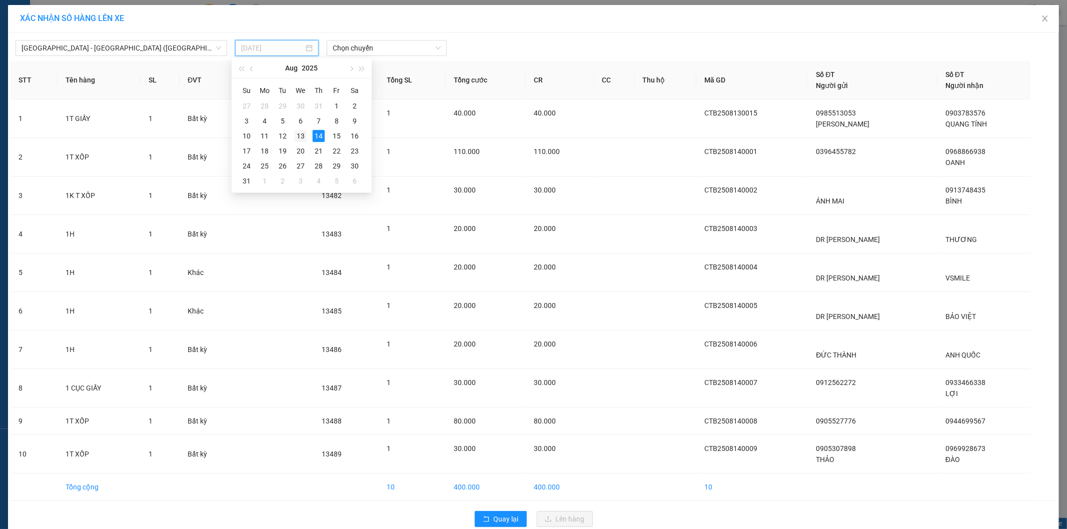
click at [304, 136] on div "13" at bounding box center [301, 136] width 12 height 12
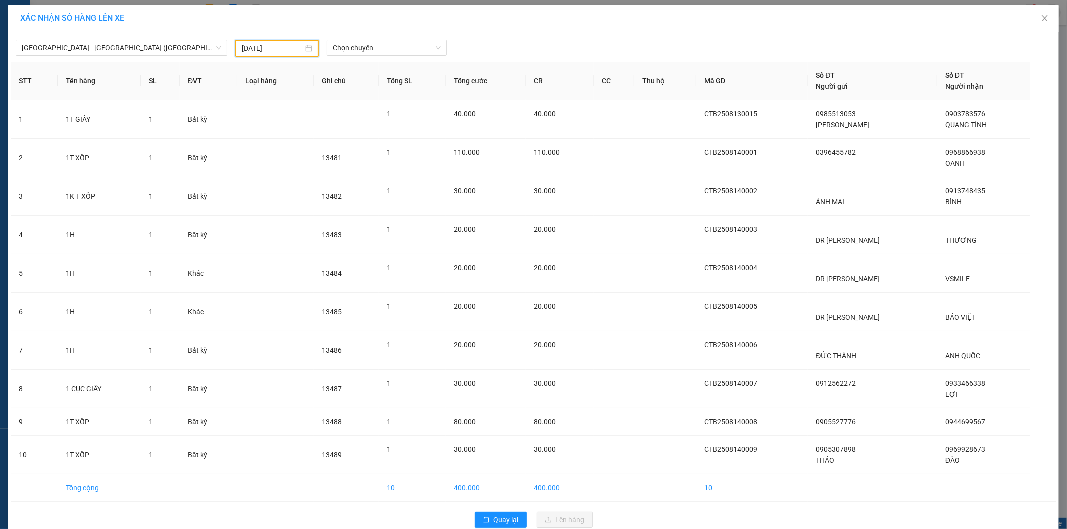
click at [392, 60] on div "[GEOGRAPHIC_DATA] - [GEOGRAPHIC_DATA] (Hàng hoá) [DATE] Chọn chuyến STT Tên h…" at bounding box center [533, 284] width 1051 height 503
click at [398, 48] on span "Chọn chuyến" at bounding box center [387, 48] width 108 height 15
click at [378, 94] on th "Ghi chú" at bounding box center [346, 81] width 65 height 39
click at [398, 53] on span "Chọn chuyến" at bounding box center [387, 48] width 108 height 15
click at [388, 84] on div "22:00" at bounding box center [368, 84] width 78 height 11
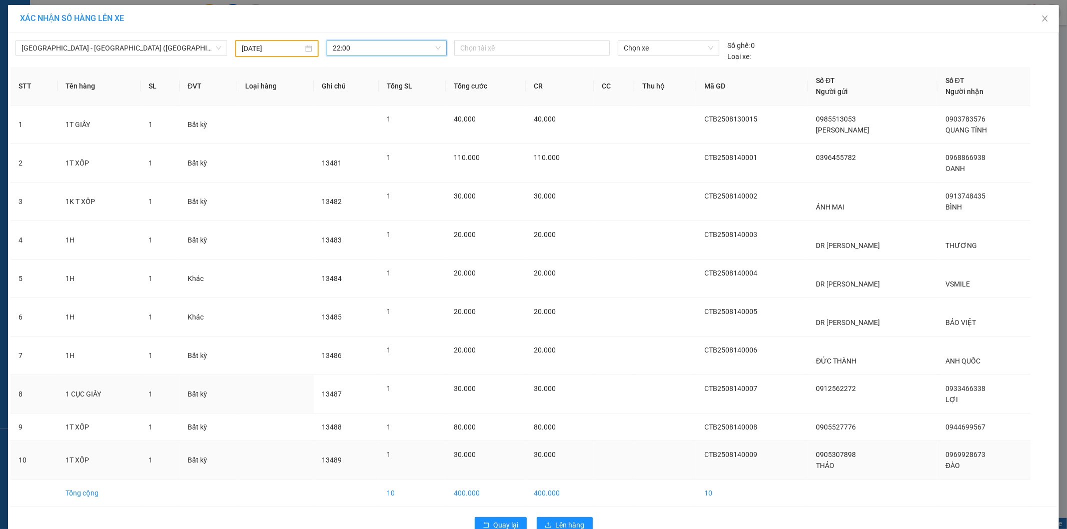
scroll to position [23, 0]
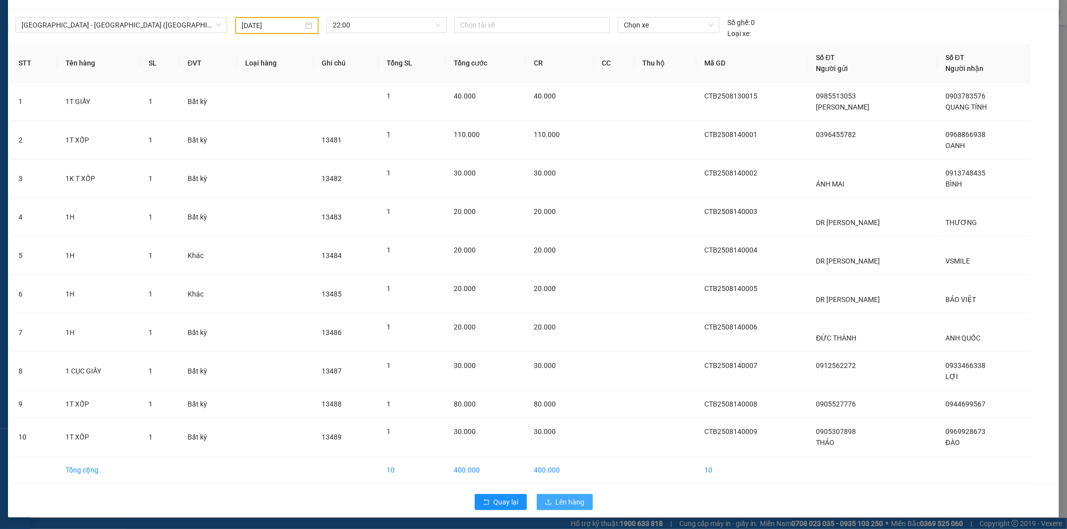
drag, startPoint x: 553, startPoint y: 491, endPoint x: 558, endPoint y: 502, distance: 11.9
click at [554, 494] on div "Quay lại Lên hàng" at bounding box center [534, 502] width 1046 height 26
click at [558, 502] on span "Lên hàng" at bounding box center [570, 502] width 29 height 11
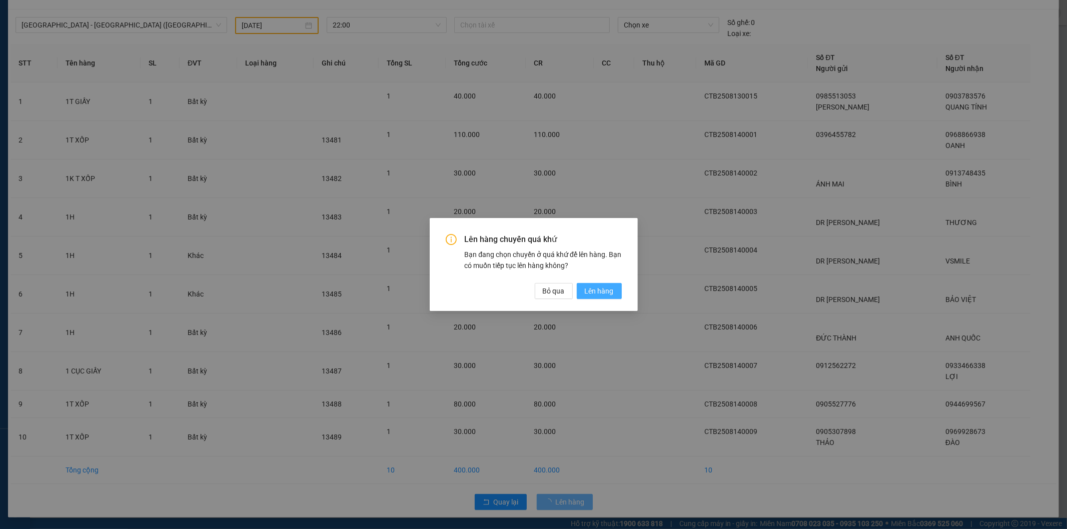
click at [604, 292] on span "Lên hàng" at bounding box center [599, 291] width 29 height 11
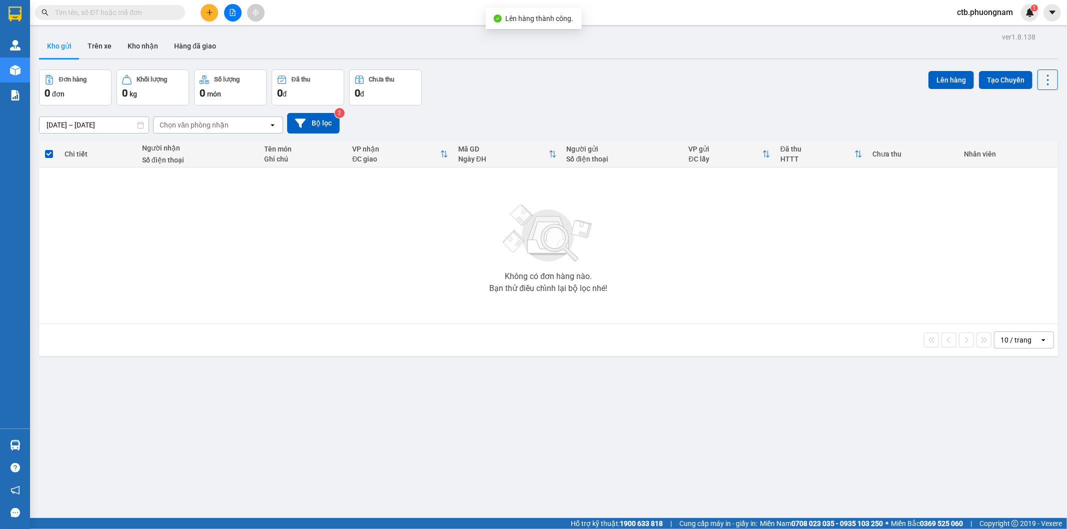
click at [325, 405] on div "ver 1.8.138 Kho gửi Trên xe Kho nhận Hàng đã giao Đơn hàng 0 đơn Khối lượng 0 k…" at bounding box center [548, 294] width 1027 height 529
